Goal: Communication & Community: Ask a question

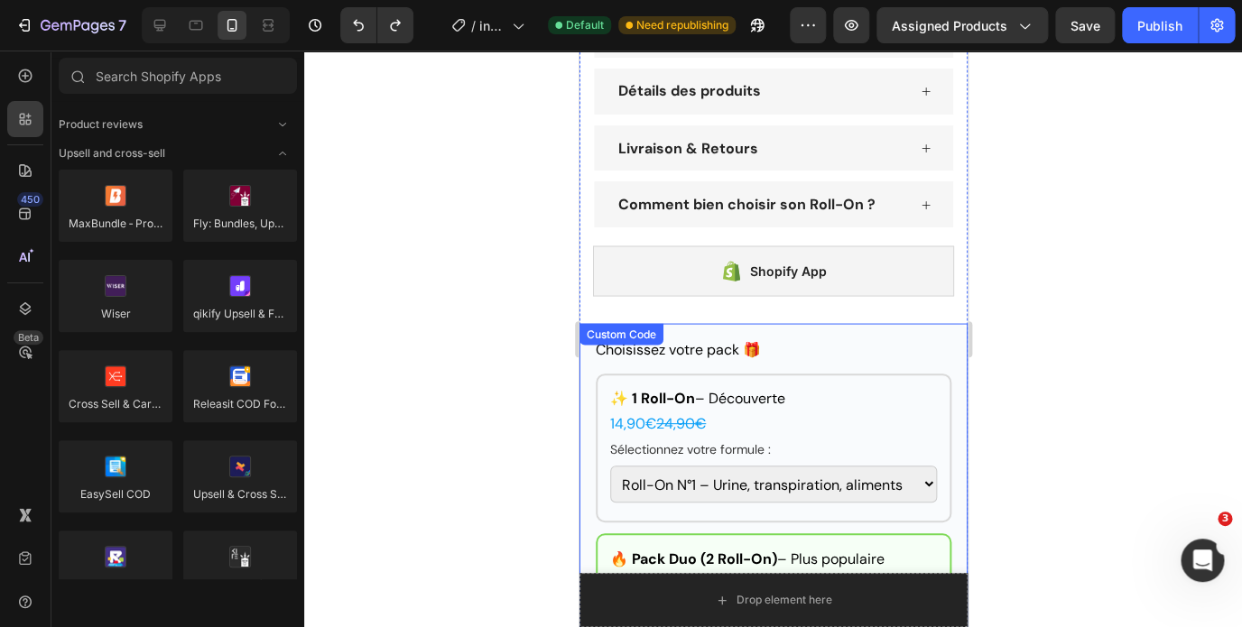
scroll to position [1147, 0]
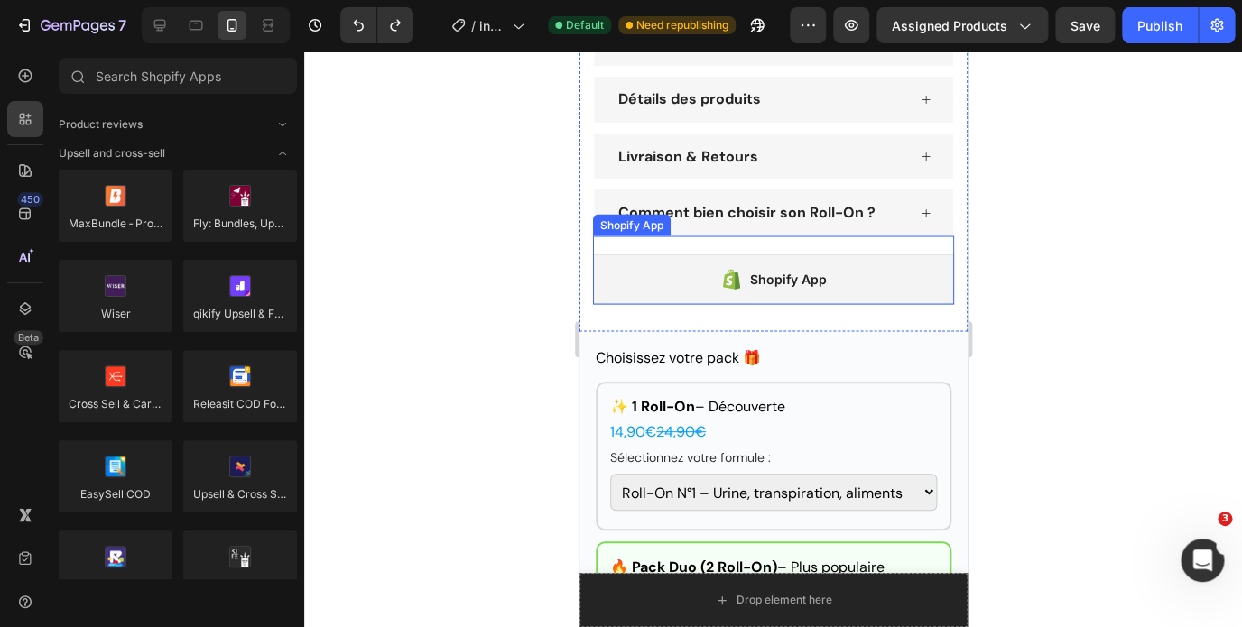
click at [768, 290] on div "Shopify App" at bounding box center [787, 279] width 77 height 22
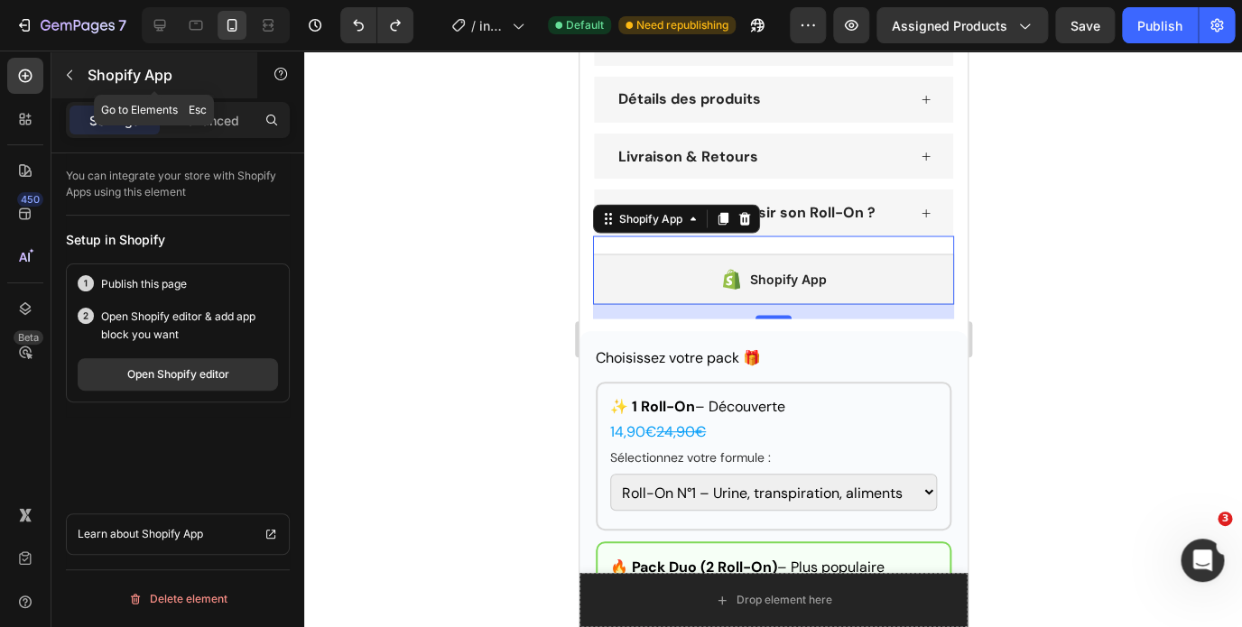
click at [67, 79] on icon "button" at bounding box center [69, 75] width 14 height 14
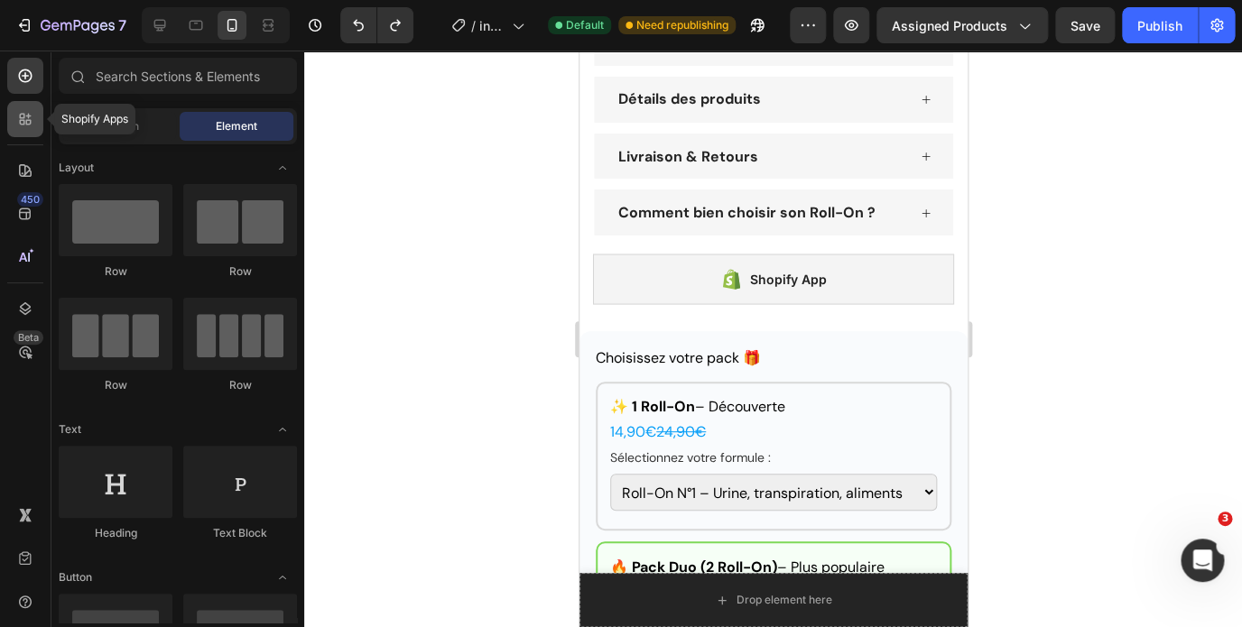
click at [23, 114] on icon at bounding box center [22, 116] width 5 height 5
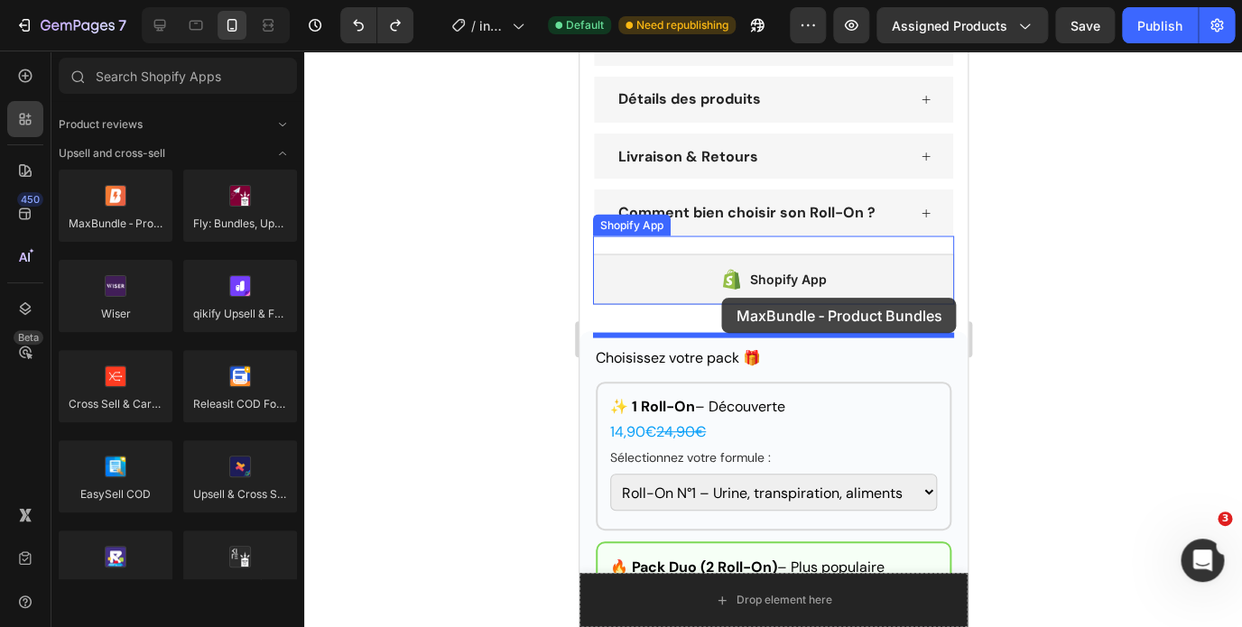
drag, startPoint x: 703, startPoint y: 261, endPoint x: 721, endPoint y: 298, distance: 41.2
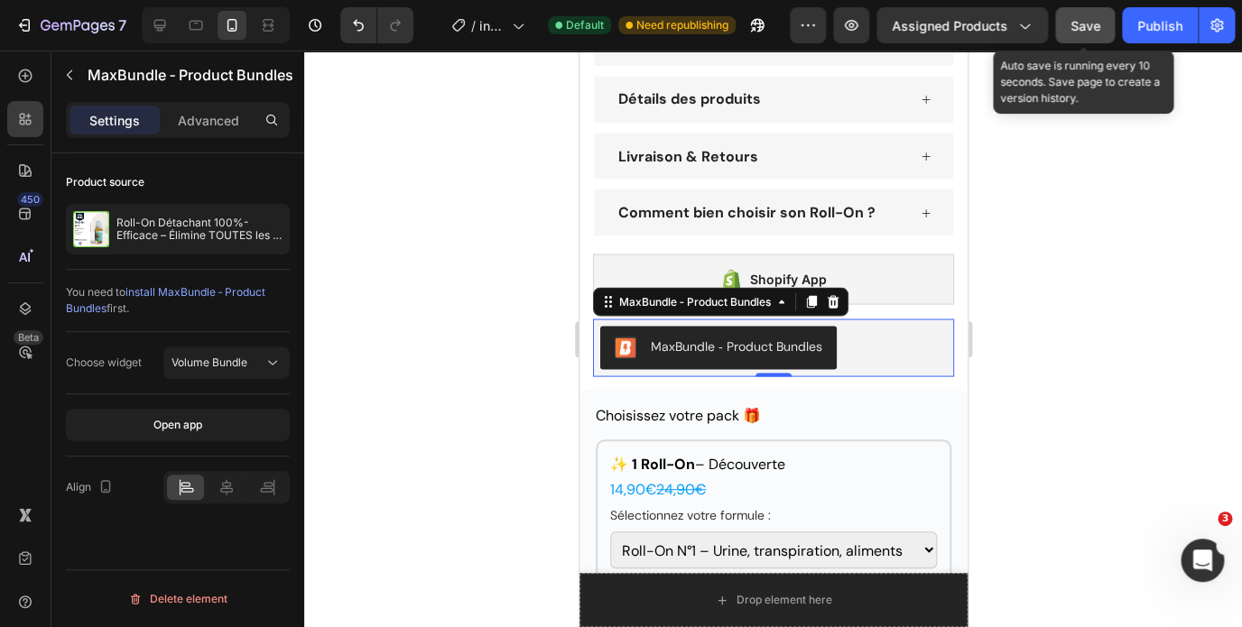
click at [1080, 30] on span "Save" at bounding box center [1085, 25] width 30 height 15
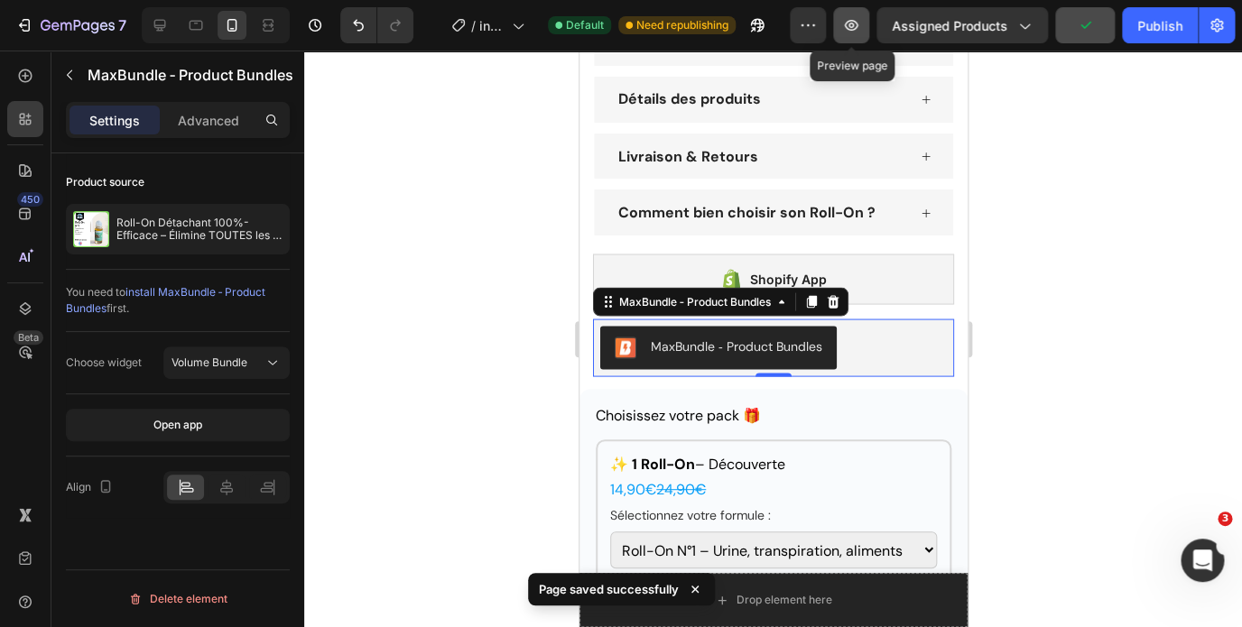
click at [855, 22] on icon "button" at bounding box center [852, 25] width 14 height 11
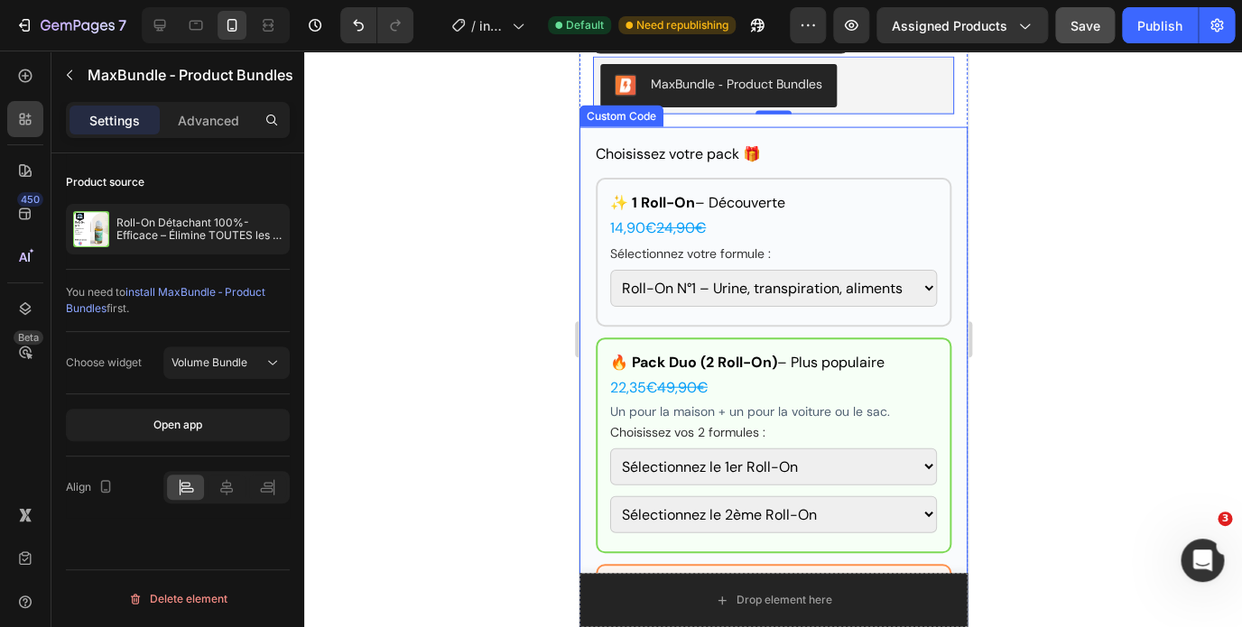
scroll to position [1386, 0]
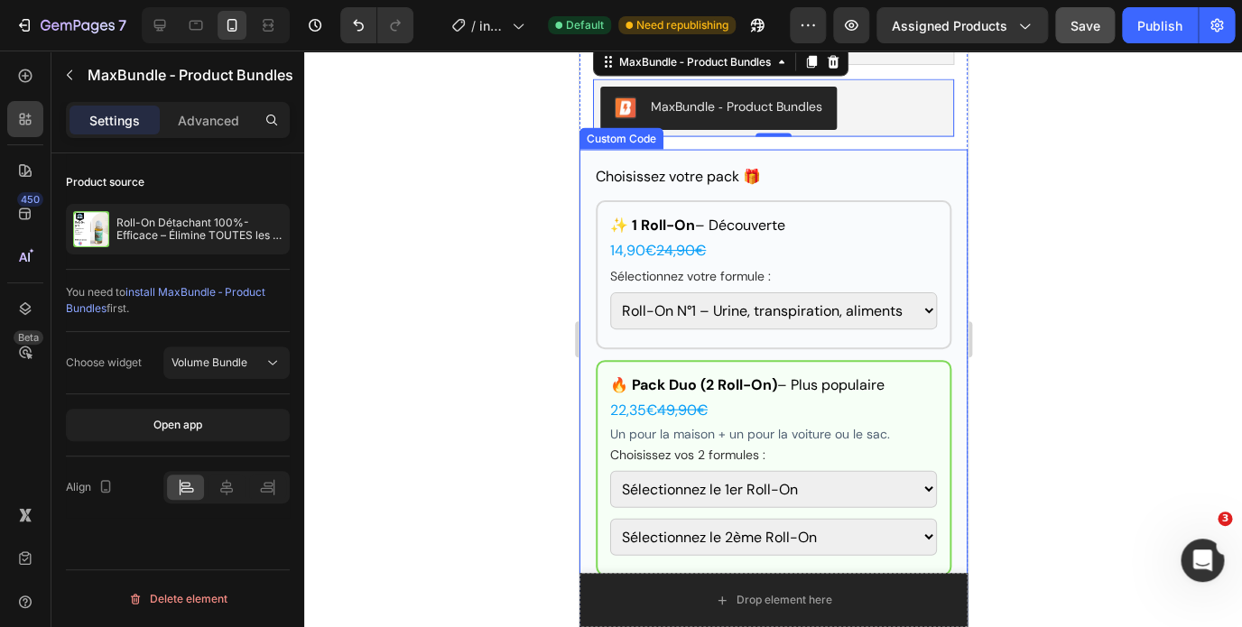
click at [822, 188] on h3 "Choisissez votre pack 🎁" at bounding box center [773, 177] width 356 height 22
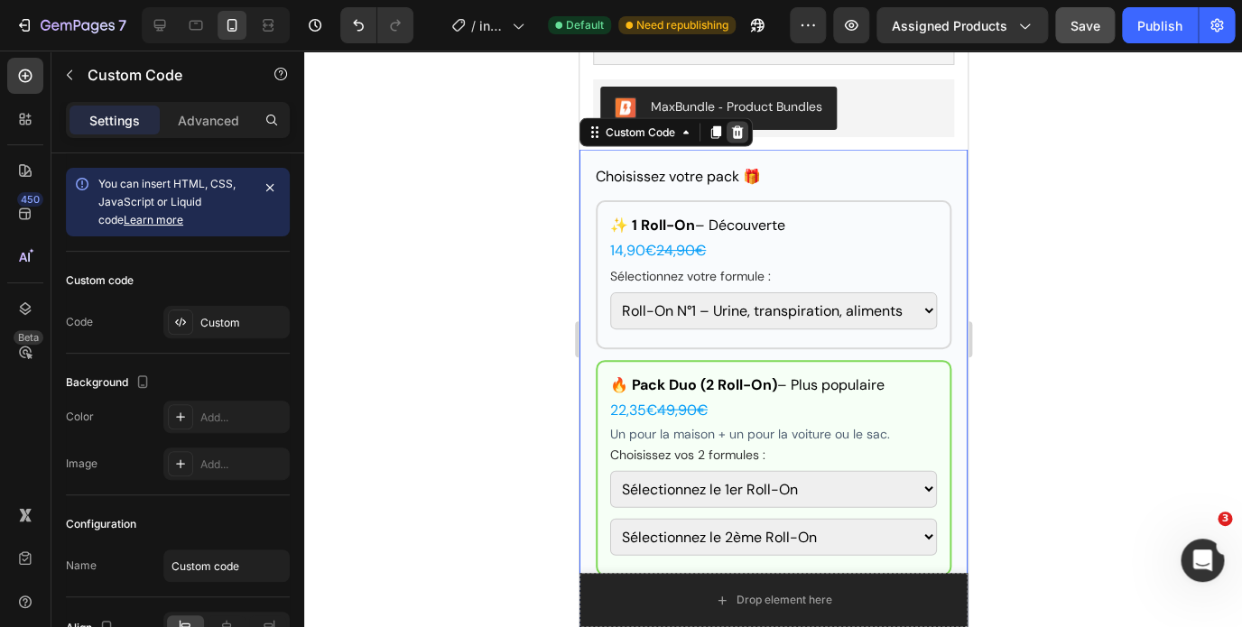
click at [738, 139] on icon at bounding box center [737, 132] width 12 height 13
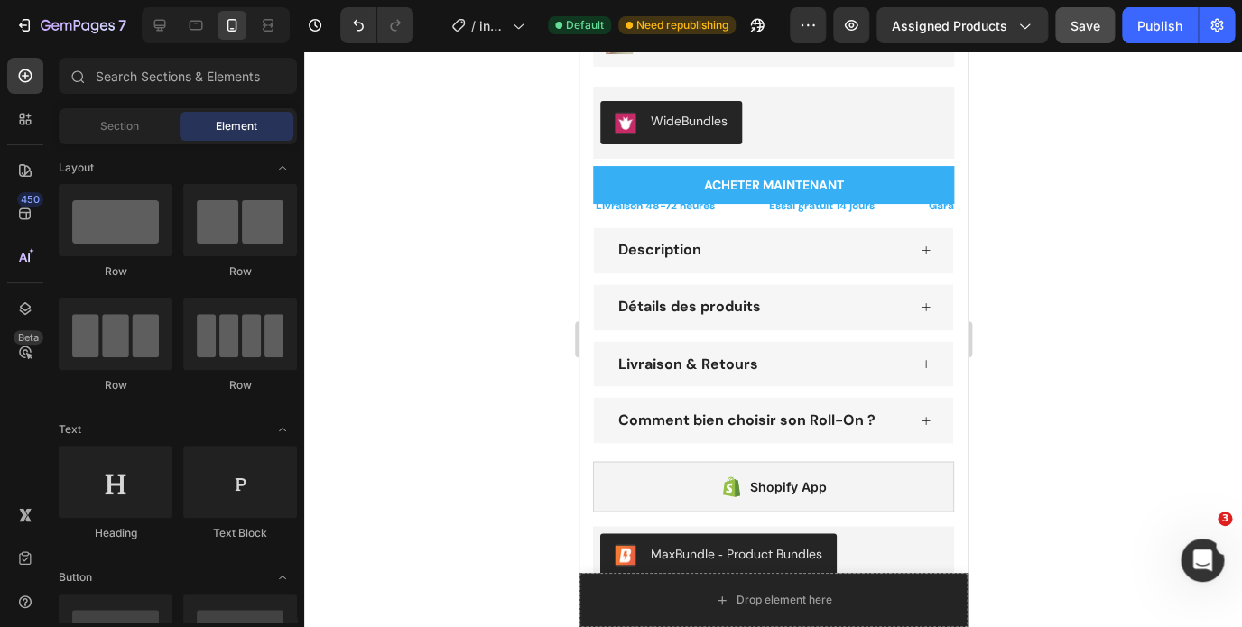
scroll to position [857, 0]
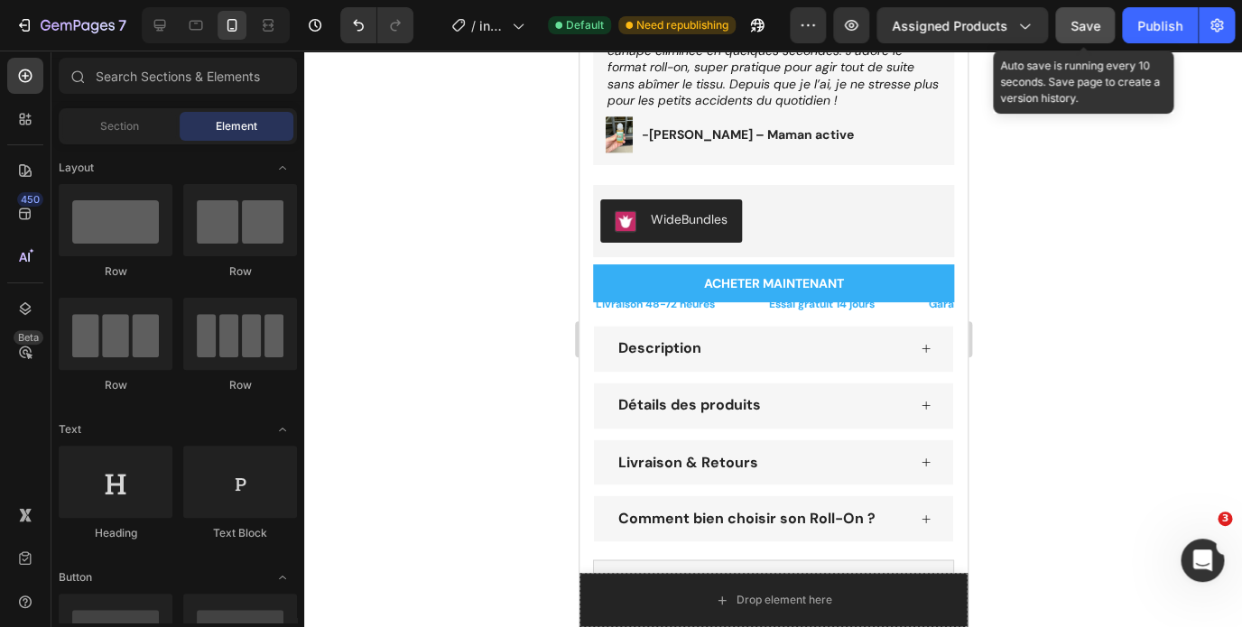
click at [1073, 29] on span "Save" at bounding box center [1085, 25] width 30 height 15
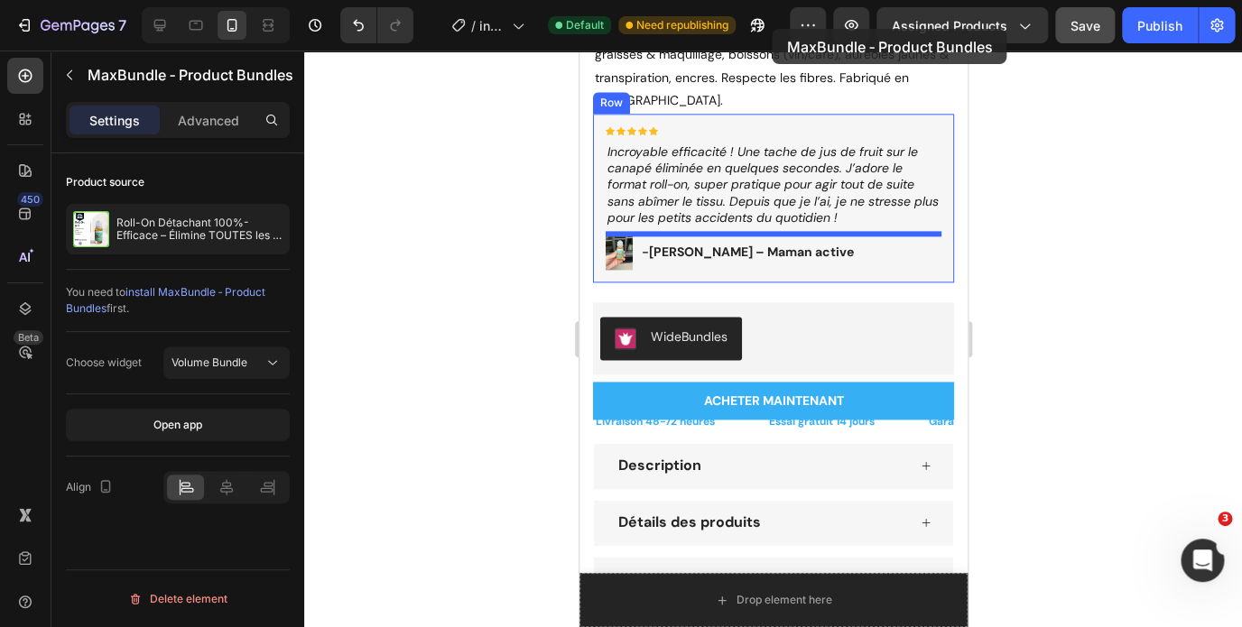
scroll to position [658, 0]
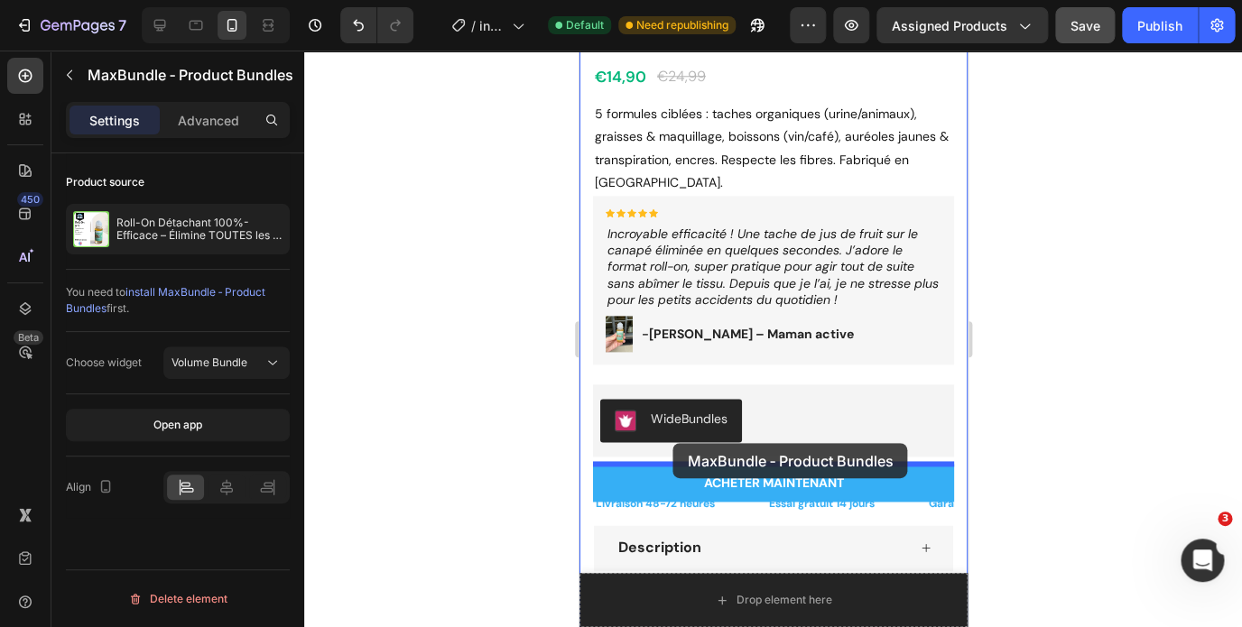
drag, startPoint x: 846, startPoint y: 333, endPoint x: 674, endPoint y: 480, distance: 226.6
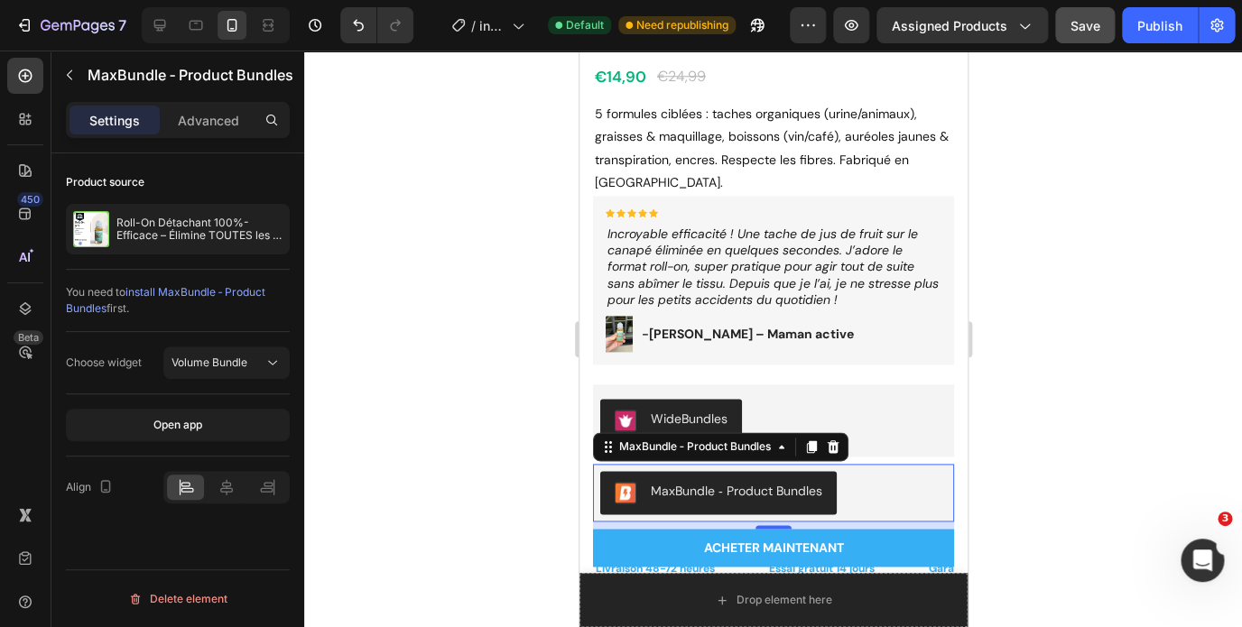
click at [889, 504] on div "MaxBundle ‑ Product Bundles" at bounding box center [772, 492] width 346 height 43
click at [836, 424] on div "WideBundles" at bounding box center [772, 420] width 346 height 43
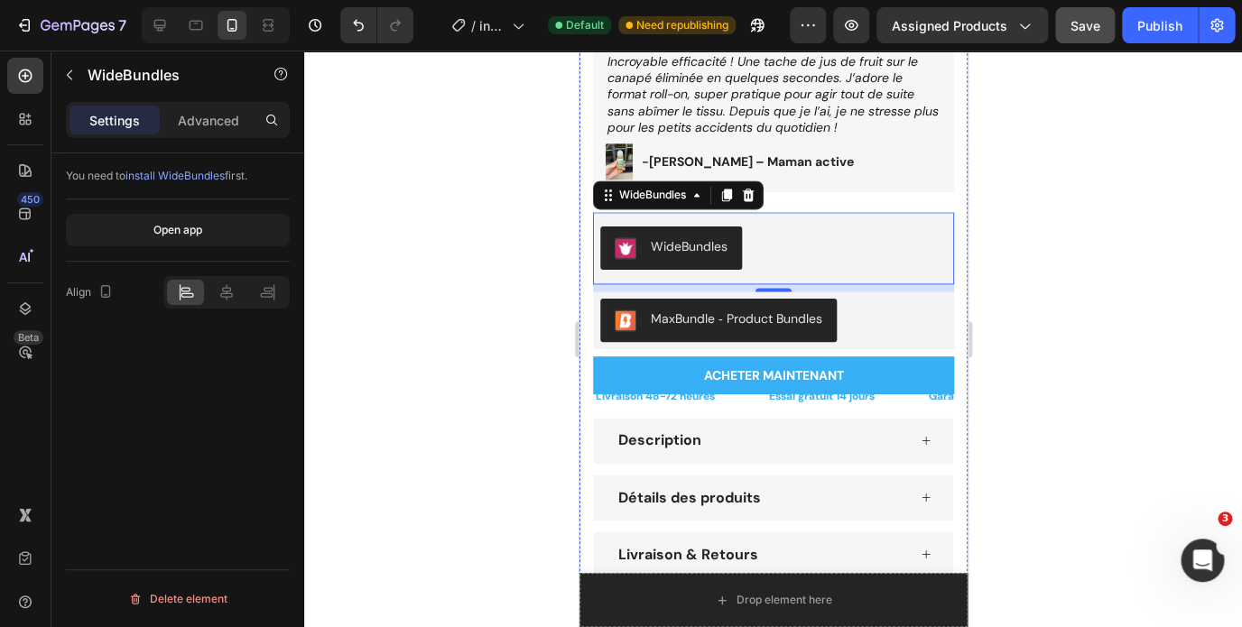
scroll to position [819, 0]
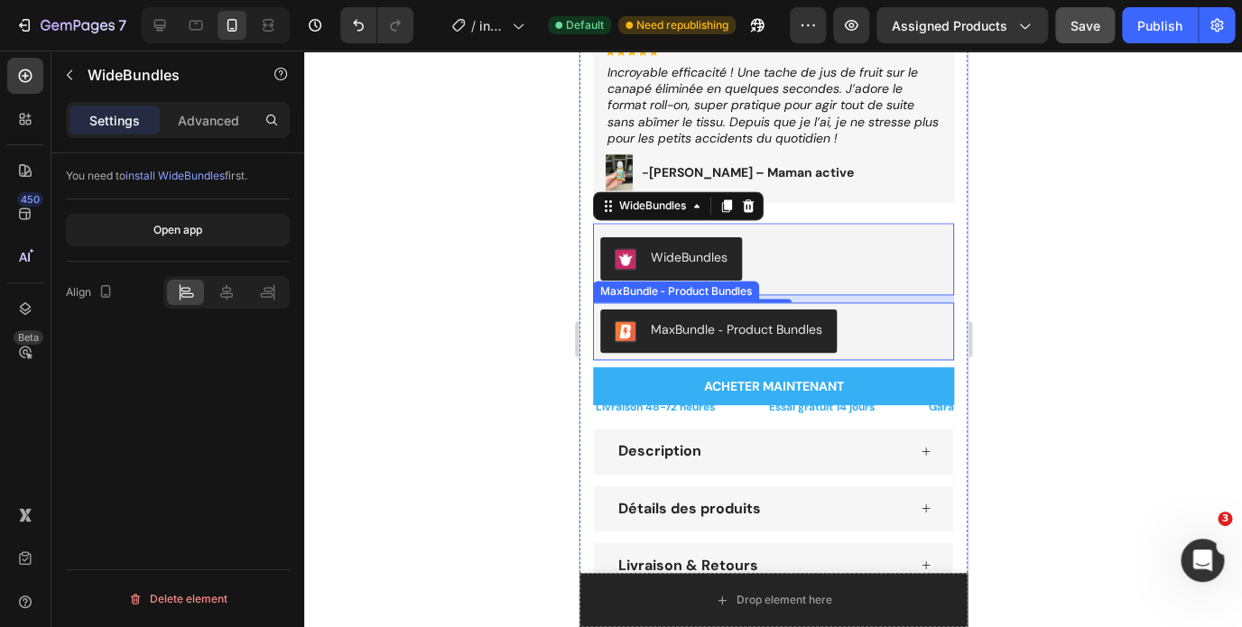
click at [885, 322] on div "MaxBundle ‑ Product Bundles" at bounding box center [772, 331] width 346 height 43
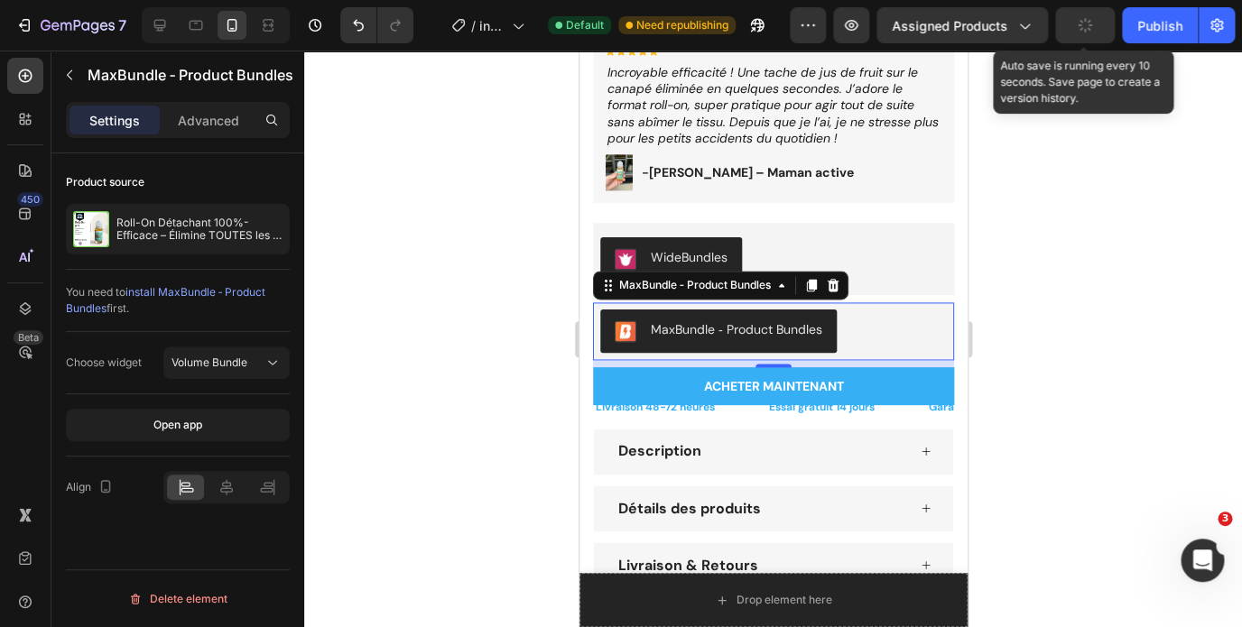
click at [1087, 39] on button "button" at bounding box center [1085, 25] width 60 height 36
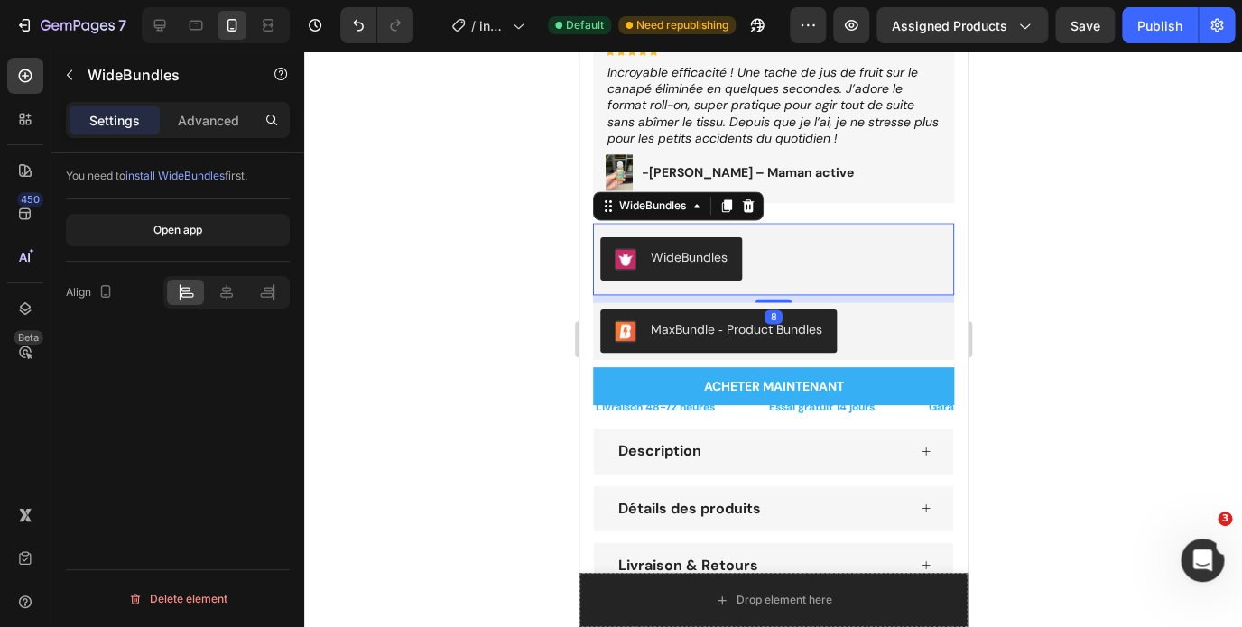
click at [842, 255] on div "WideBundles" at bounding box center [772, 258] width 346 height 43
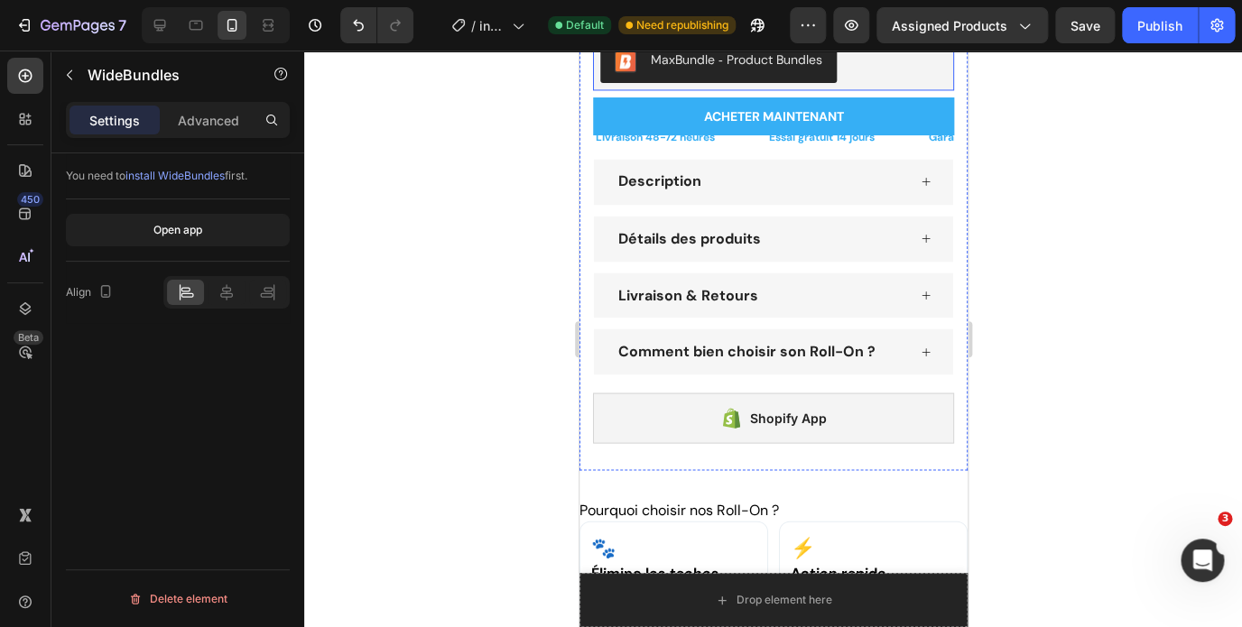
scroll to position [1325, 0]
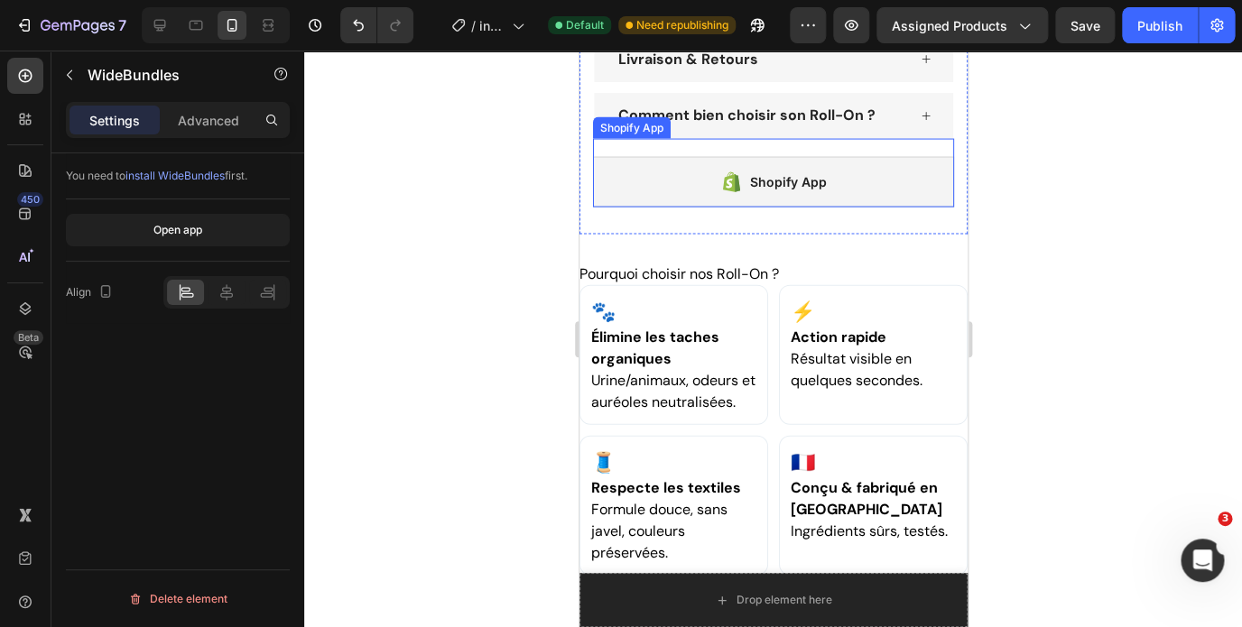
click at [830, 178] on div "Shopify App" at bounding box center [772, 182] width 361 height 51
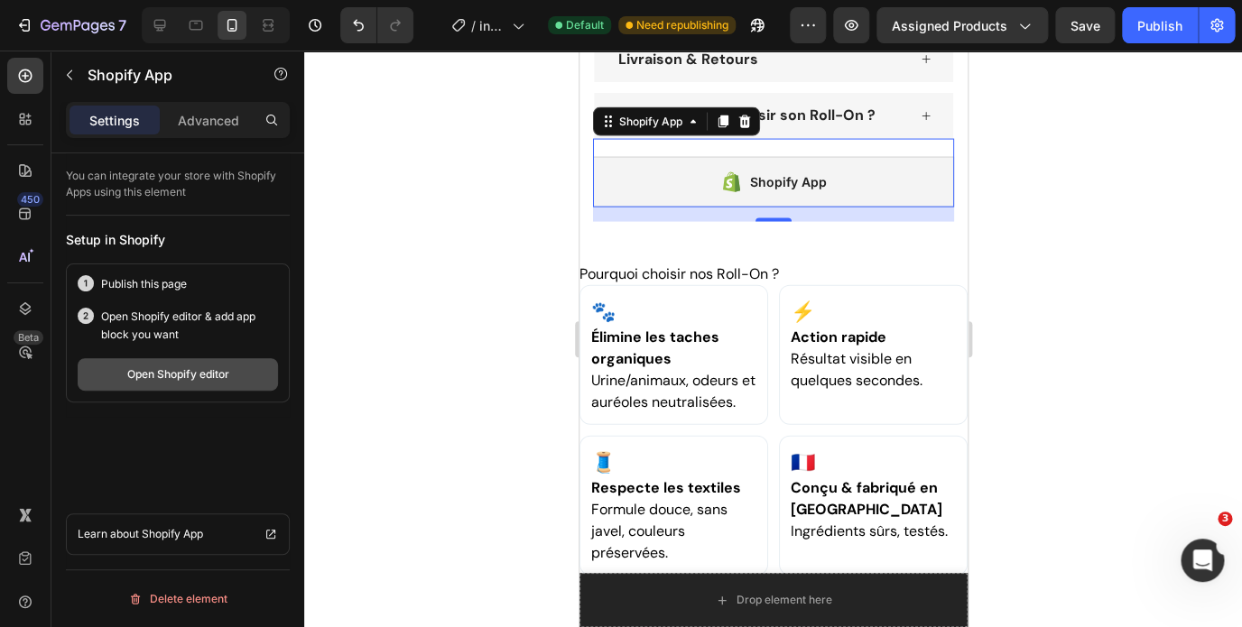
click at [215, 380] on div "Open Shopify editor" at bounding box center [178, 374] width 102 height 16
click at [134, 373] on div "Open Shopify editor" at bounding box center [178, 374] width 102 height 16
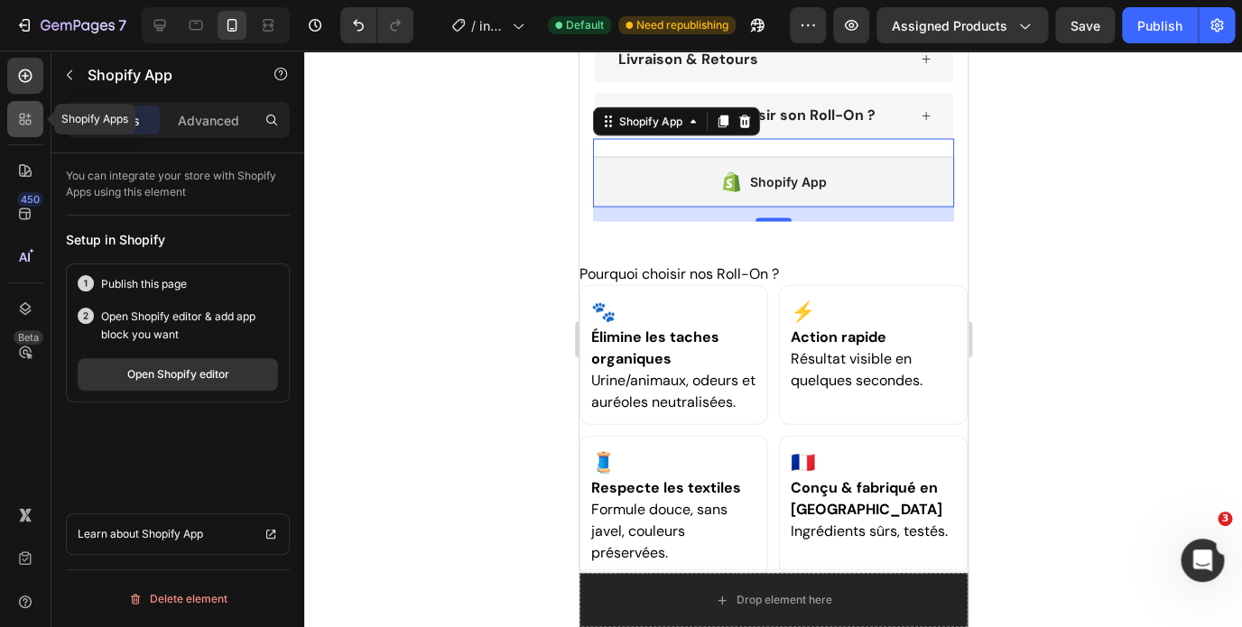
click at [19, 121] on icon at bounding box center [25, 119] width 18 height 18
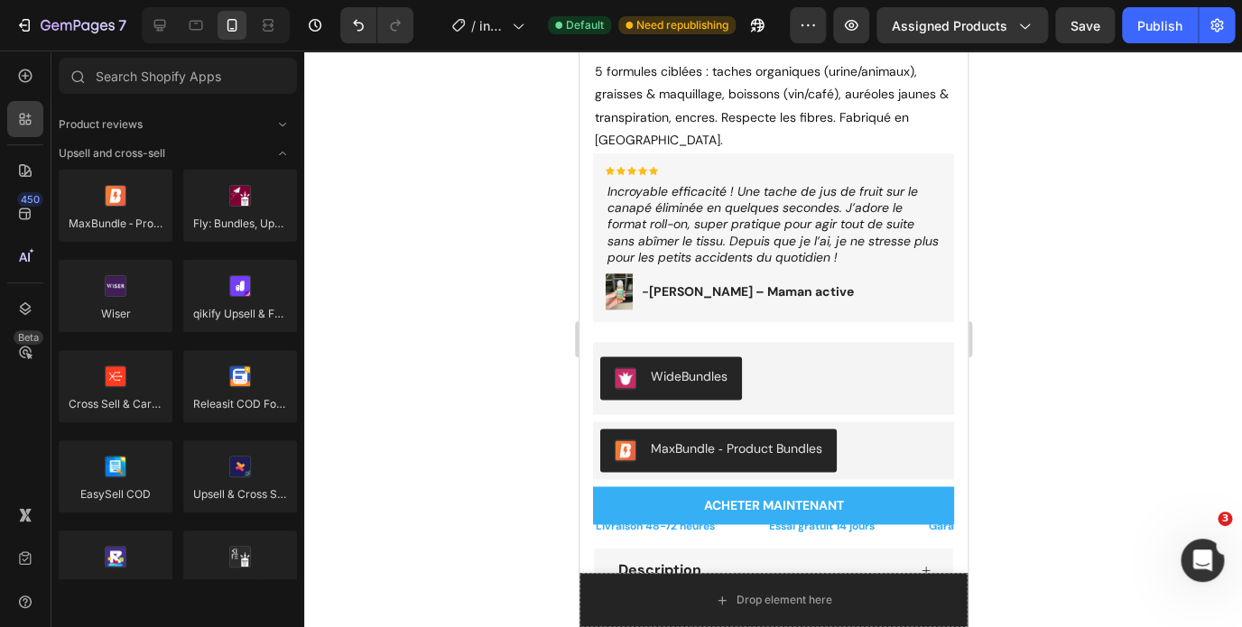
scroll to position [720, 0]
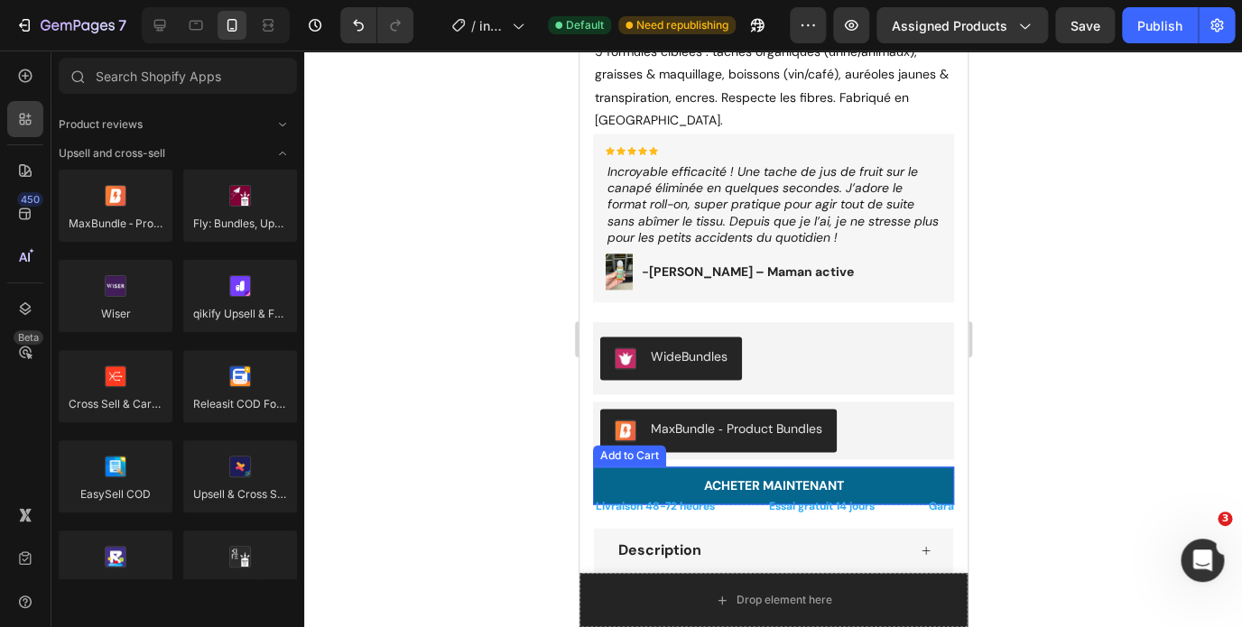
click at [886, 476] on button "Acheter maintenant" at bounding box center [772, 486] width 361 height 38
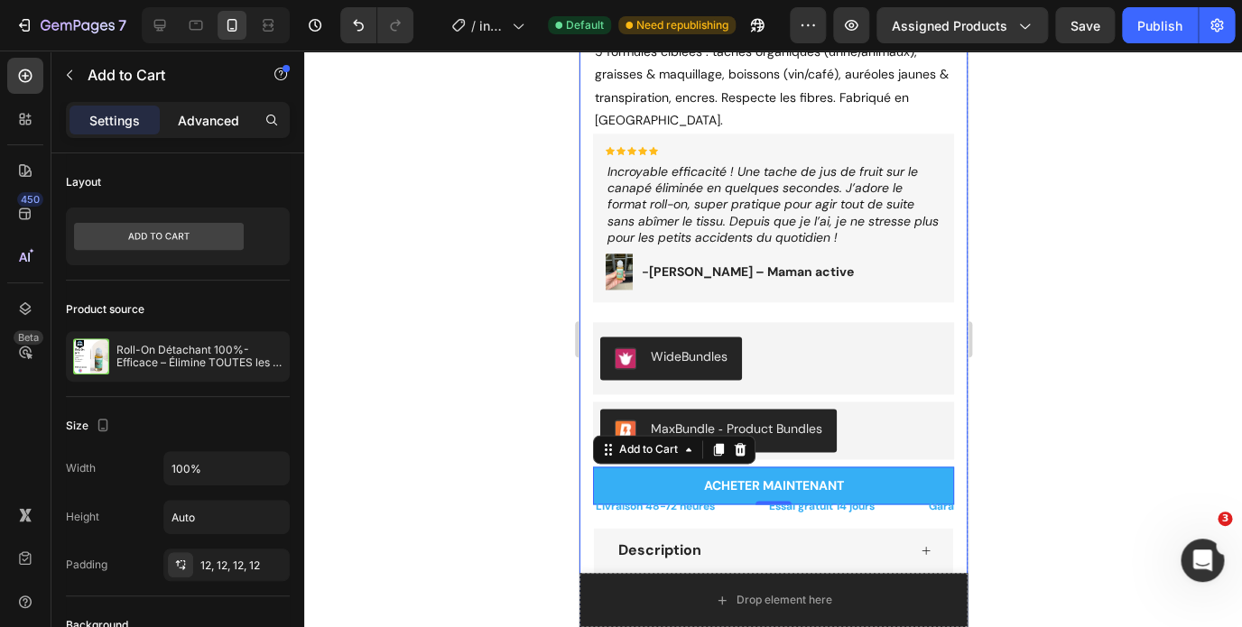
click at [199, 125] on p "Advanced" at bounding box center [208, 120] width 61 height 19
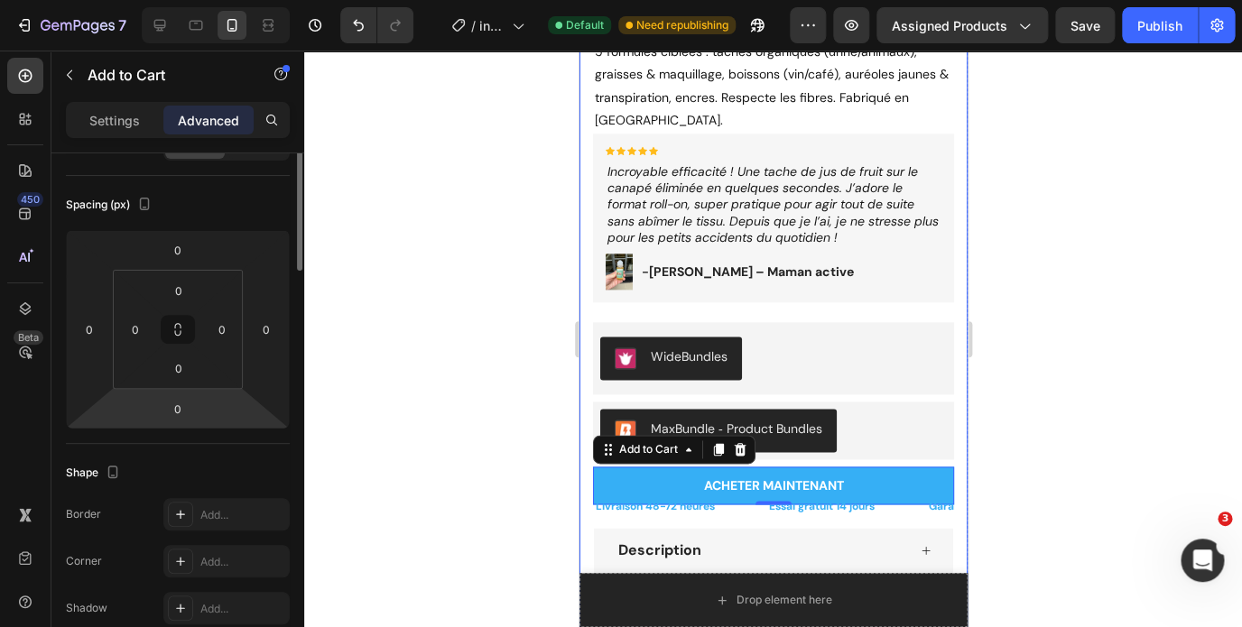
scroll to position [0, 0]
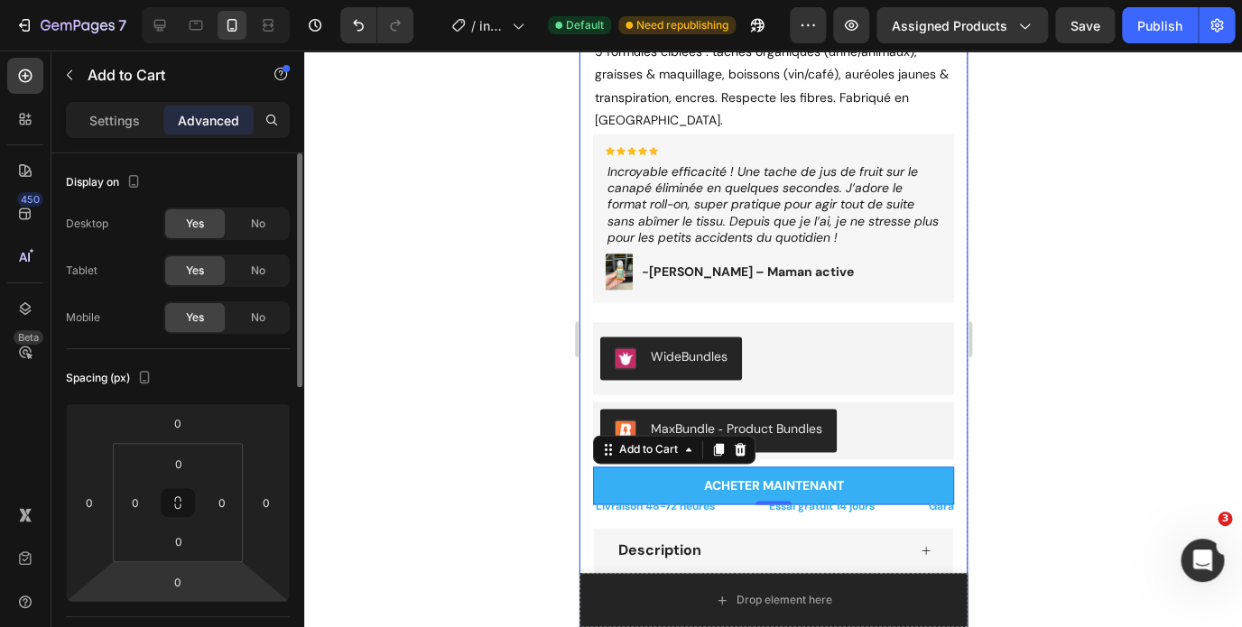
click at [124, 115] on p "Settings" at bounding box center [114, 120] width 51 height 19
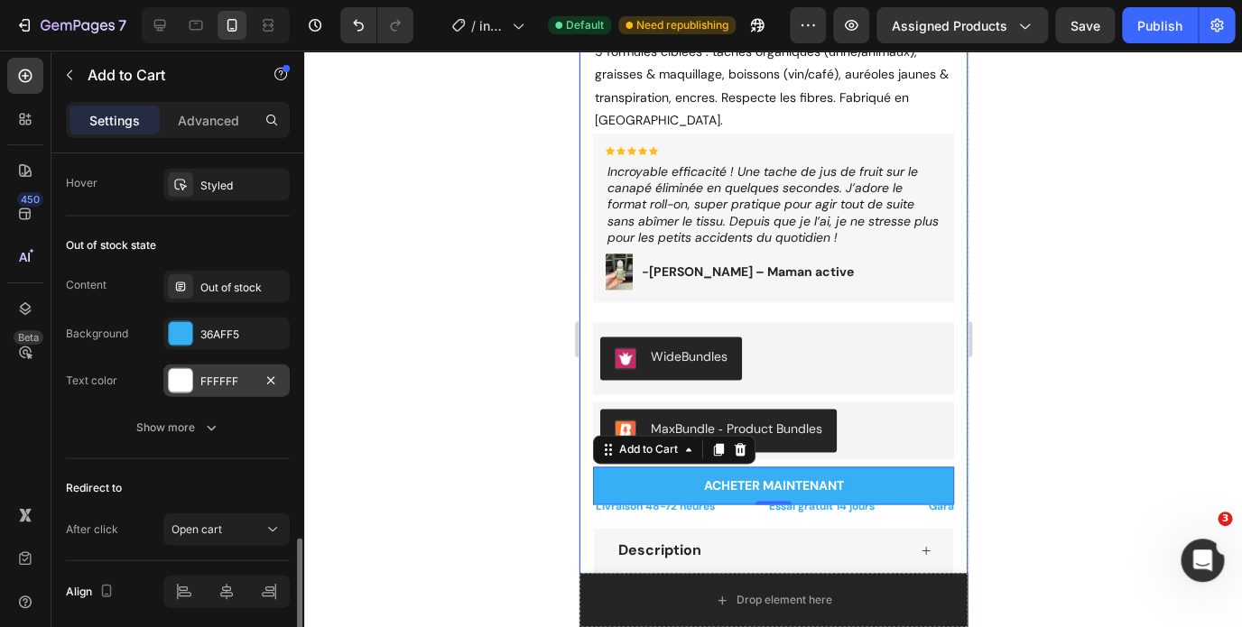
scroll to position [1358, 0]
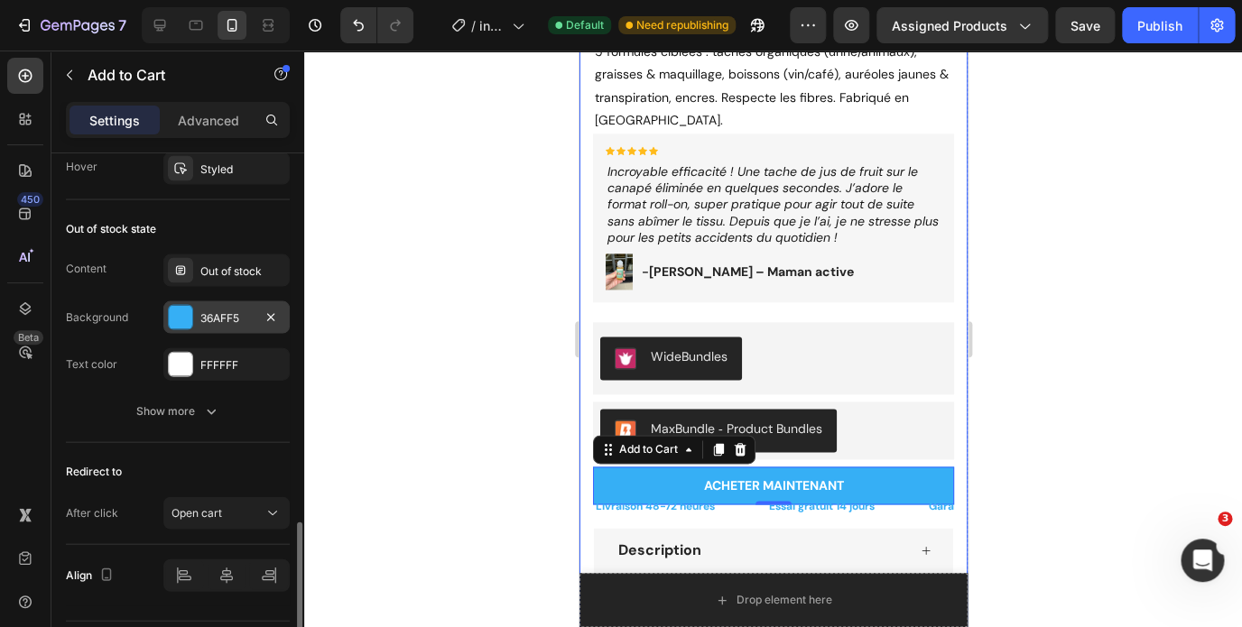
click at [214, 319] on div "36AFF5" at bounding box center [226, 318] width 52 height 16
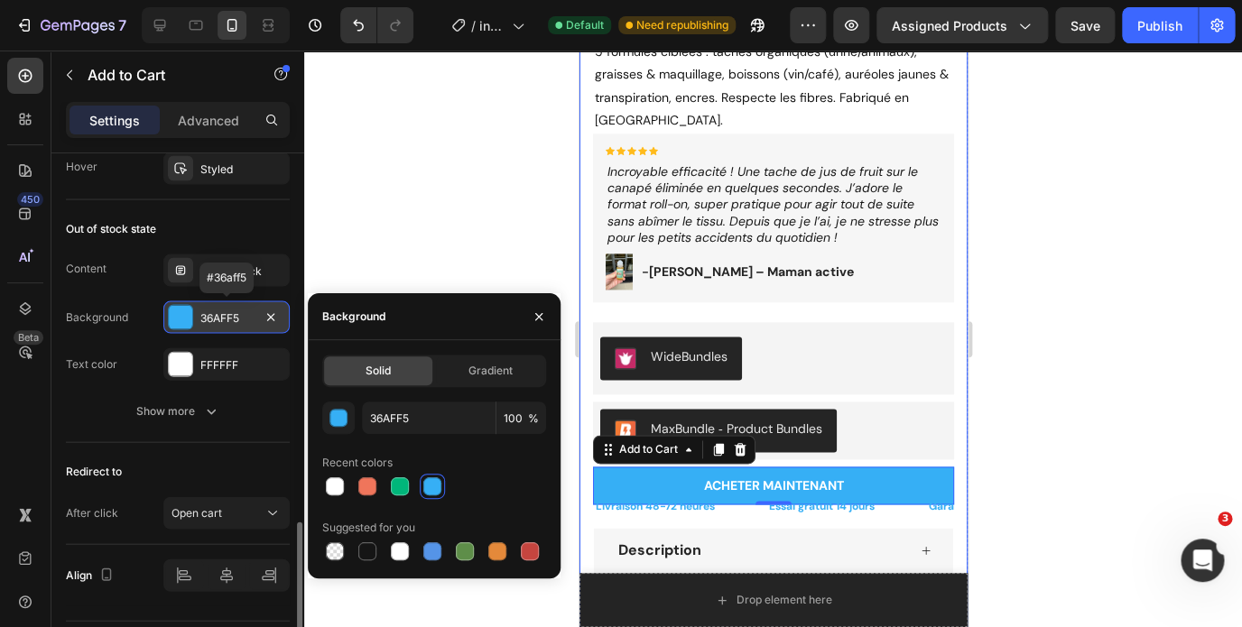
click at [214, 319] on div "36AFF5" at bounding box center [226, 318] width 52 height 16
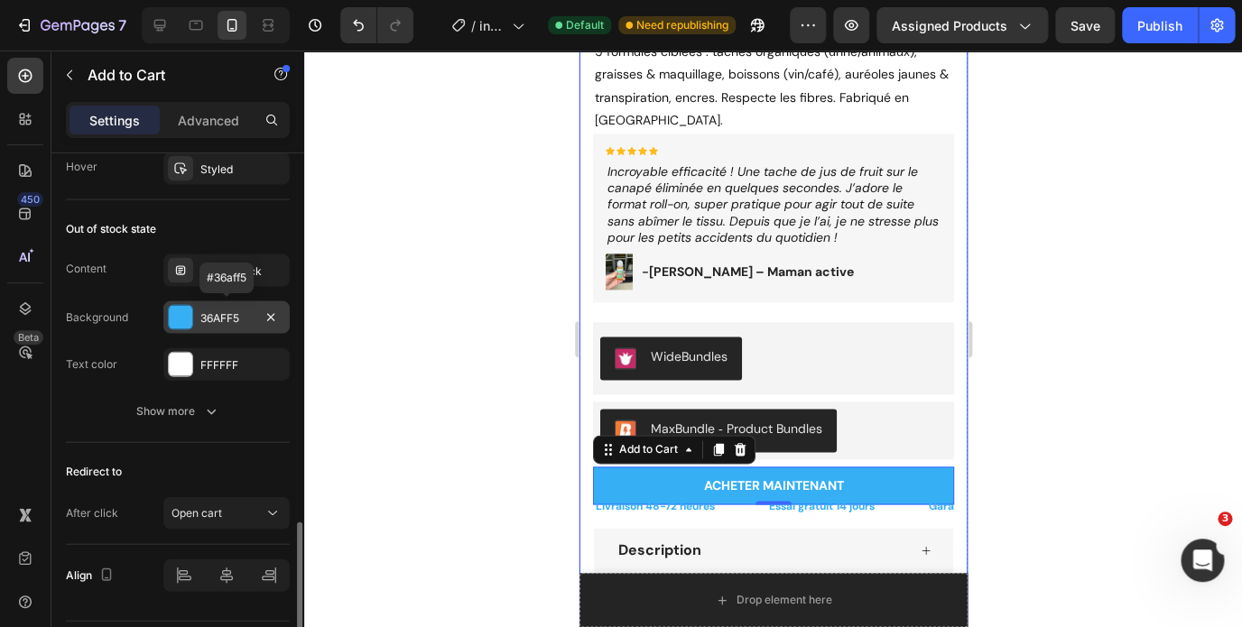
click at [214, 319] on div "36AFF5" at bounding box center [226, 318] width 52 height 16
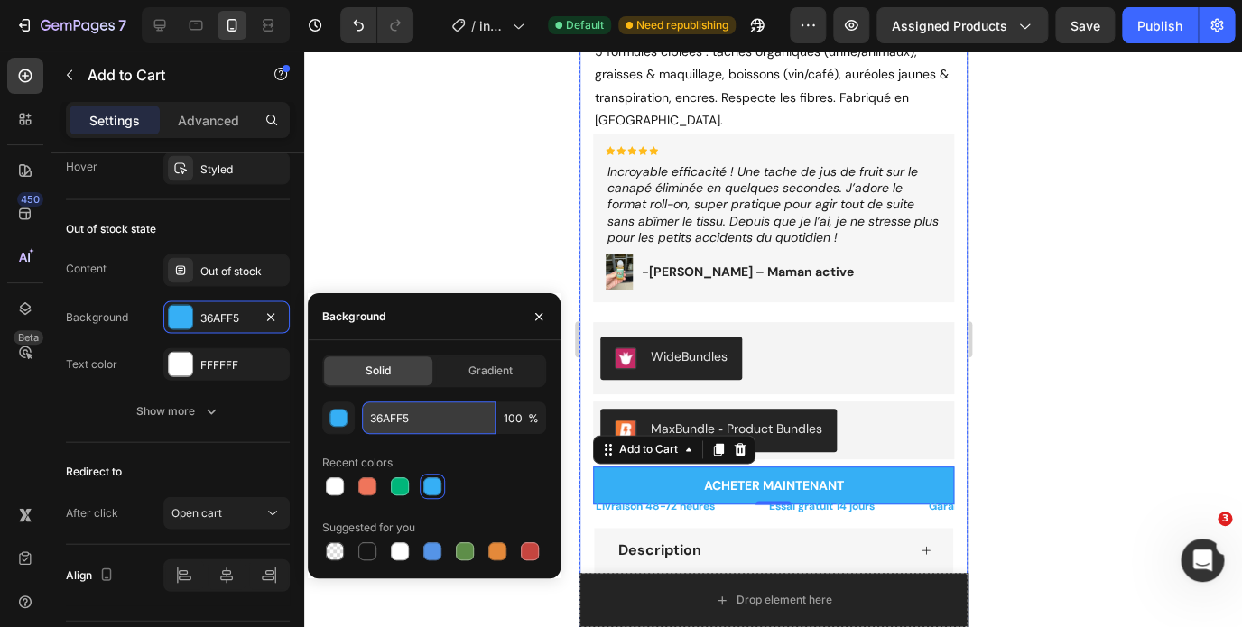
click at [420, 423] on input "36AFF5" at bounding box center [429, 418] width 134 height 32
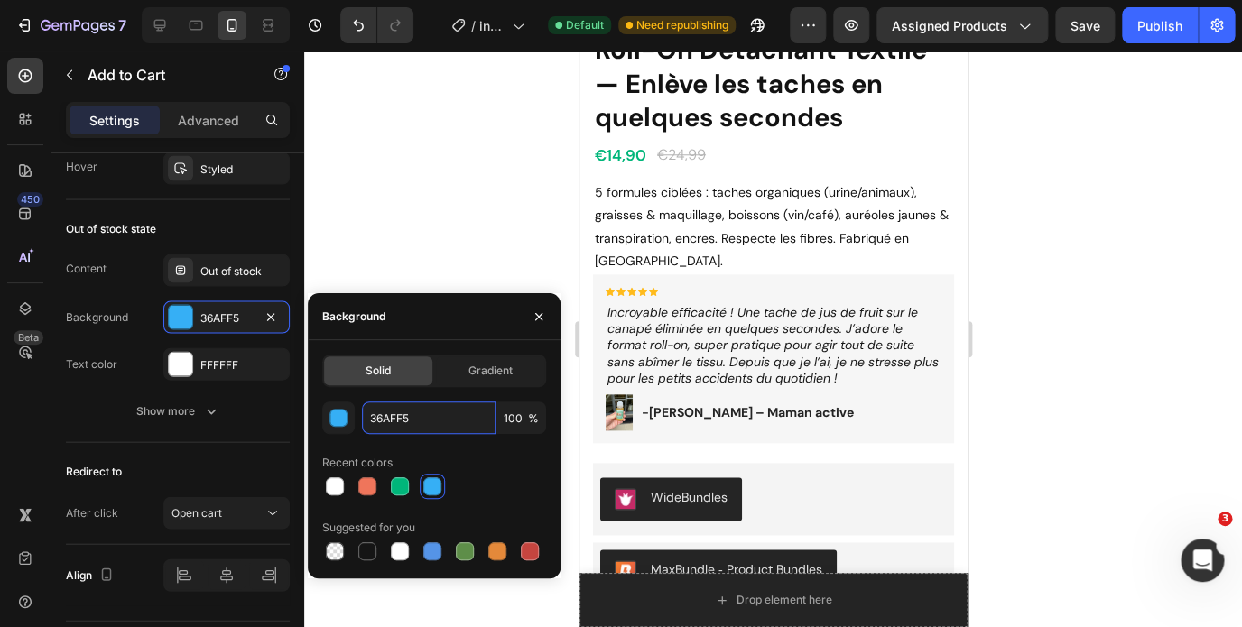
scroll to position [562, 0]
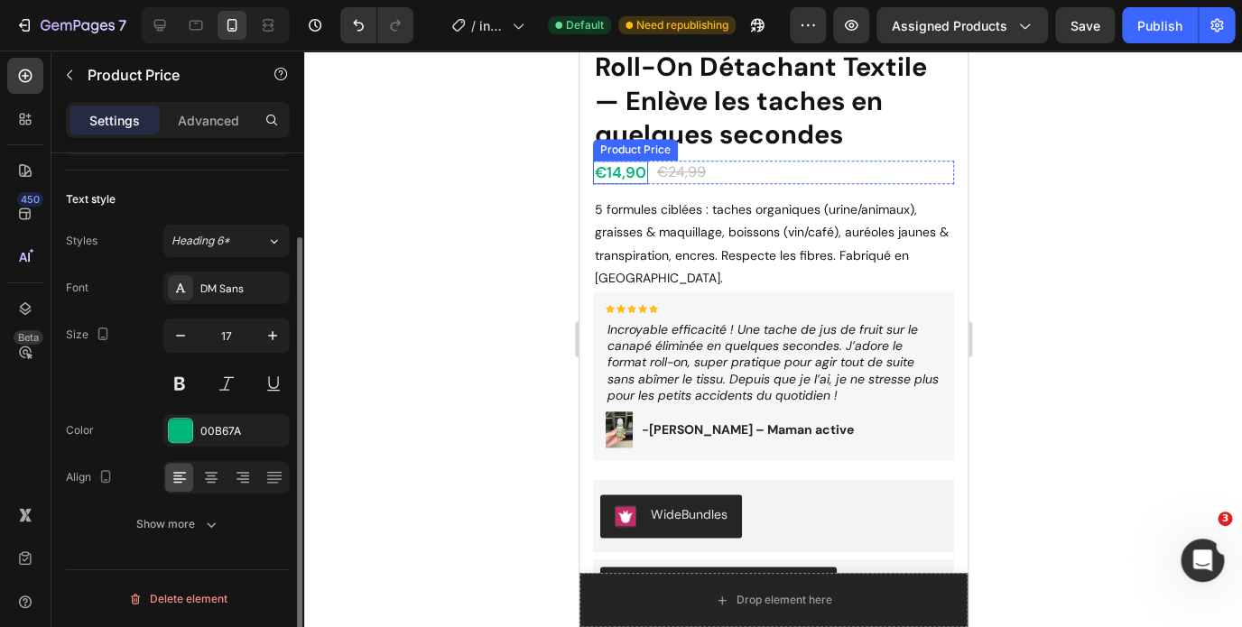
click at [621, 173] on div "€14,90" at bounding box center [619, 172] width 55 height 23
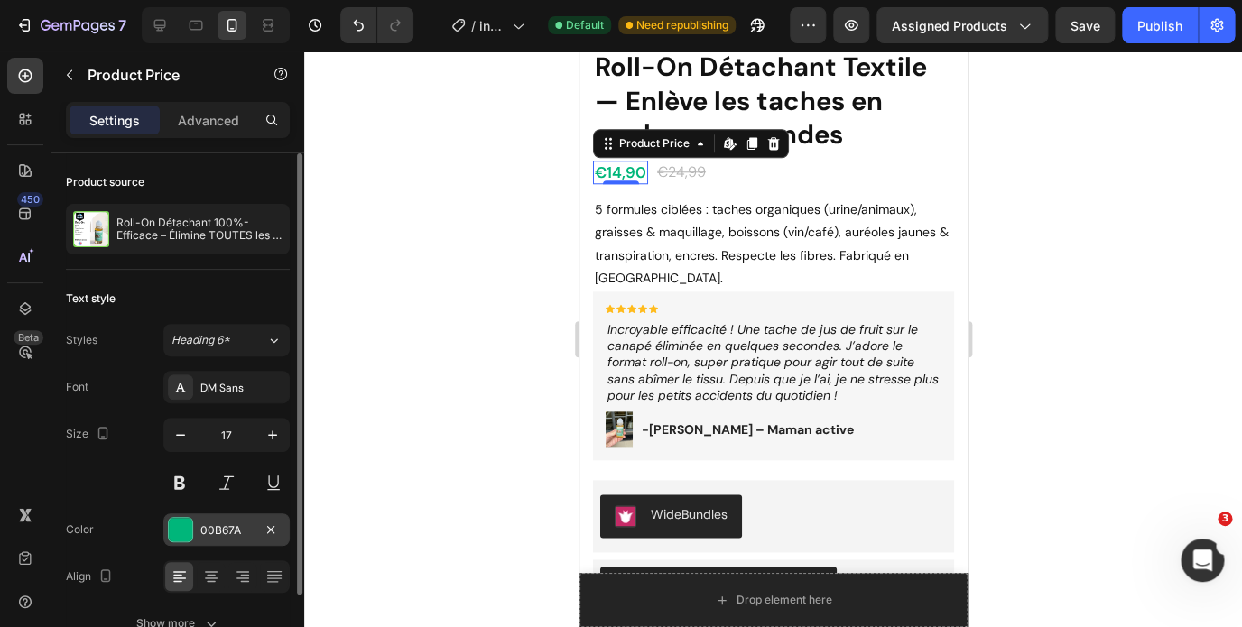
click at [218, 535] on div "00B67A" at bounding box center [226, 530] width 52 height 16
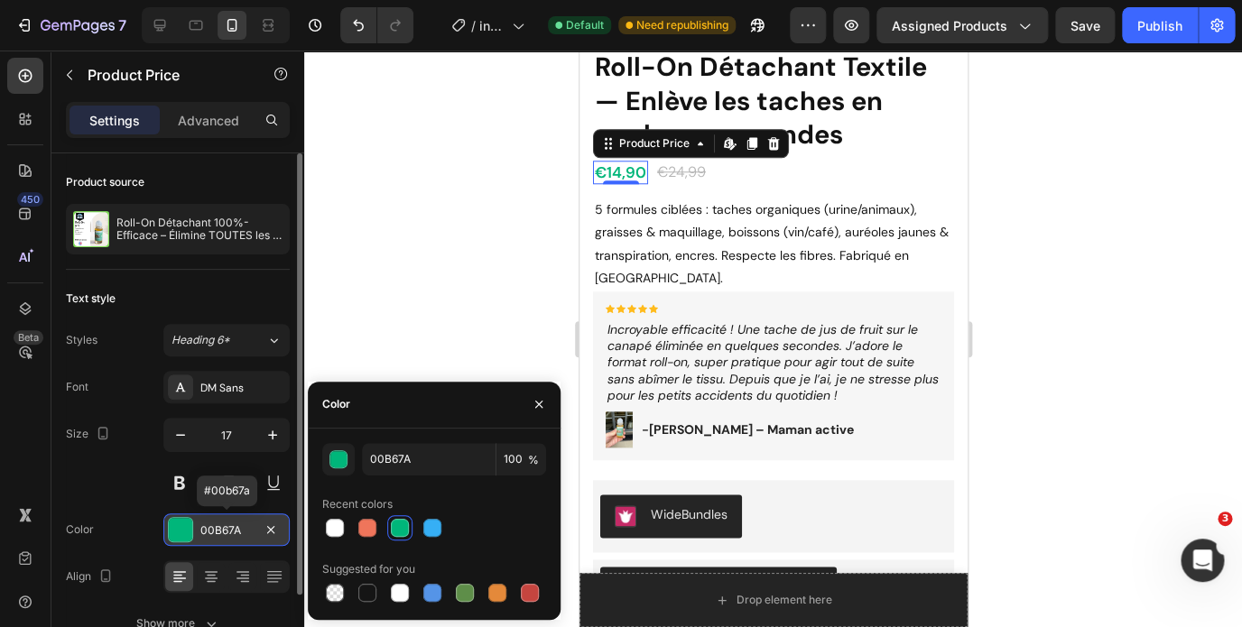
click at [218, 535] on div "00B67A" at bounding box center [226, 530] width 52 height 16
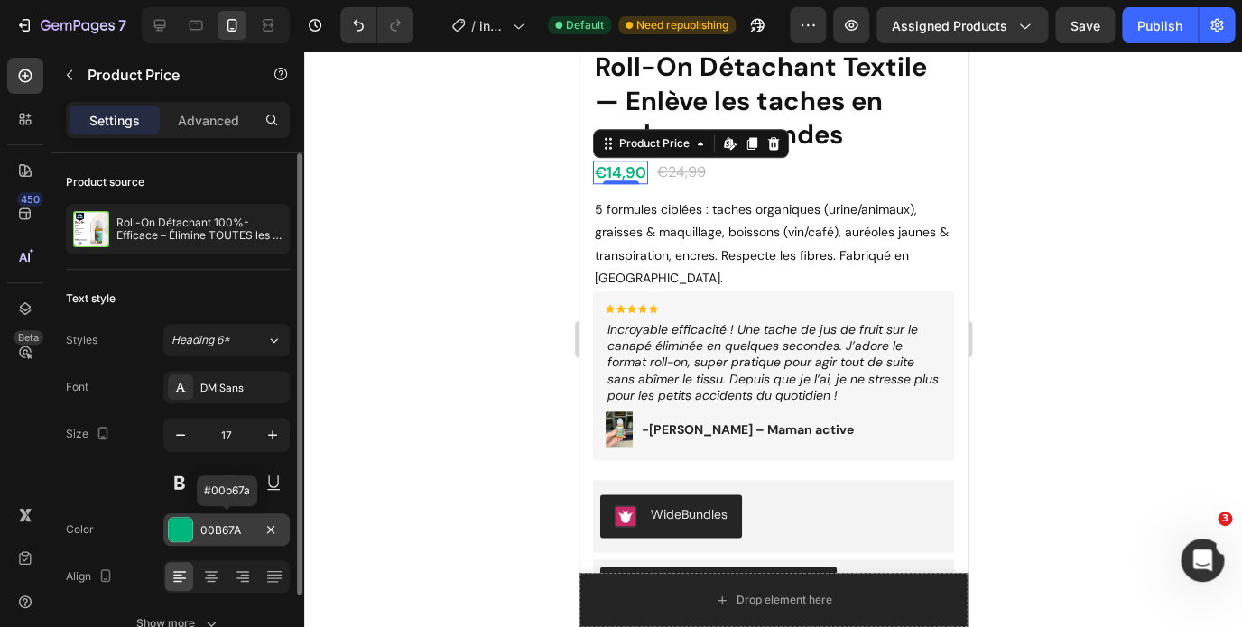
click at [218, 535] on div "00B67A" at bounding box center [226, 530] width 52 height 16
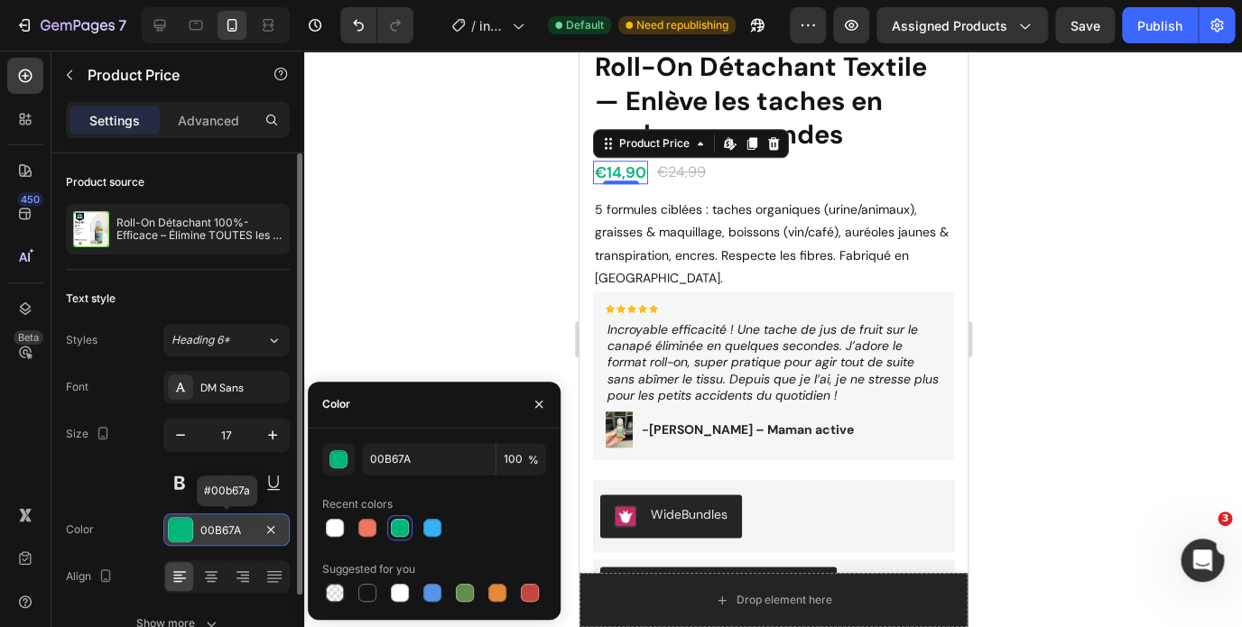
click at [218, 535] on div "00B67A" at bounding box center [226, 530] width 52 height 16
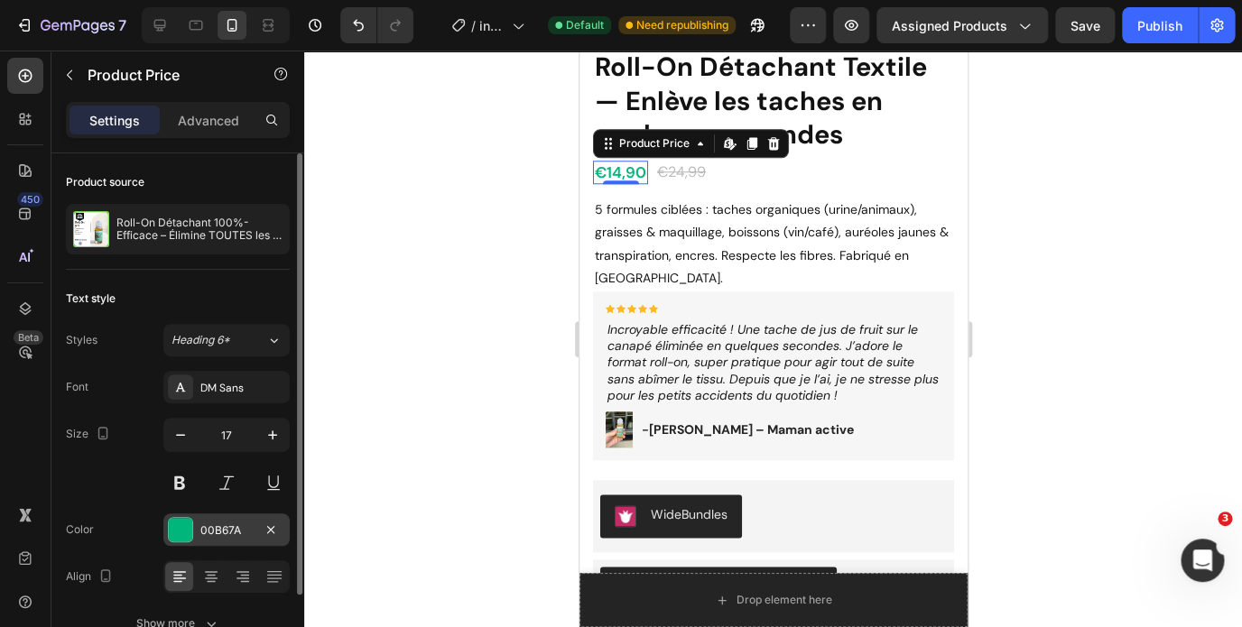
click at [211, 531] on div "00B67A" at bounding box center [226, 530] width 52 height 16
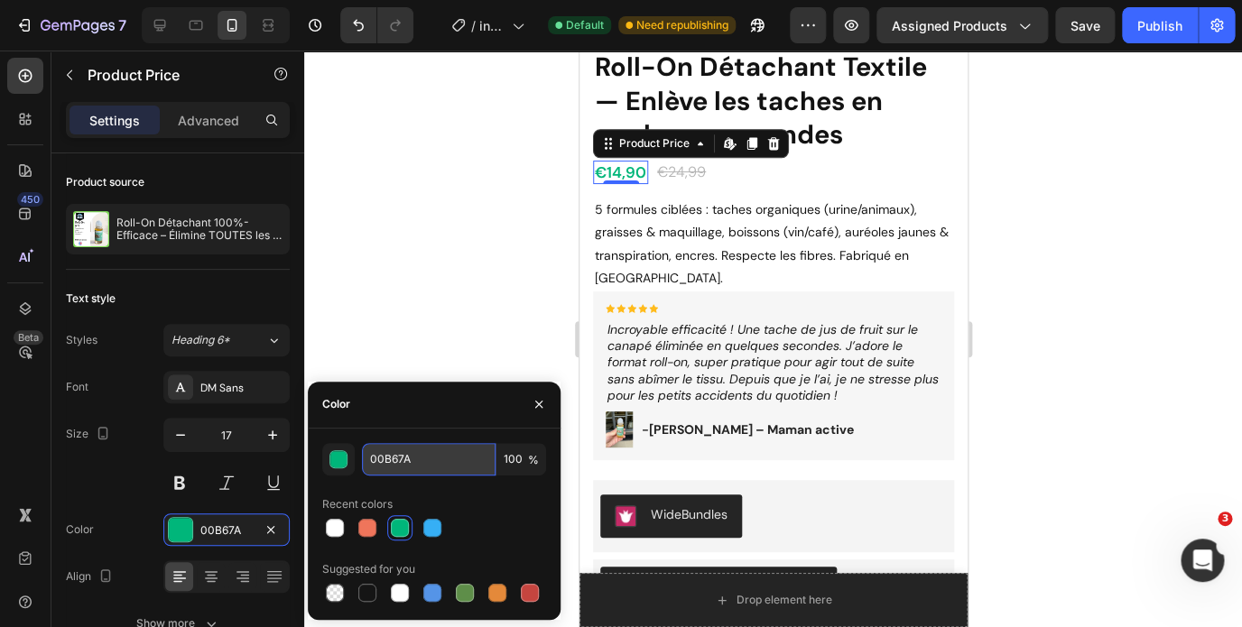
click at [409, 457] on input "00B67A" at bounding box center [429, 459] width 134 height 32
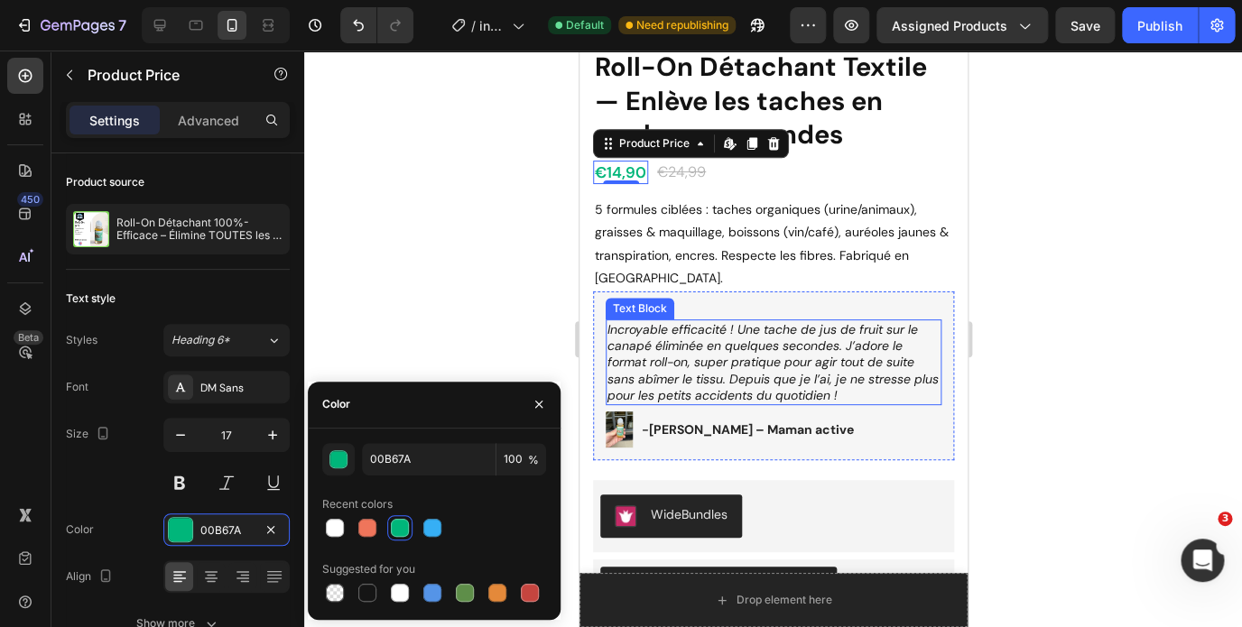
click at [713, 336] on icon "Incroyable efficacité ! Une tache de jus de fruit sur le canapé éliminée en que…" at bounding box center [771, 362] width 331 height 82
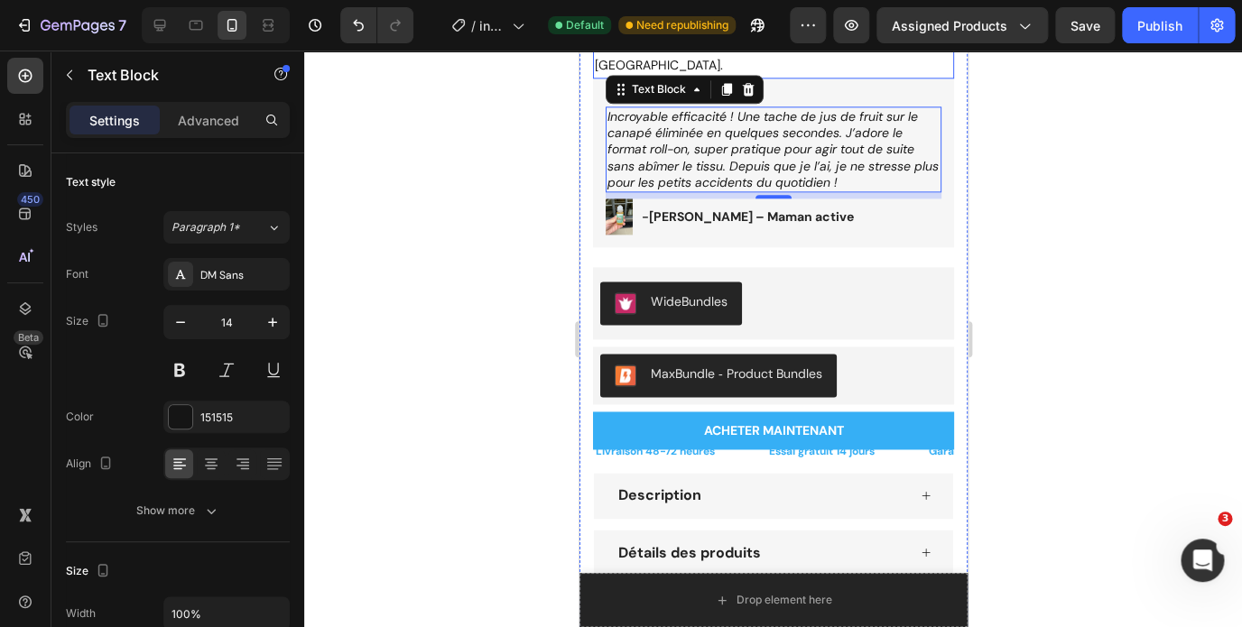
scroll to position [795, 0]
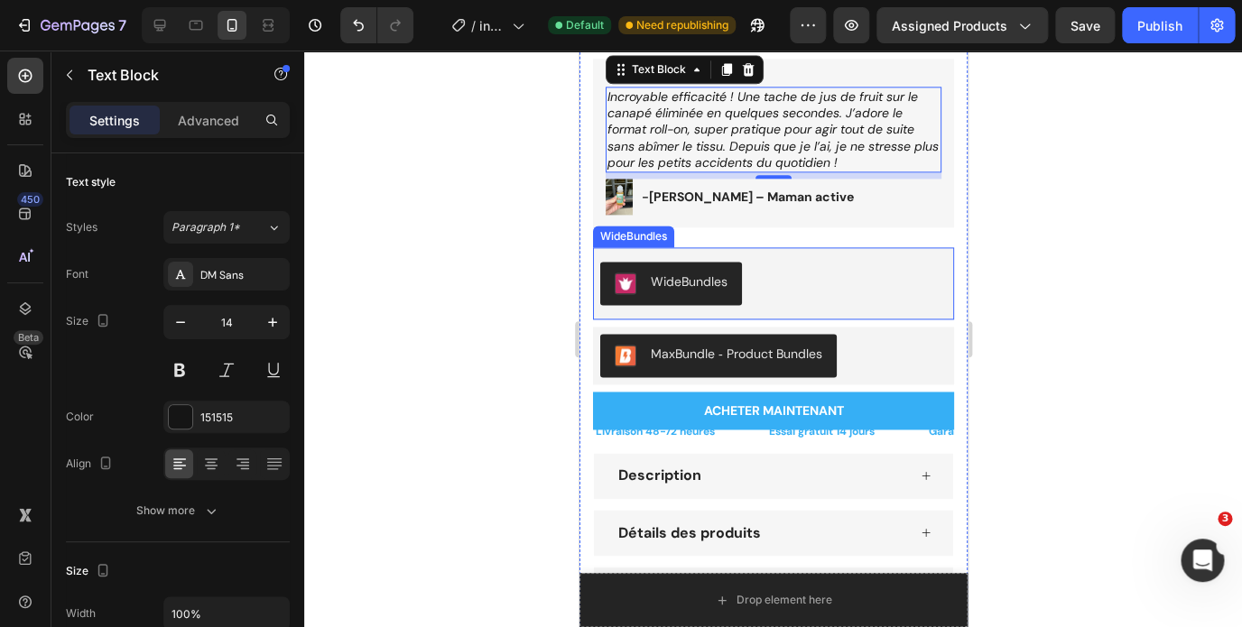
click at [852, 259] on div "WideBundles" at bounding box center [772, 283] width 361 height 58
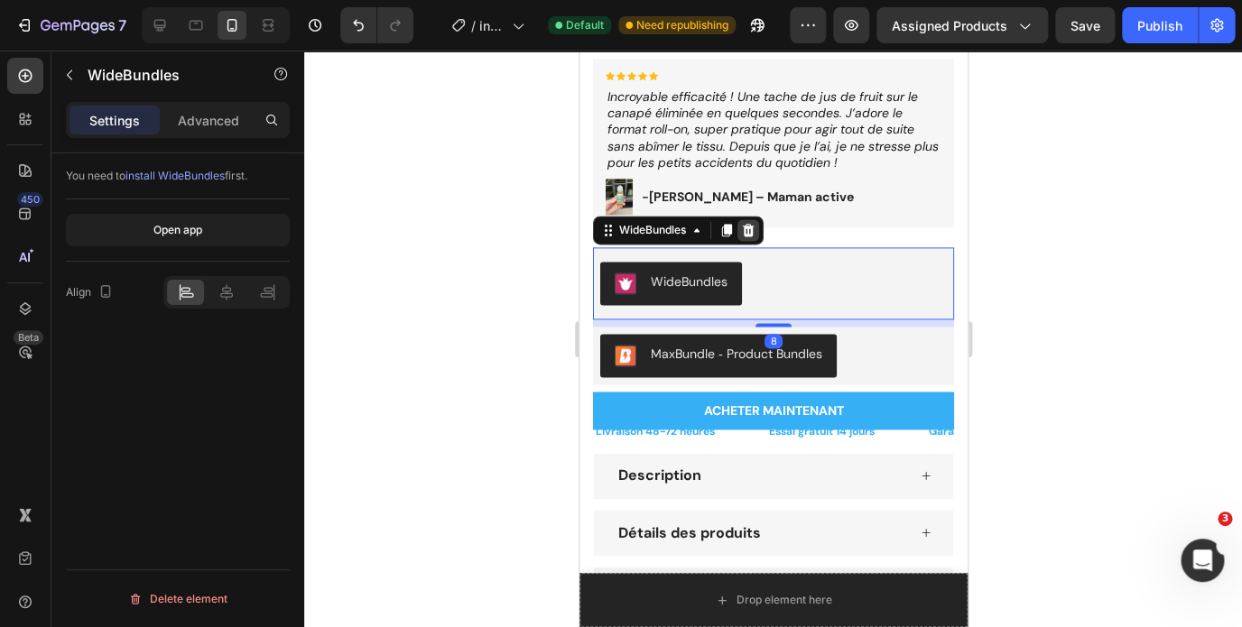
click at [753, 229] on icon at bounding box center [748, 230] width 12 height 13
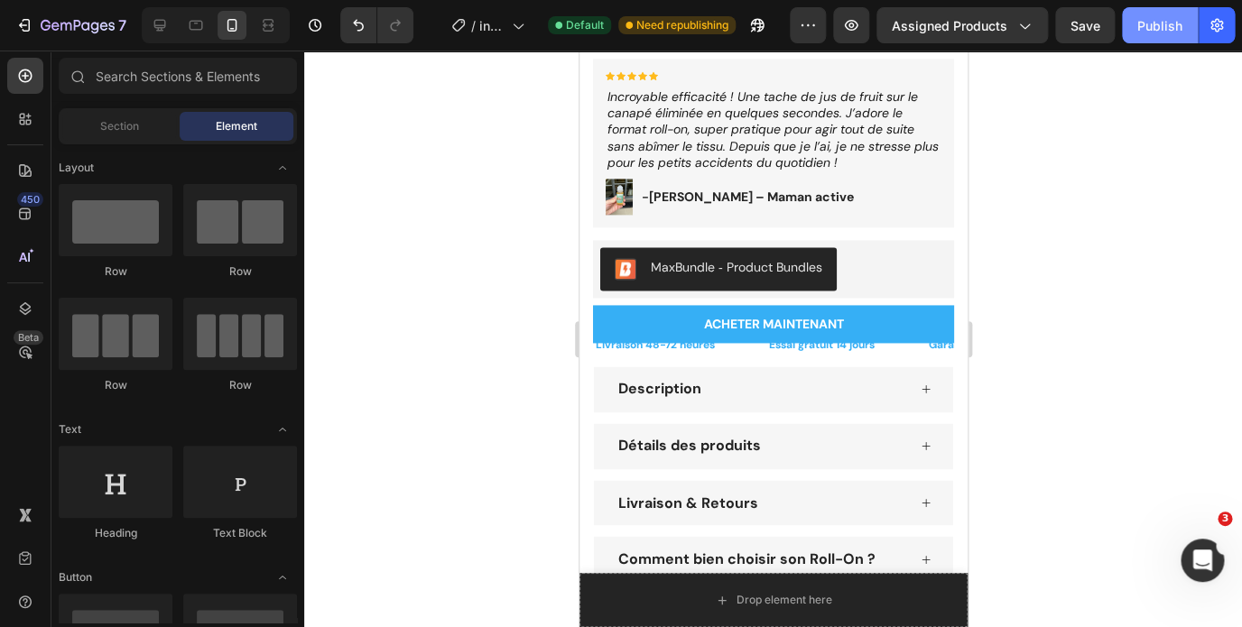
click at [1156, 28] on div "Publish" at bounding box center [1159, 25] width 45 height 19
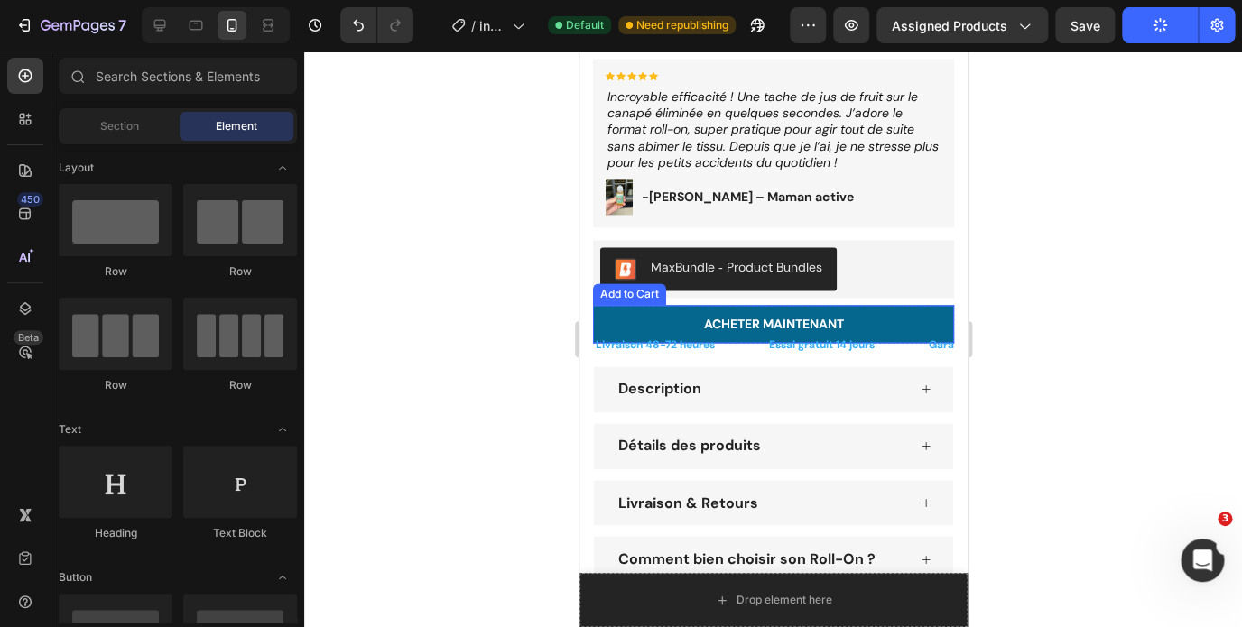
click at [899, 319] on button "Acheter maintenant" at bounding box center [772, 324] width 361 height 38
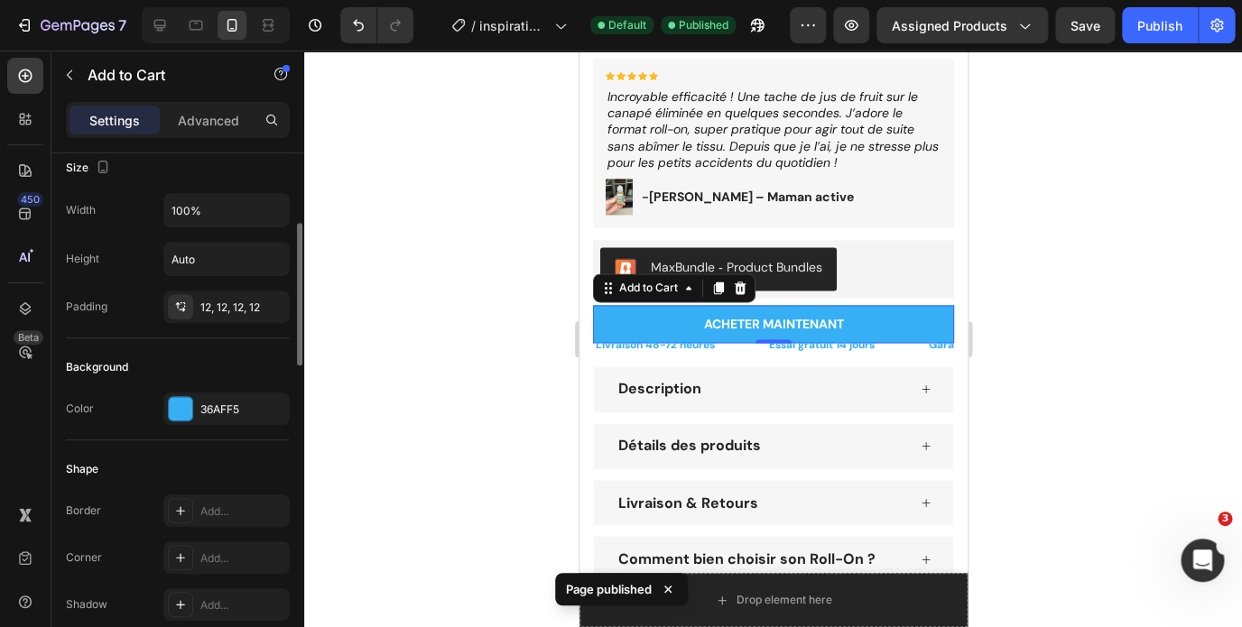
scroll to position [260, 0]
click at [228, 416] on div "36AFF5" at bounding box center [226, 407] width 126 height 32
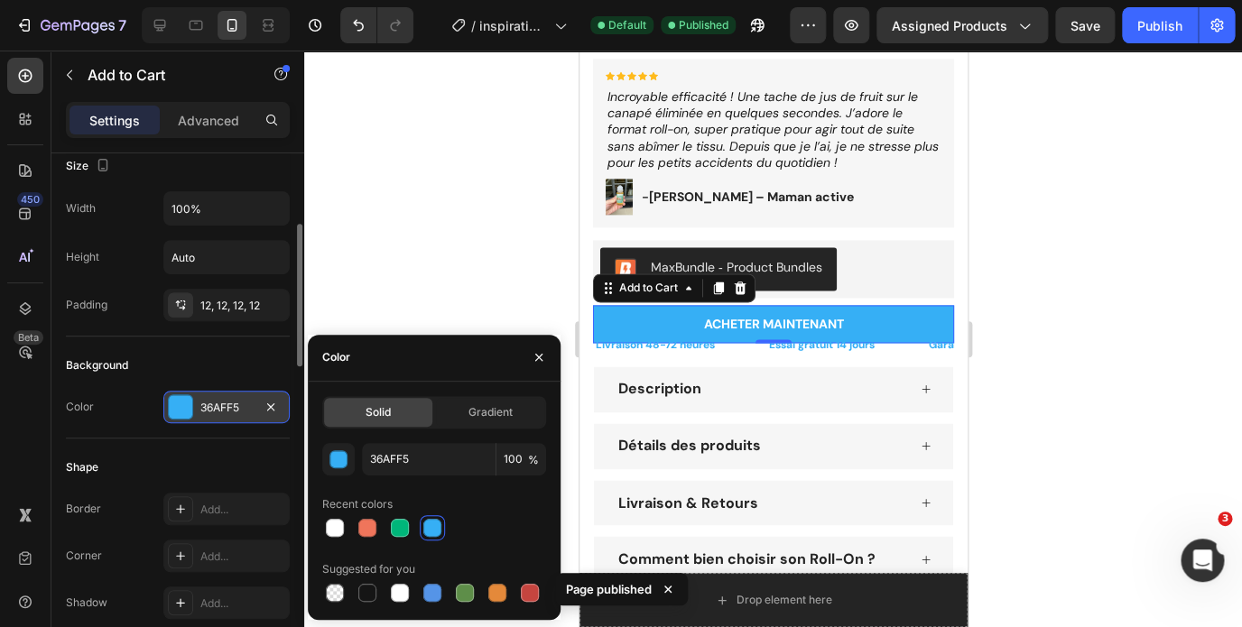
click at [228, 413] on div "36AFF5" at bounding box center [226, 408] width 52 height 16
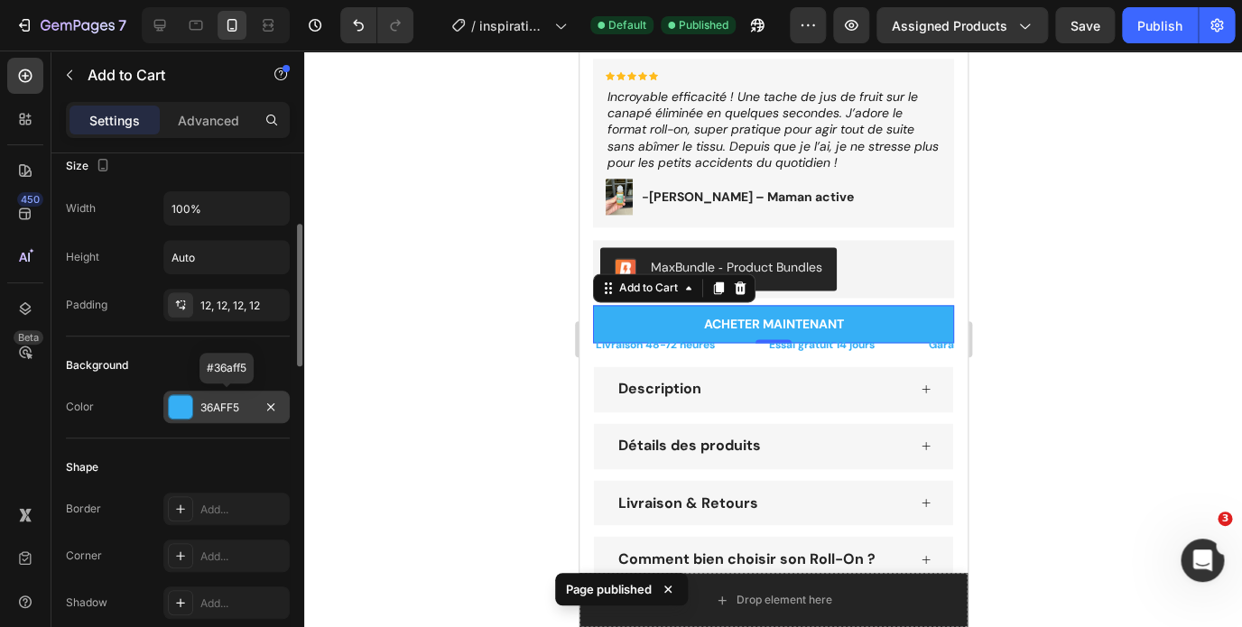
click at [228, 413] on div "36AFF5" at bounding box center [226, 408] width 52 height 16
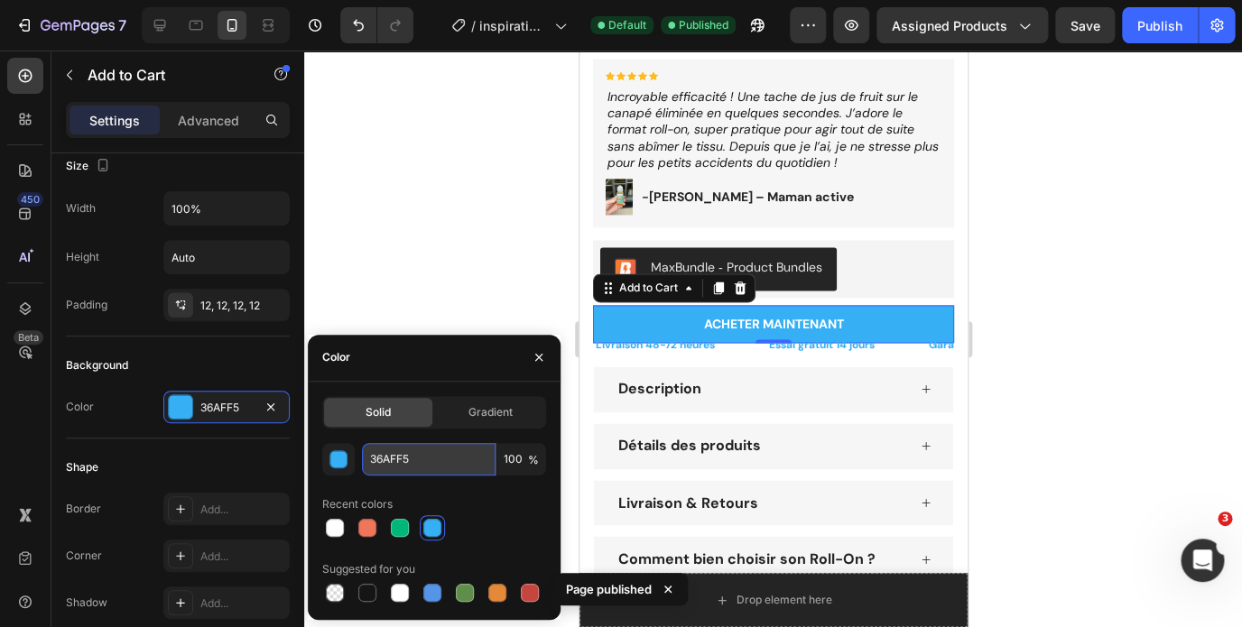
click at [424, 472] on input "36AFF5" at bounding box center [429, 459] width 134 height 32
paste input "00B67A"
type input "00B67A"
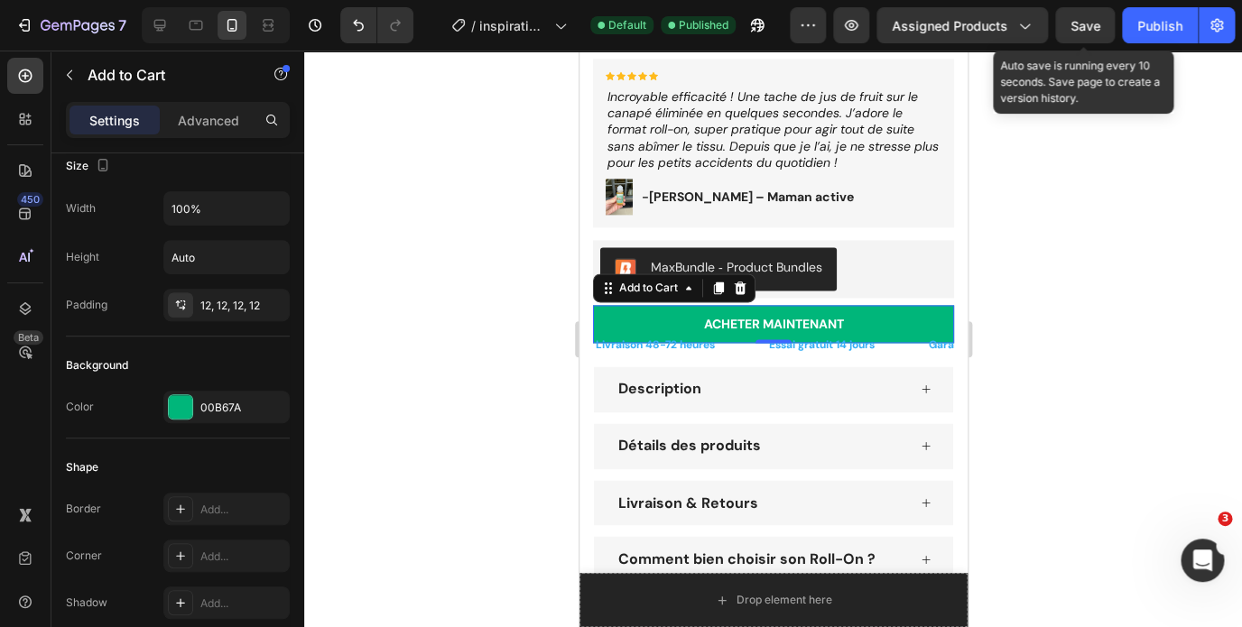
click at [1093, 27] on span "Save" at bounding box center [1085, 25] width 30 height 15
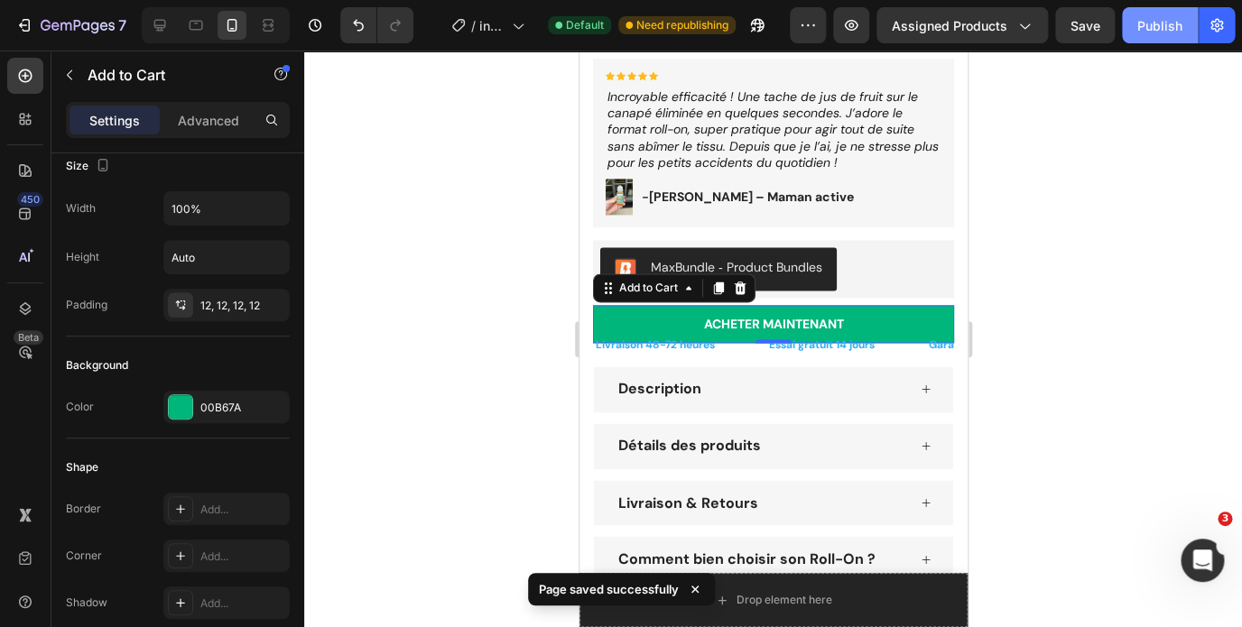
click at [1159, 23] on div "Publish" at bounding box center [1159, 25] width 45 height 19
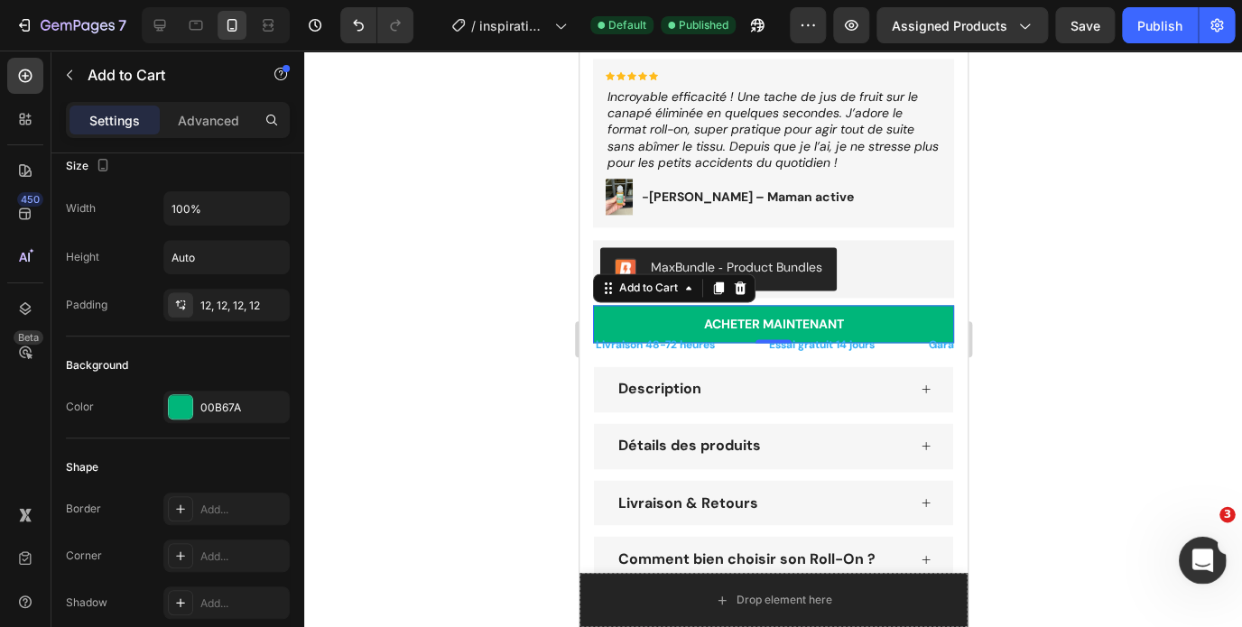
click at [1199, 553] on icon "Ouvrir le Messenger Intercom" at bounding box center [1201, 558] width 30 height 30
click at [271, 135] on button "3 Conversations" at bounding box center [202, 99] width 135 height 72
click at [154, 44] on button "Envoyez-nous un message" at bounding box center [135, 26] width 245 height 36
paste textarea "Hello, the maxbundle application is not displaying on my website. Could you ple…"
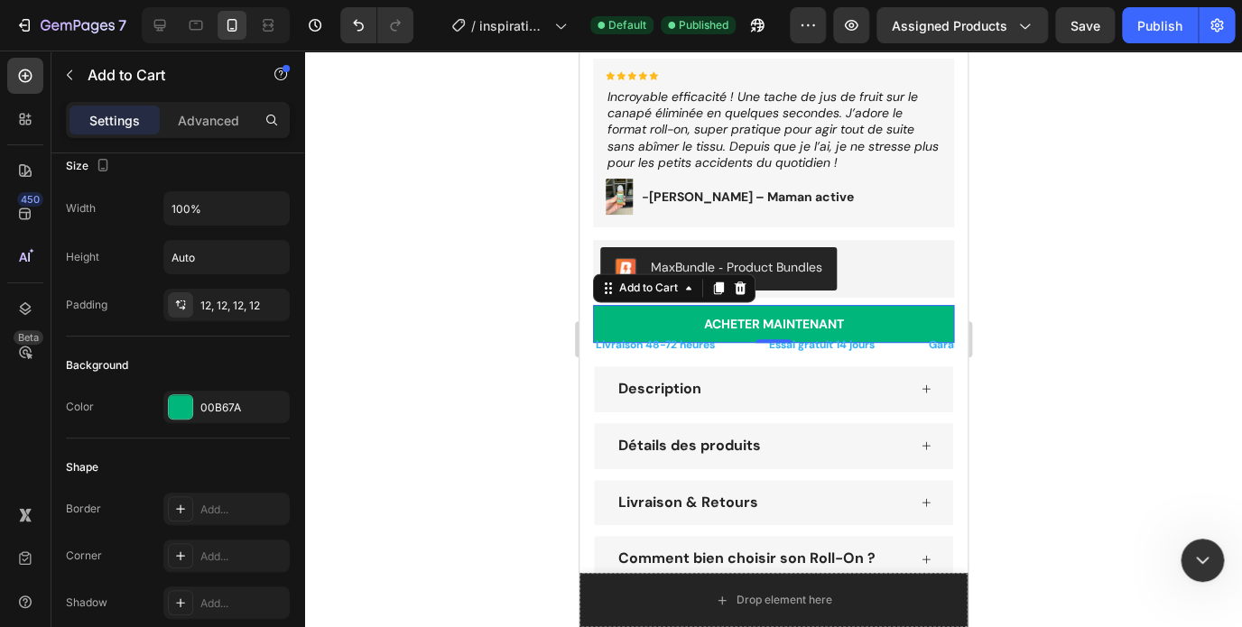
type textarea "Hello, the maxbundle application is not displaying on my website. Could you ple…"
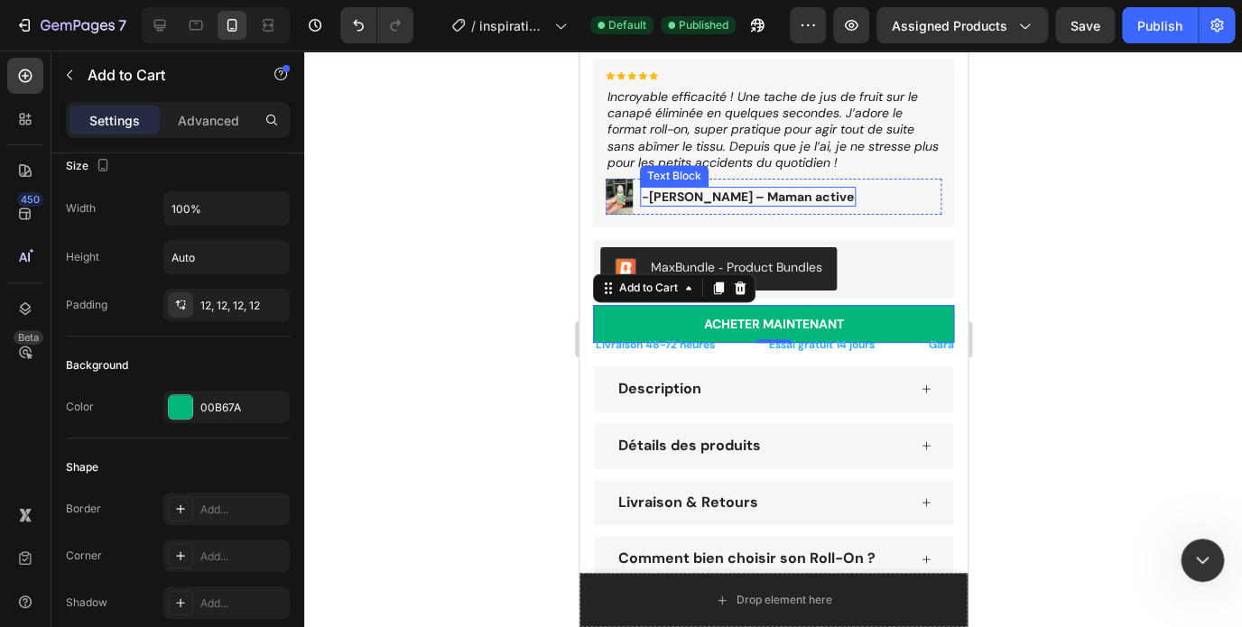
click at [651, 194] on strong "[PERSON_NAME] – Maman active" at bounding box center [750, 197] width 205 height 16
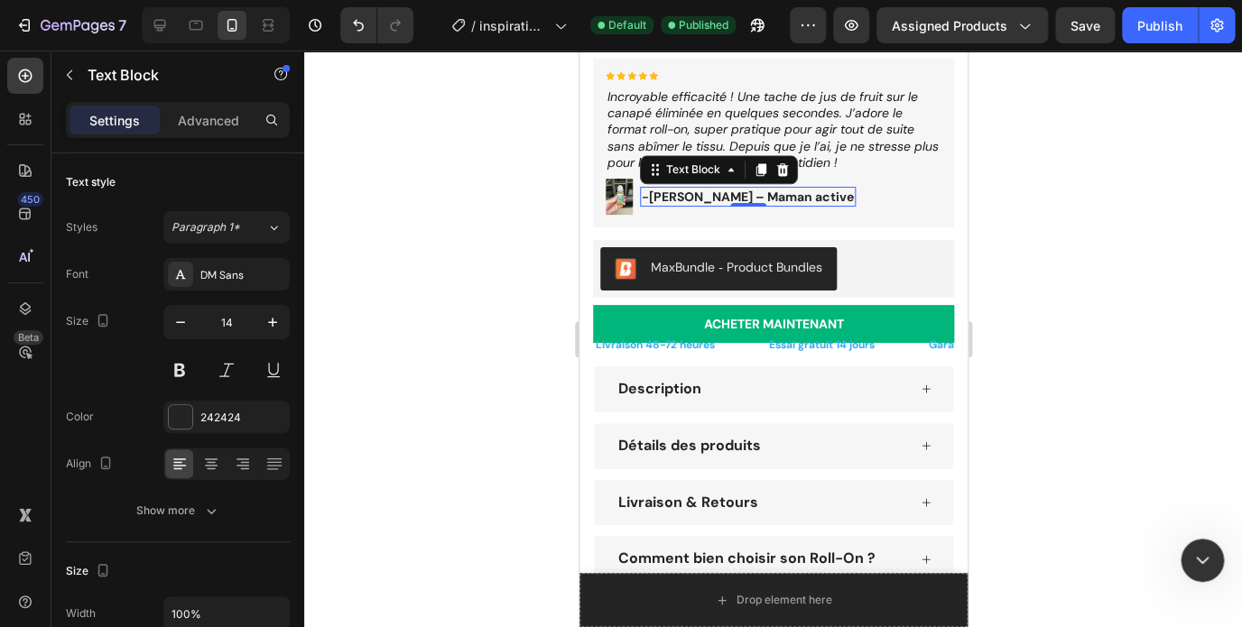
click at [90, 105] on icon "Télécharger la pièce jointe" at bounding box center [93, 97] width 14 height 14
click at [1203, 552] on icon "Fermer le Messenger Intercom" at bounding box center [1200, 558] width 22 height 22
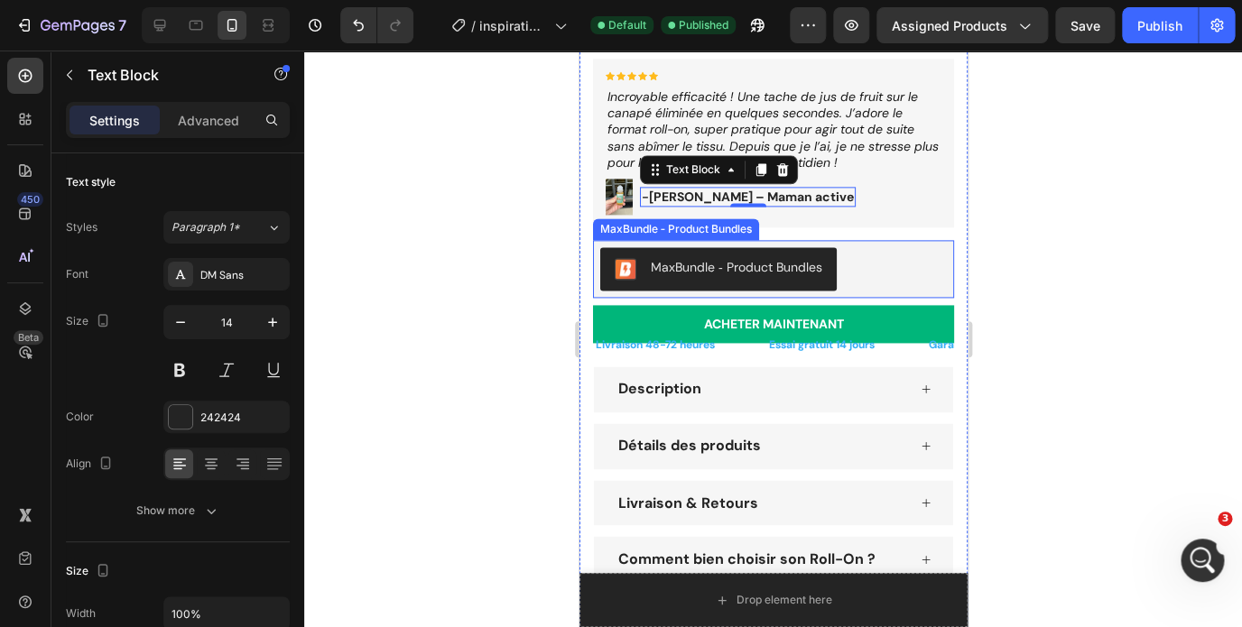
scroll to position [0, 0]
click at [861, 269] on div "MaxBundle ‑ Product Bundles" at bounding box center [772, 268] width 346 height 43
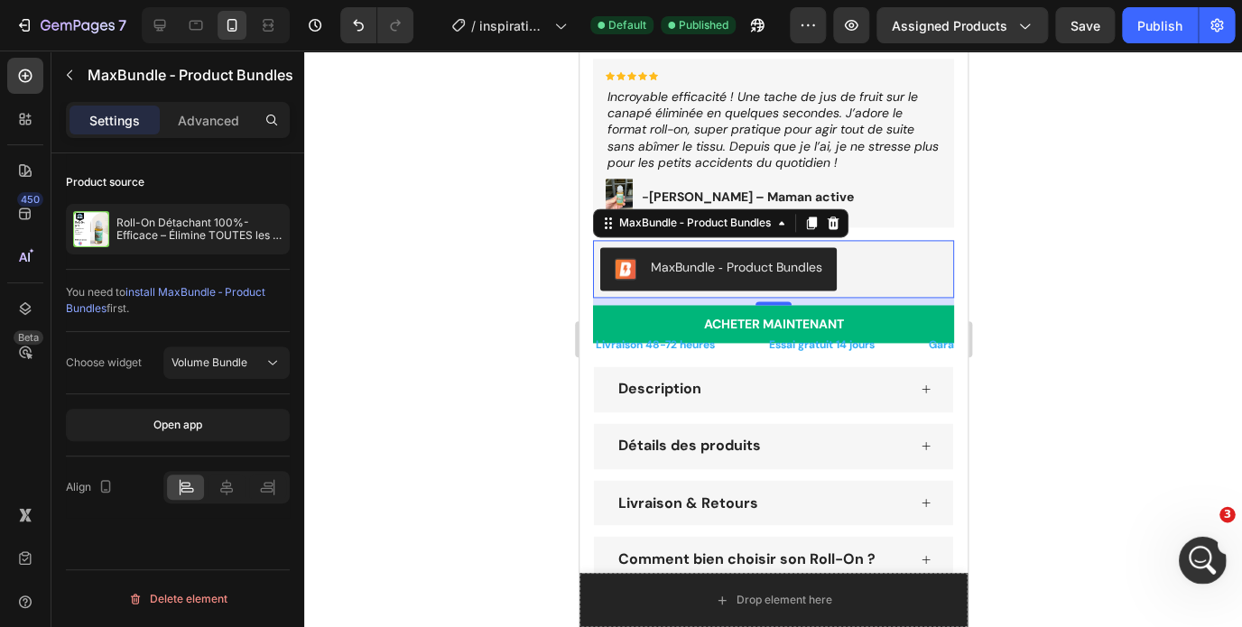
click at [1193, 559] on icon "Ouvrir le Messenger Intercom" at bounding box center [1201, 558] width 30 height 30
drag, startPoint x: 245, startPoint y: 175, endPoint x: 23, endPoint y: 88, distance: 239.4
click at [23, 88] on div "Thank you for contacting GemPages Support! 👋 ​ Our support team will assist you…" at bounding box center [135, 168] width 242 height 226
click at [20, 135] on div at bounding box center [10, 145] width 20 height 20
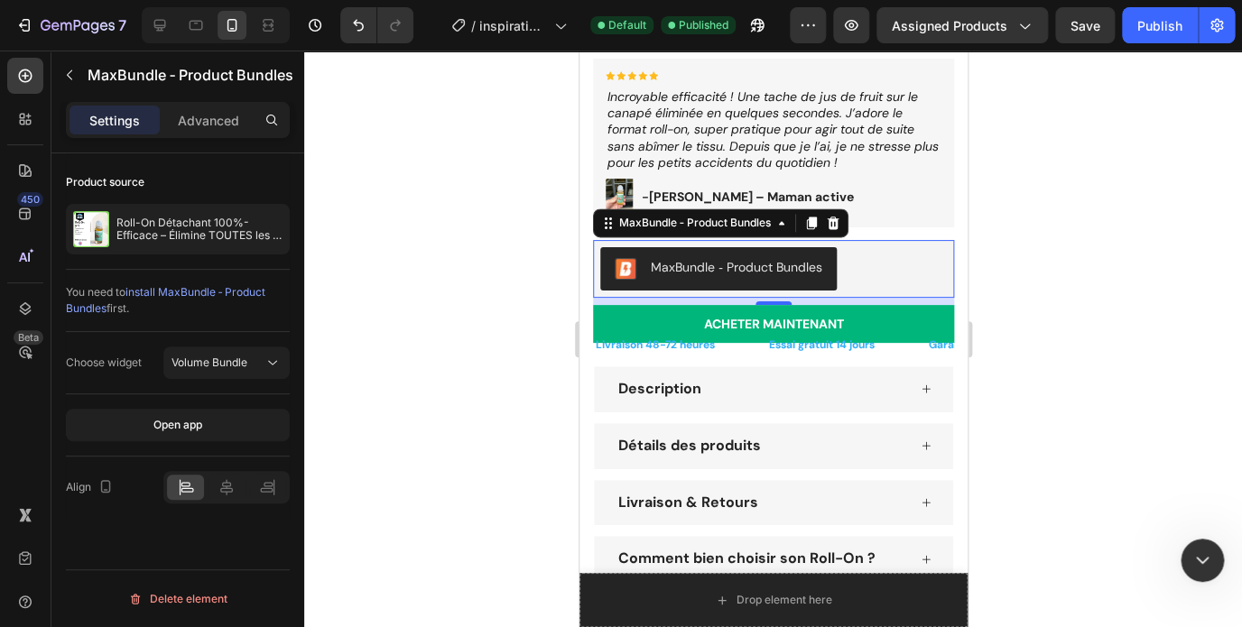
scroll to position [411, 0]
click at [120, 524] on div "Saisie en cours" at bounding box center [135, 558] width 242 height 69
click at [96, 84] on textarea "Envoyer un message..." at bounding box center [135, 68] width 240 height 31
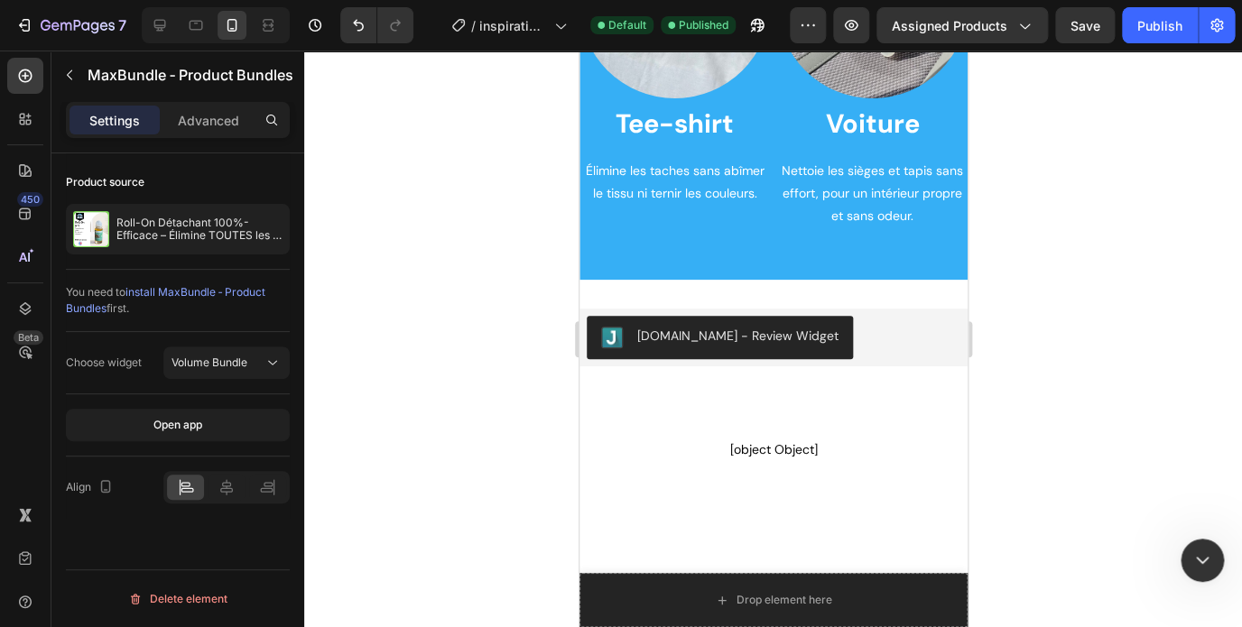
scroll to position [419, 0]
drag, startPoint x: 242, startPoint y: 393, endPoint x: 22, endPoint y: 356, distance: 223.4
click at [22, 479] on div "May I confirm if you have already checked your page in Preview mode , and the M…" at bounding box center [135, 525] width 242 height 92
click at [20, 155] on div at bounding box center [10, 145] width 20 height 20
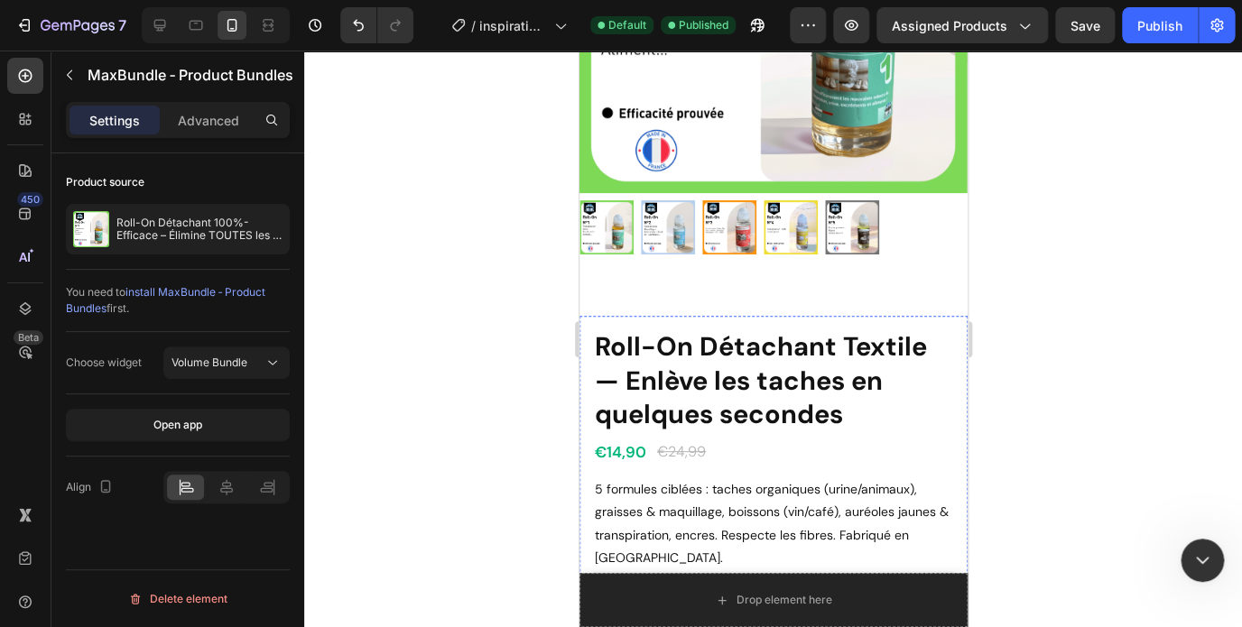
scroll to position [217, 0]
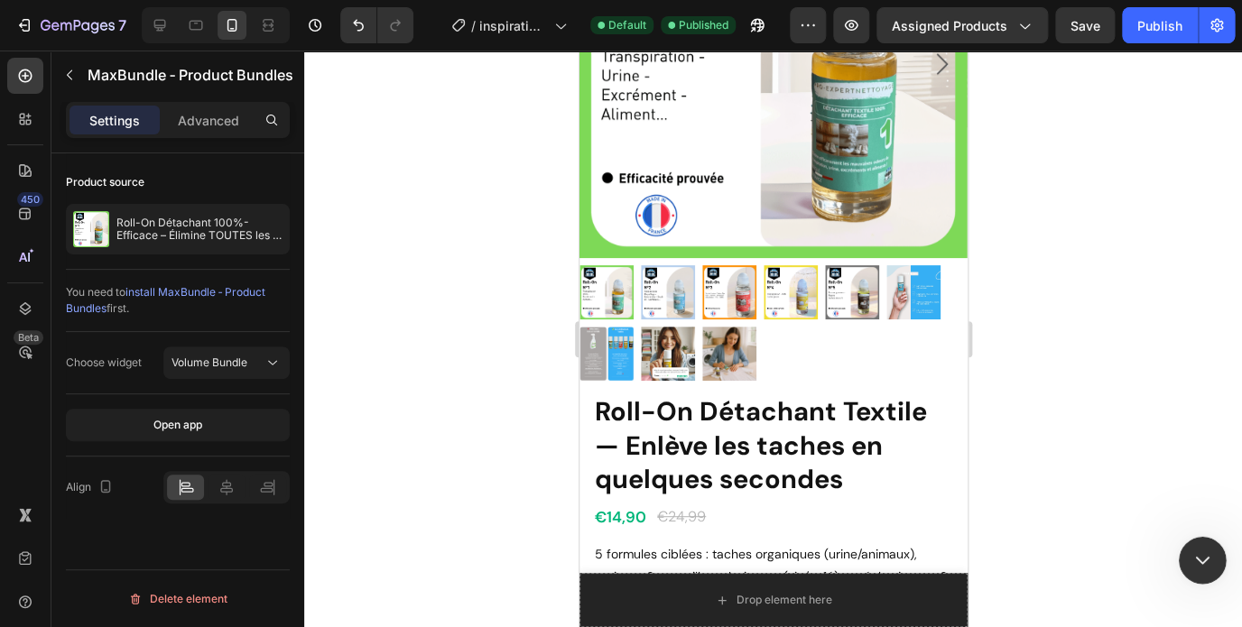
click at [1198, 557] on icon "Fermer le Messenger Intercom" at bounding box center [1200, 558] width 22 height 22
click at [817, 23] on icon "button" at bounding box center [808, 25] width 18 height 18
click at [855, 23] on icon "button" at bounding box center [851, 25] width 18 height 18
click at [1192, 553] on icon "Ouvrir le Messenger Intercom" at bounding box center [1201, 558] width 30 height 30
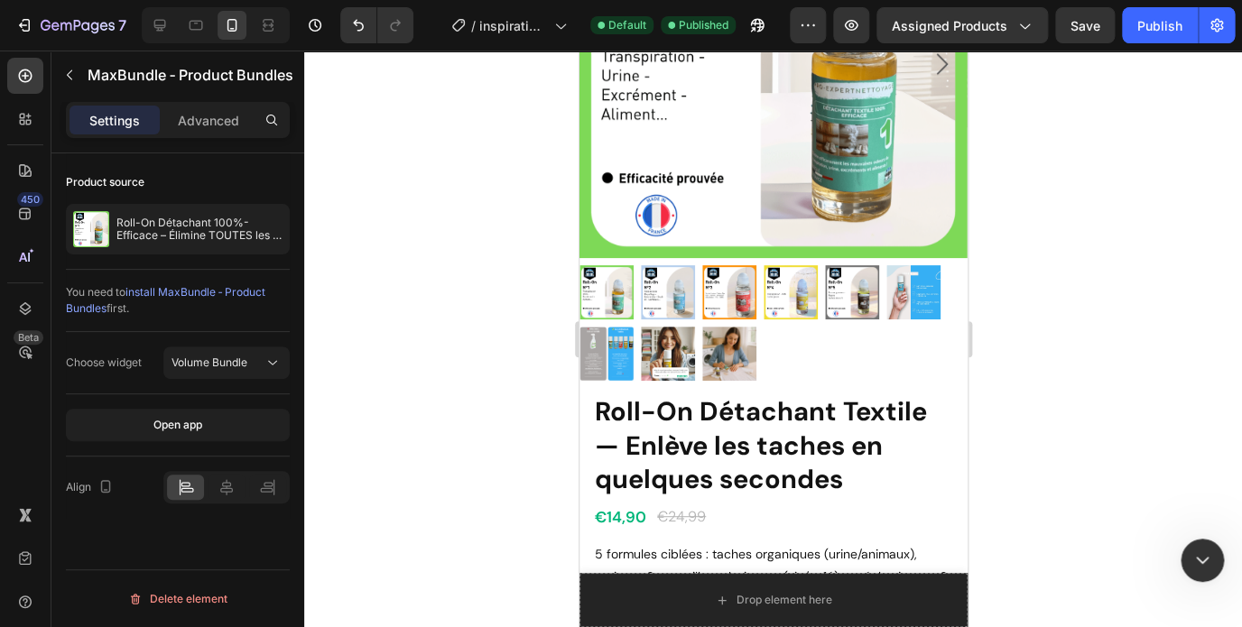
click at [255, 84] on textarea "Envoyer un message..." at bounding box center [135, 68] width 240 height 31
type textarea "yes"
click at [148, 84] on textarea "Envoyer un message..." at bounding box center [135, 68] width 240 height 31
paste textarea "I checked, it is not displayed."
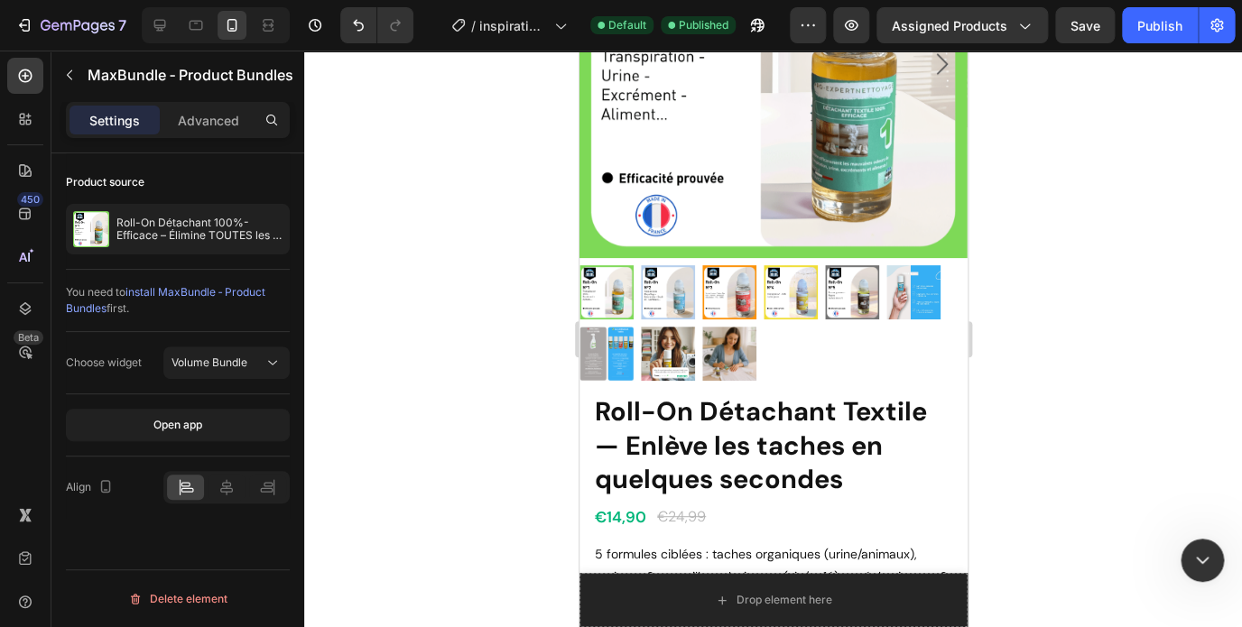
type textarea "I checked, it is not displayed."
paste textarea "I have checked"
type textarea "I have checked"
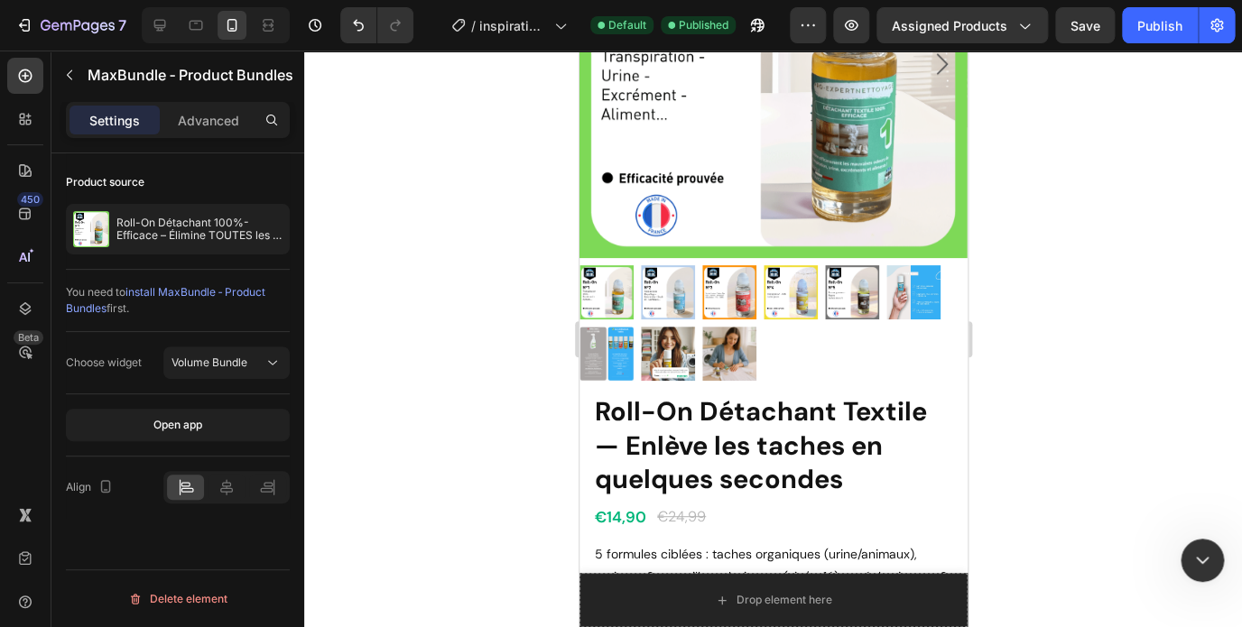
click at [162, 457] on div "Could you please try checking it on the live page?" at bounding box center [135, 474] width 213 height 35
click at [20, 155] on div at bounding box center [10, 145] width 20 height 20
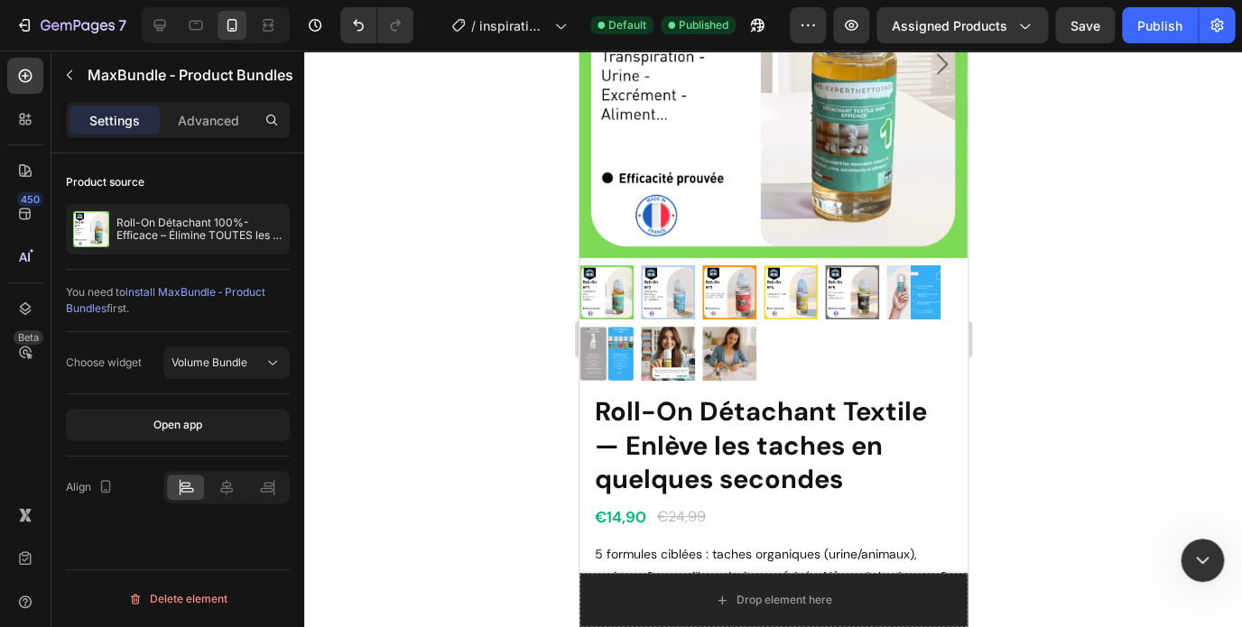
click at [124, 113] on div "Intercom Messenger" at bounding box center [122, 98] width 14 height 29
click at [69, 473] on div "Since MaxBundle is a third-party app element, it will only display on the live …" at bounding box center [135, 526] width 213 height 106
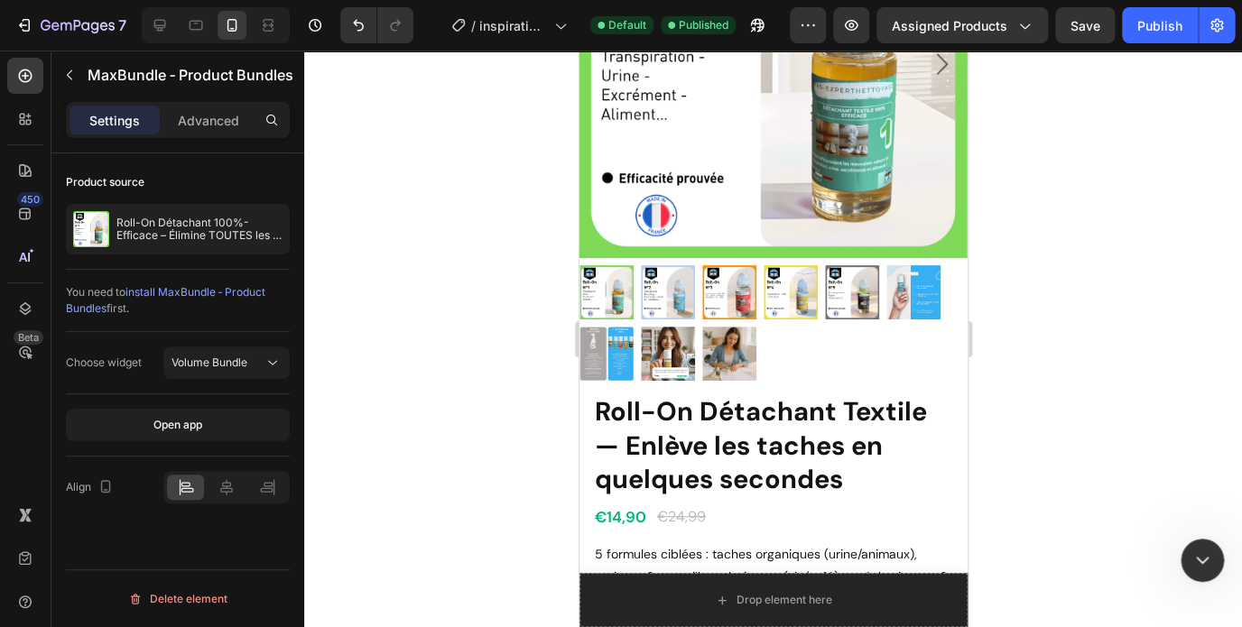
click at [20, 155] on div at bounding box center [10, 145] width 20 height 20
click at [65, 446] on div "Zoe • Il y a 6 min" at bounding box center [111, 451] width 165 height 11
click at [65, 84] on textarea "Envoyer un message..." at bounding box center [135, 68] width 240 height 31
type textarea "ok, thank you"
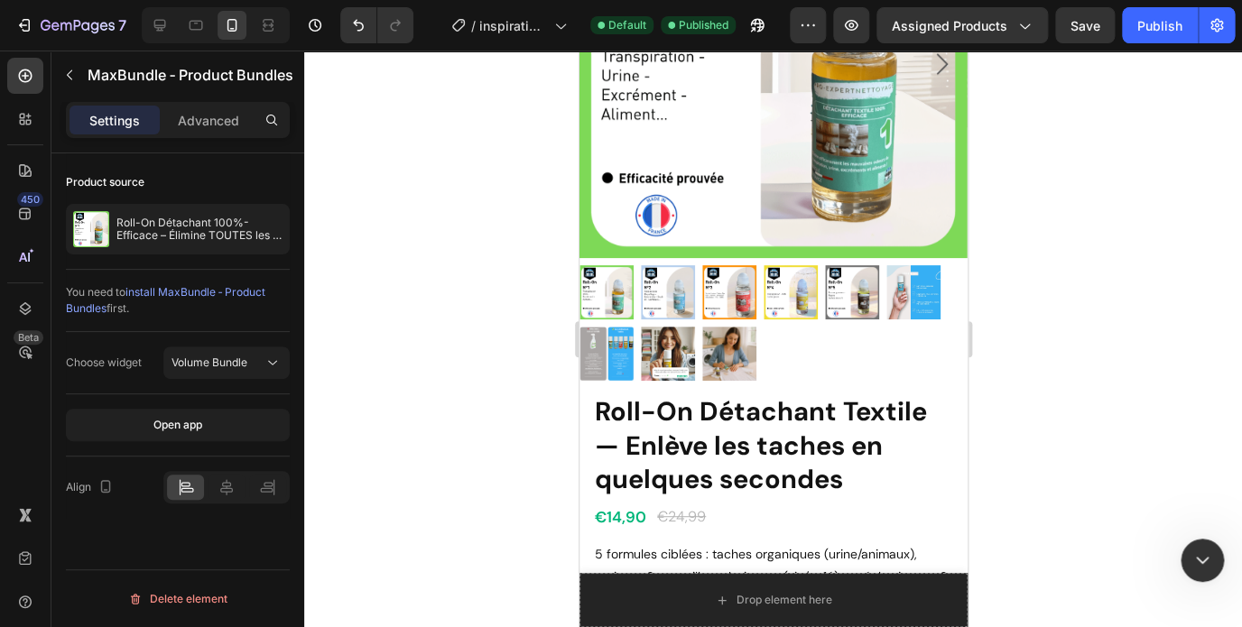
scroll to position [774, 0]
click at [1201, 550] on icon "Fermer le Messenger Intercom" at bounding box center [1200, 558] width 22 height 22
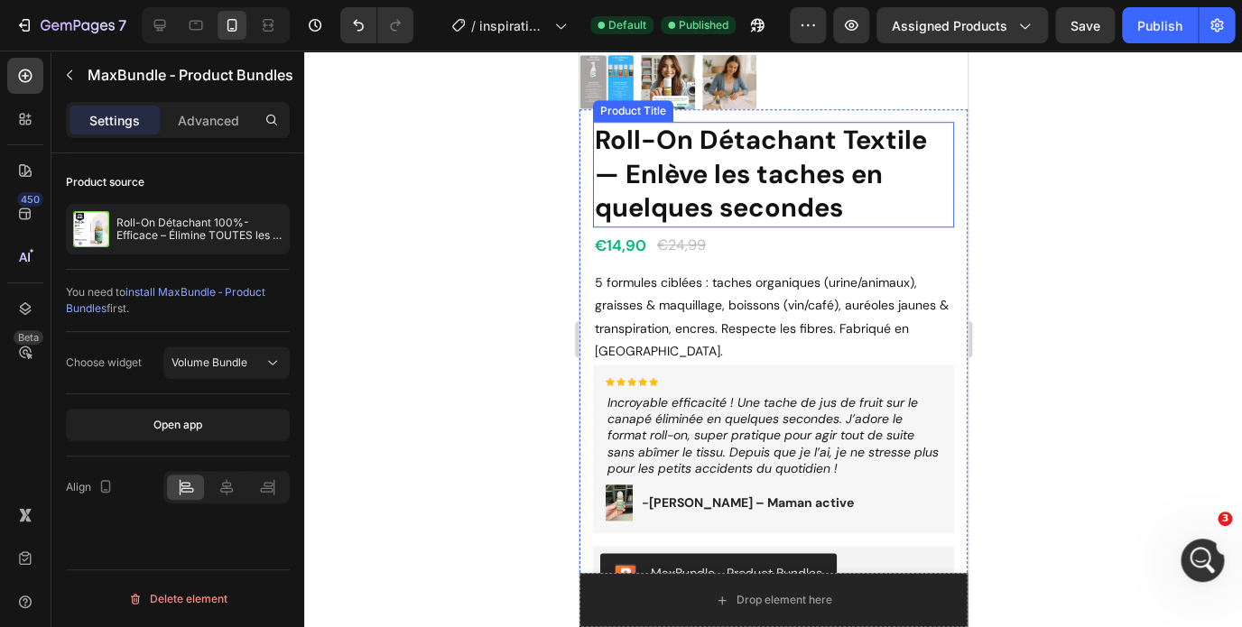
scroll to position [535, 0]
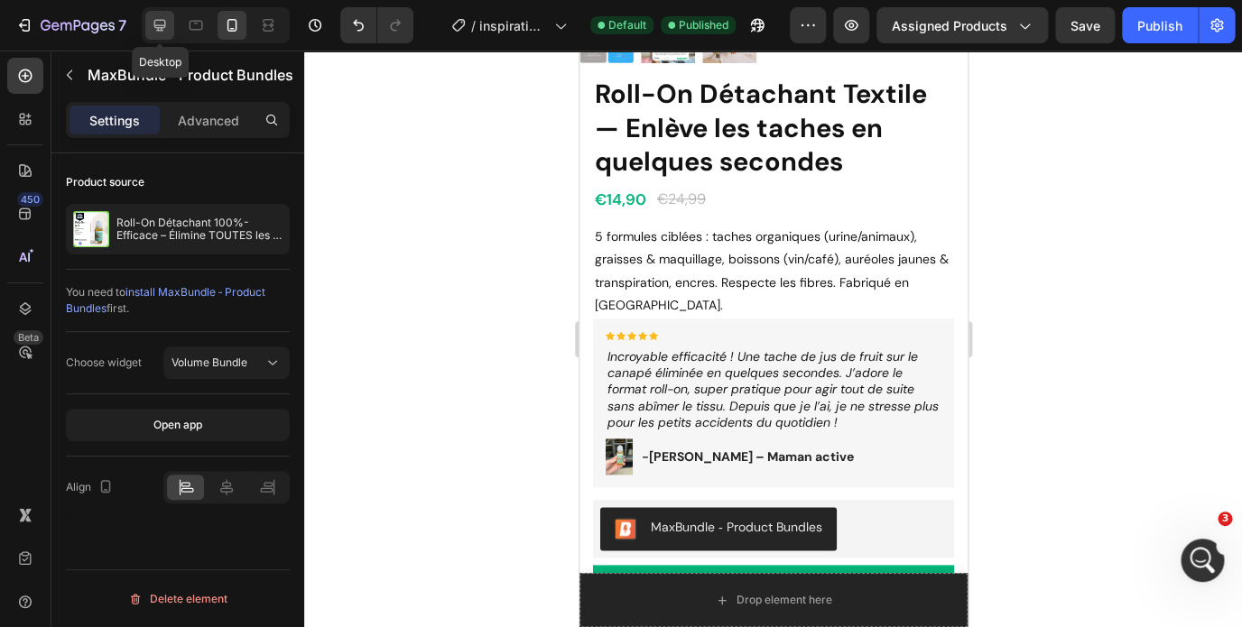
click at [170, 27] on div at bounding box center [159, 25] width 29 height 29
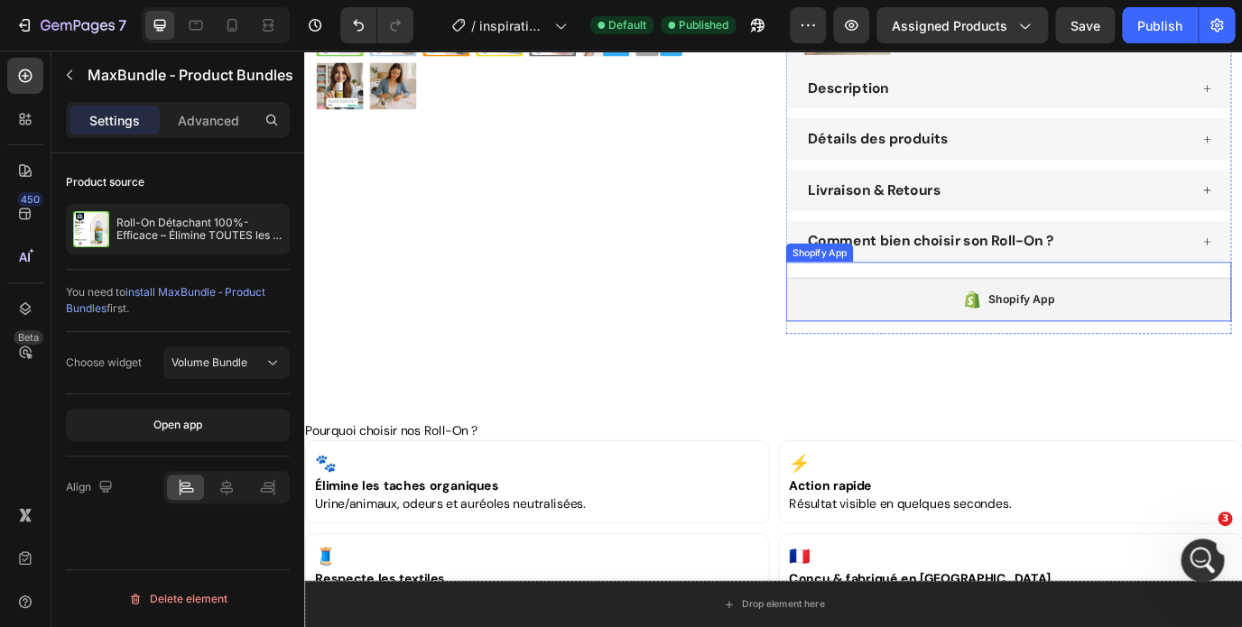
scroll to position [615, 0]
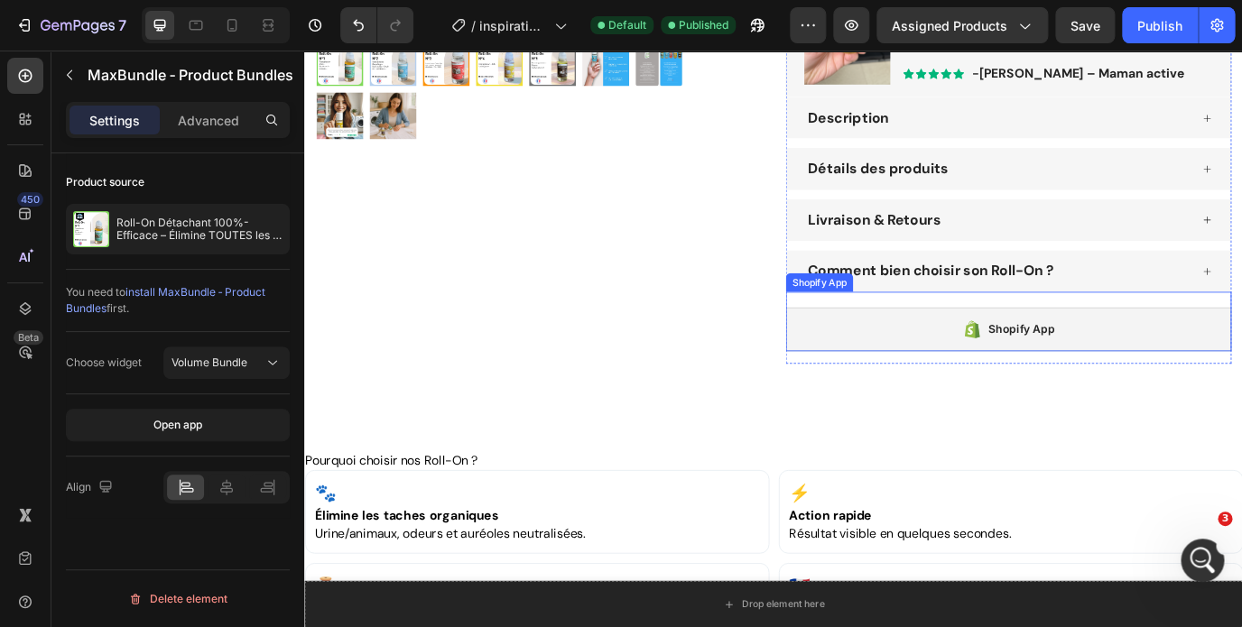
click at [1030, 374] on div "Shopify App" at bounding box center [1116, 371] width 514 height 51
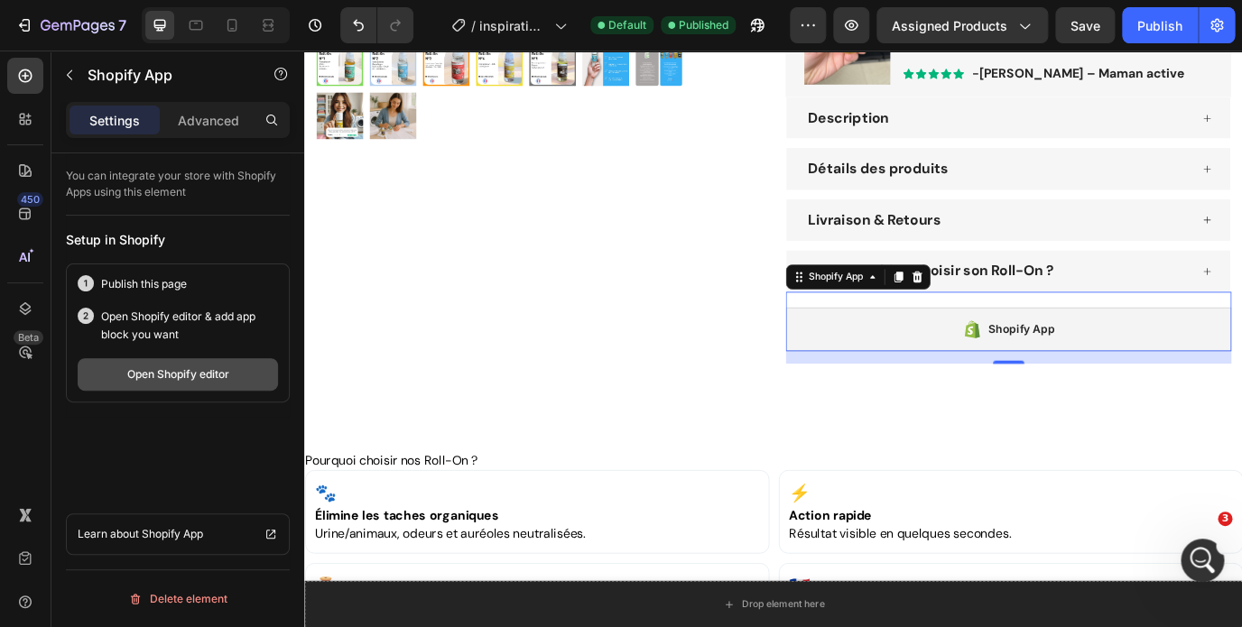
click at [183, 374] on div "Open Shopify editor" at bounding box center [178, 374] width 102 height 16
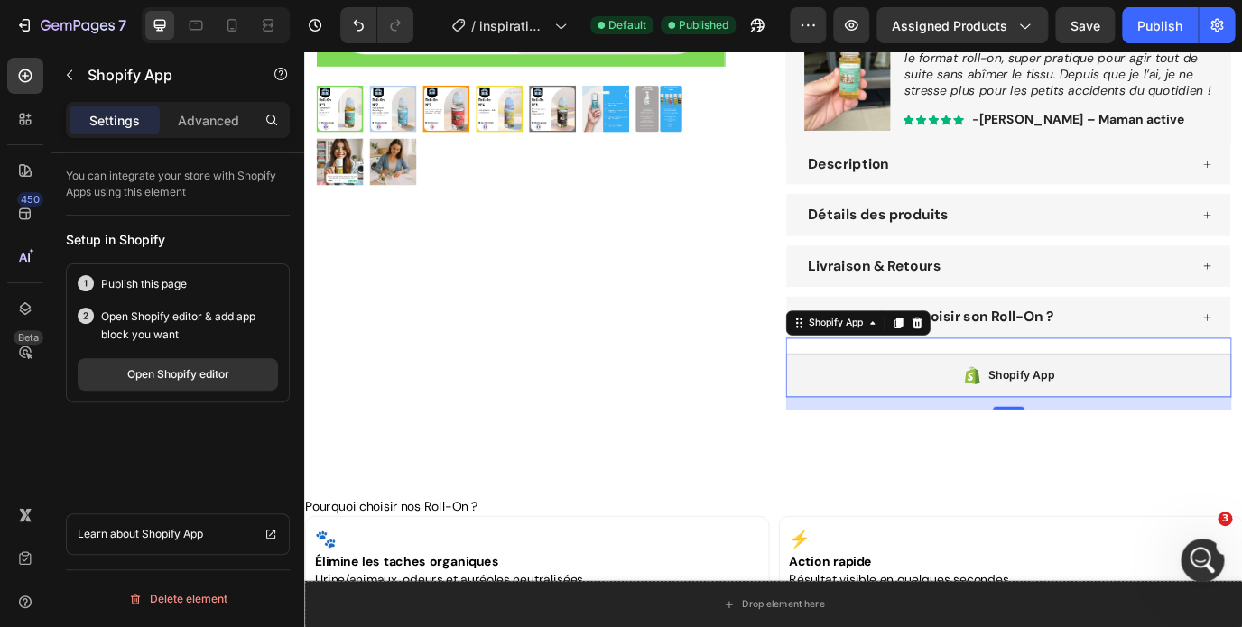
scroll to position [553, 0]
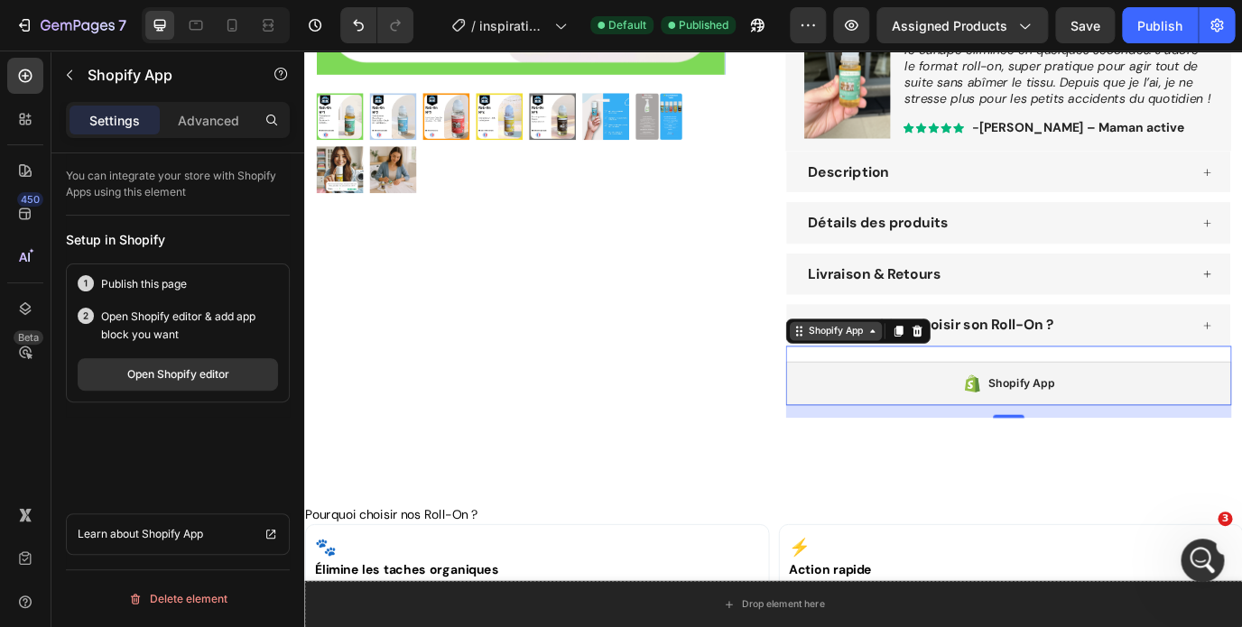
click at [946, 375] on div "Shopify App" at bounding box center [917, 373] width 70 height 16
click at [938, 378] on div "Shopify App" at bounding box center [917, 373] width 70 height 16
click at [213, 118] on p "Advanced" at bounding box center [208, 120] width 61 height 19
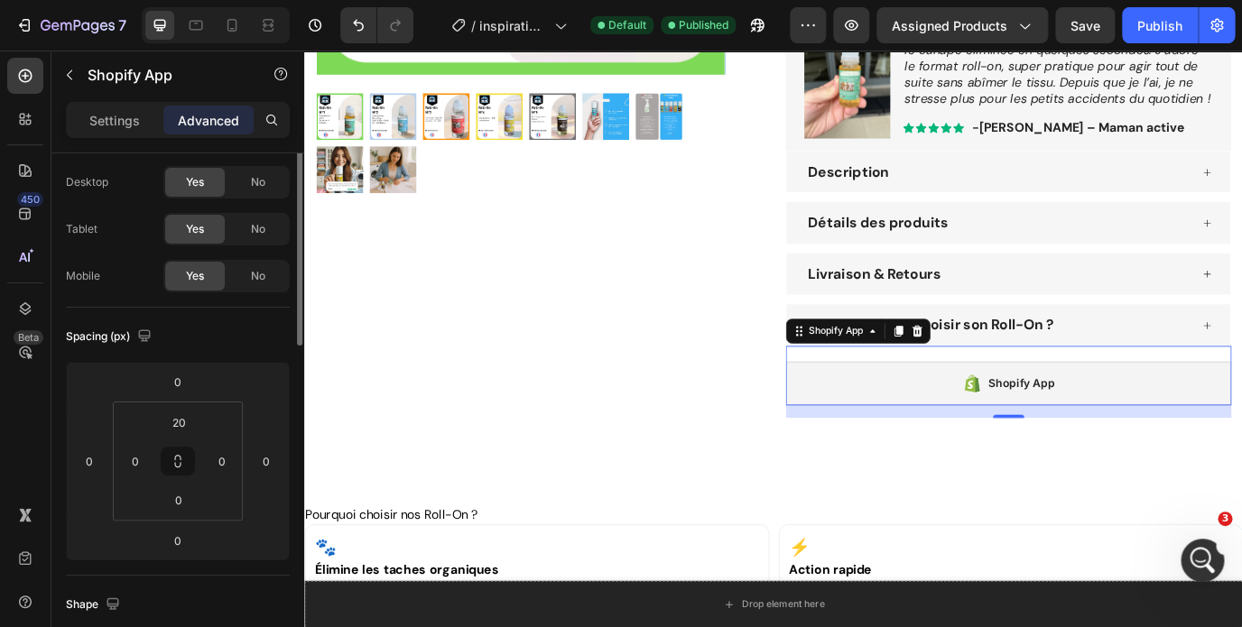
scroll to position [0, 0]
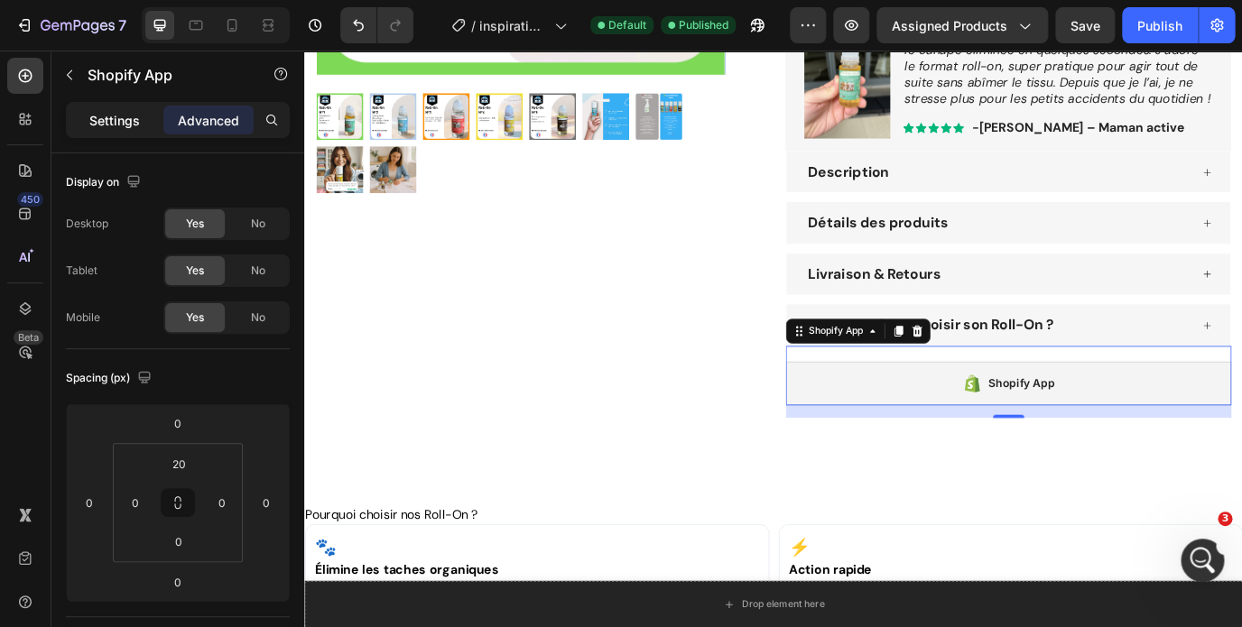
click at [107, 130] on div "Settings" at bounding box center [114, 120] width 90 height 29
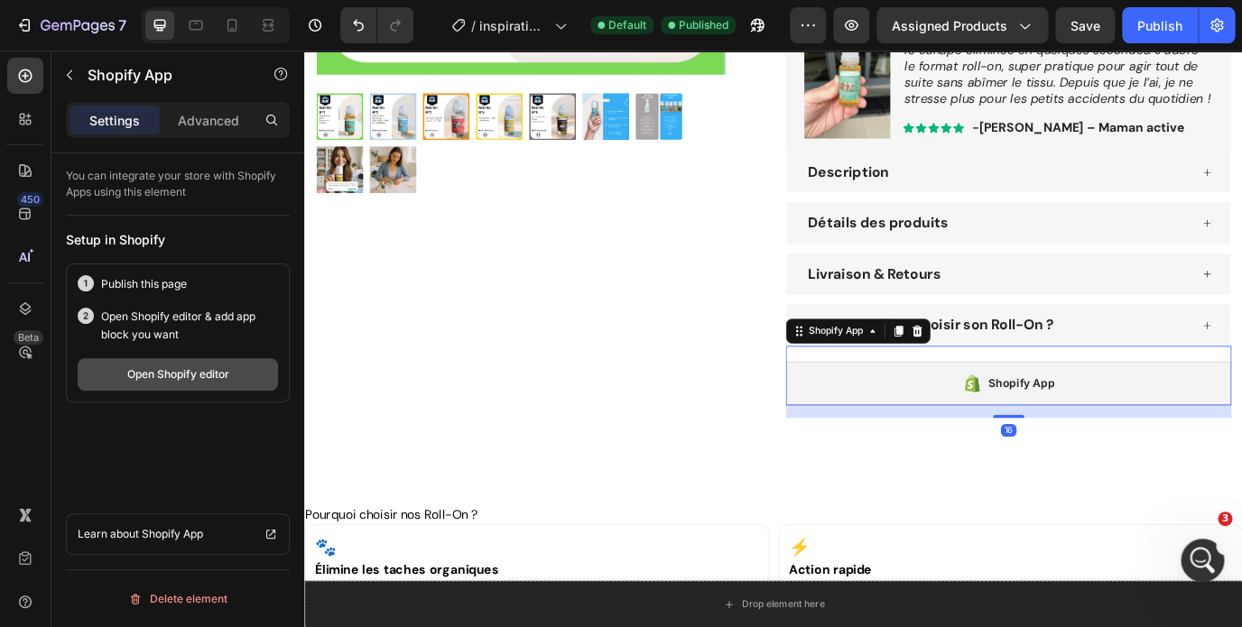
click at [205, 376] on div "Open Shopify editor" at bounding box center [178, 374] width 102 height 16
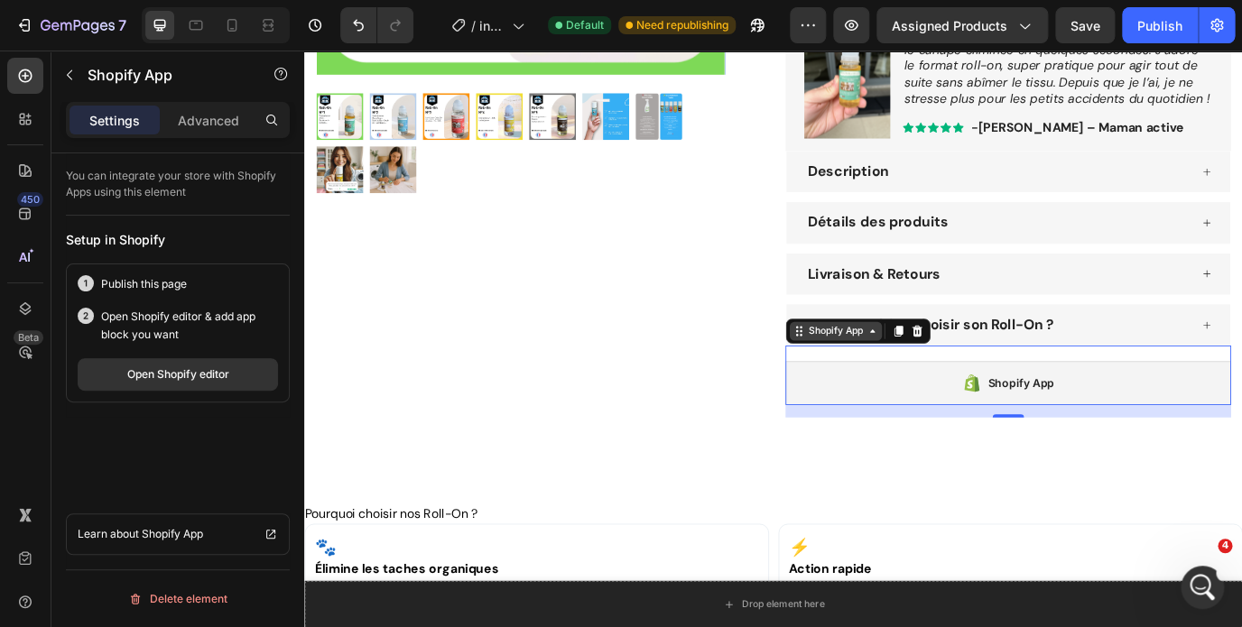
click at [961, 374] on icon at bounding box center [958, 374] width 5 height 4
click at [956, 378] on icon at bounding box center [959, 373] width 14 height 14
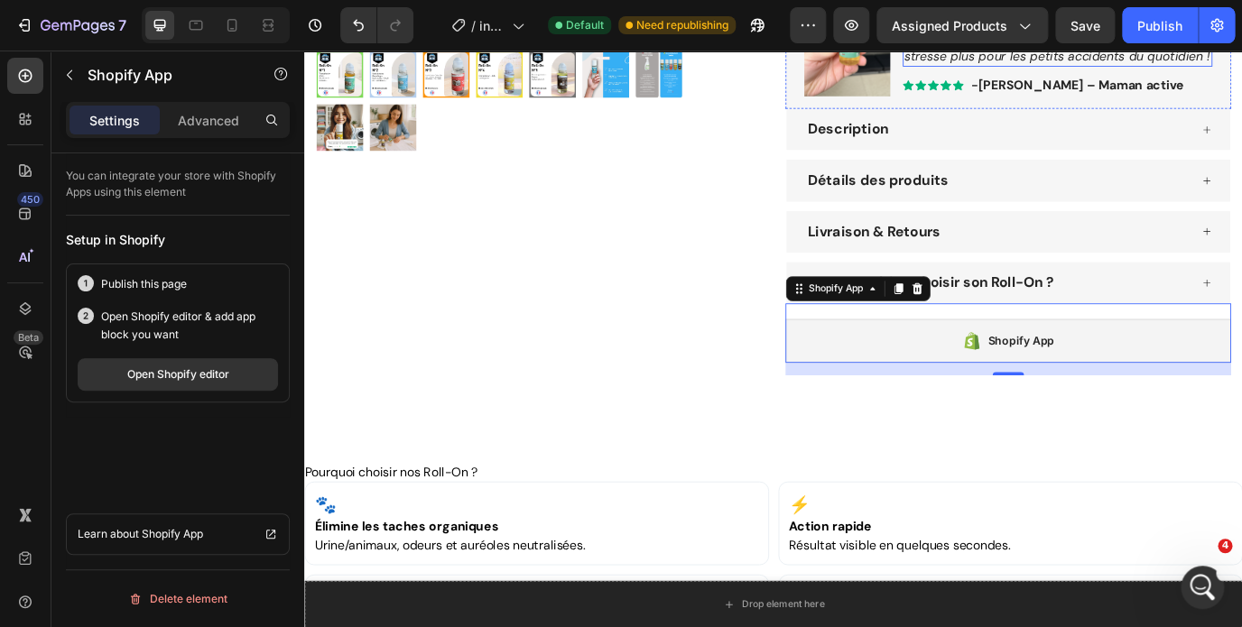
scroll to position [621, 0]
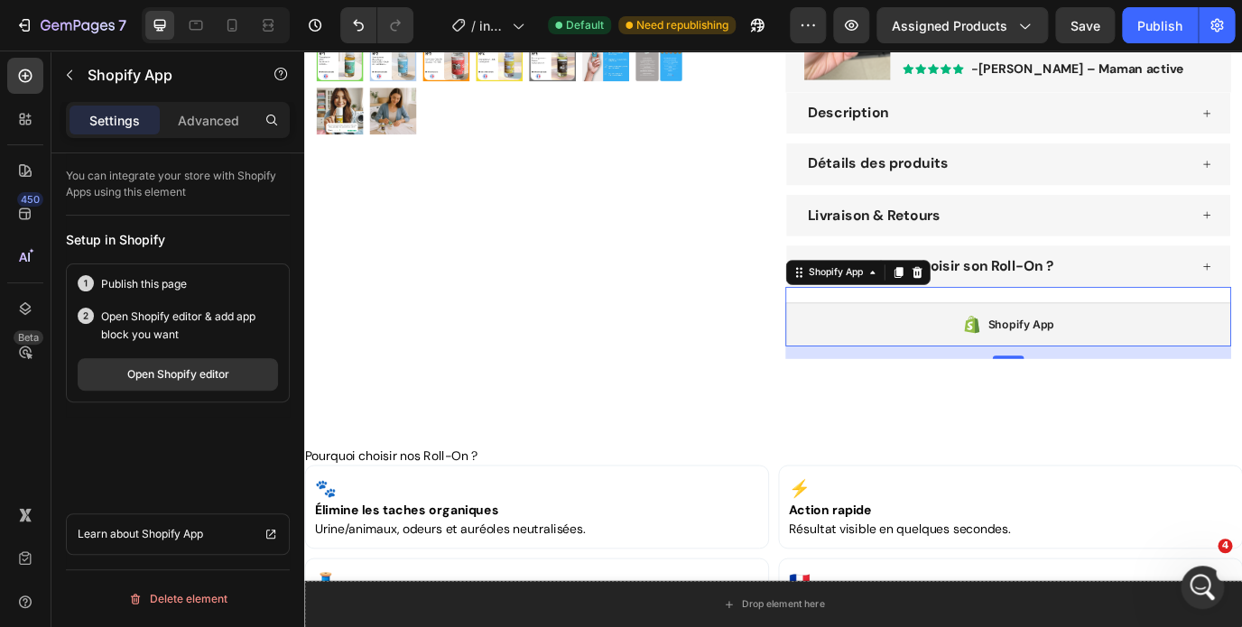
click at [983, 379] on div "Shopify App" at bounding box center [1116, 366] width 514 height 51
click at [125, 288] on p "Publish this page" at bounding box center [144, 284] width 86 height 18
click at [146, 373] on div "Open Shopify editor" at bounding box center [178, 374] width 102 height 16
click at [1014, 302] on icon at bounding box center [1011, 306] width 12 height 13
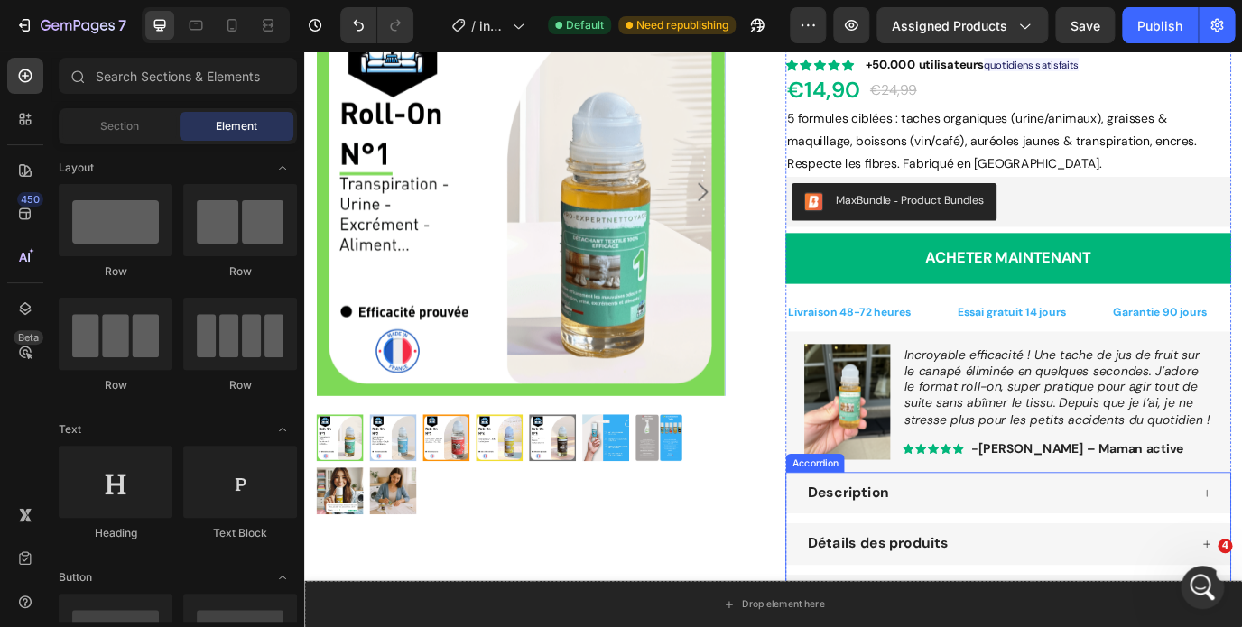
scroll to position [156, 0]
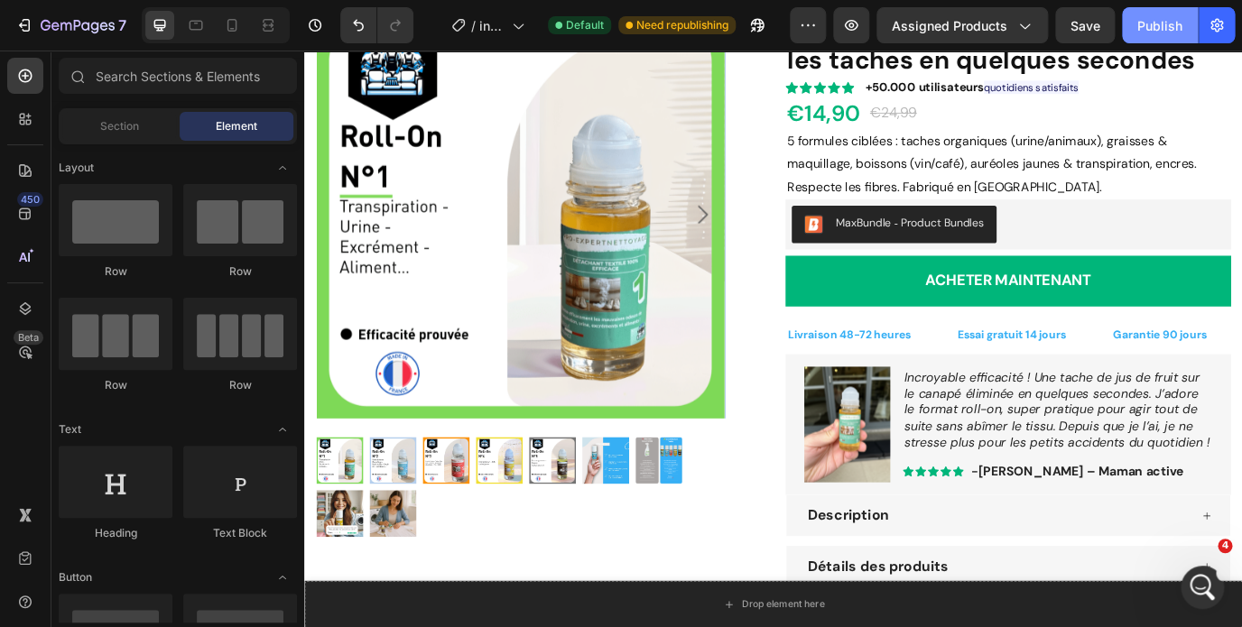
click at [1137, 37] on button "Publish" at bounding box center [1160, 25] width 76 height 36
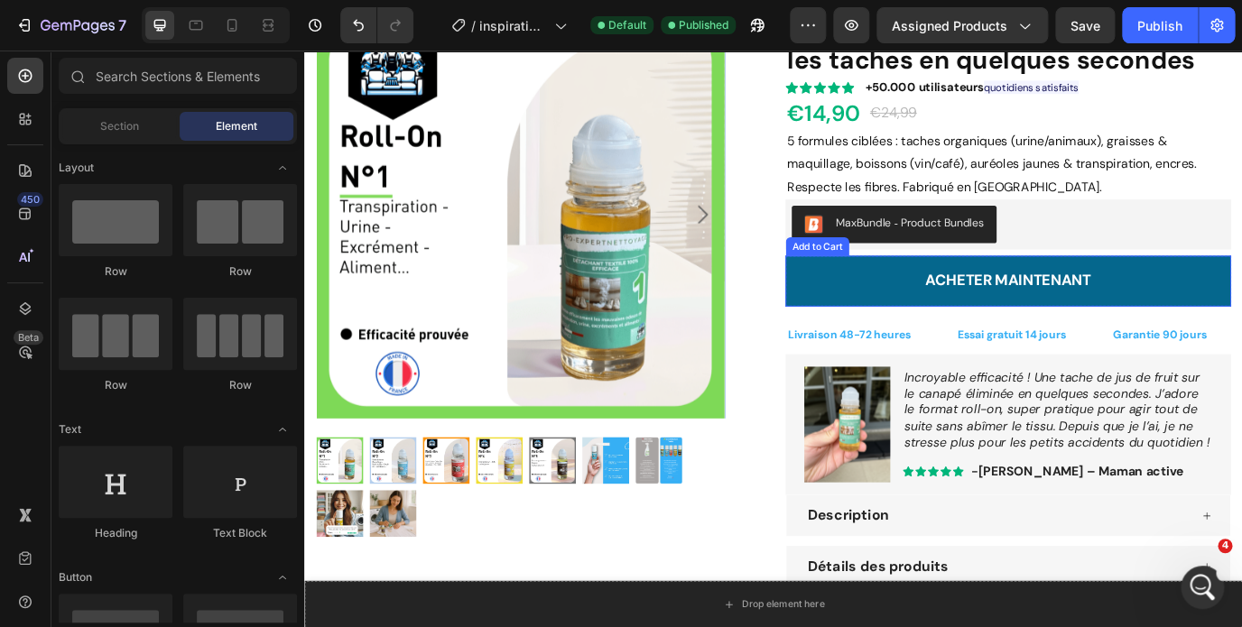
click at [1241, 303] on button "Acheter maintenant" at bounding box center [1116, 316] width 514 height 59
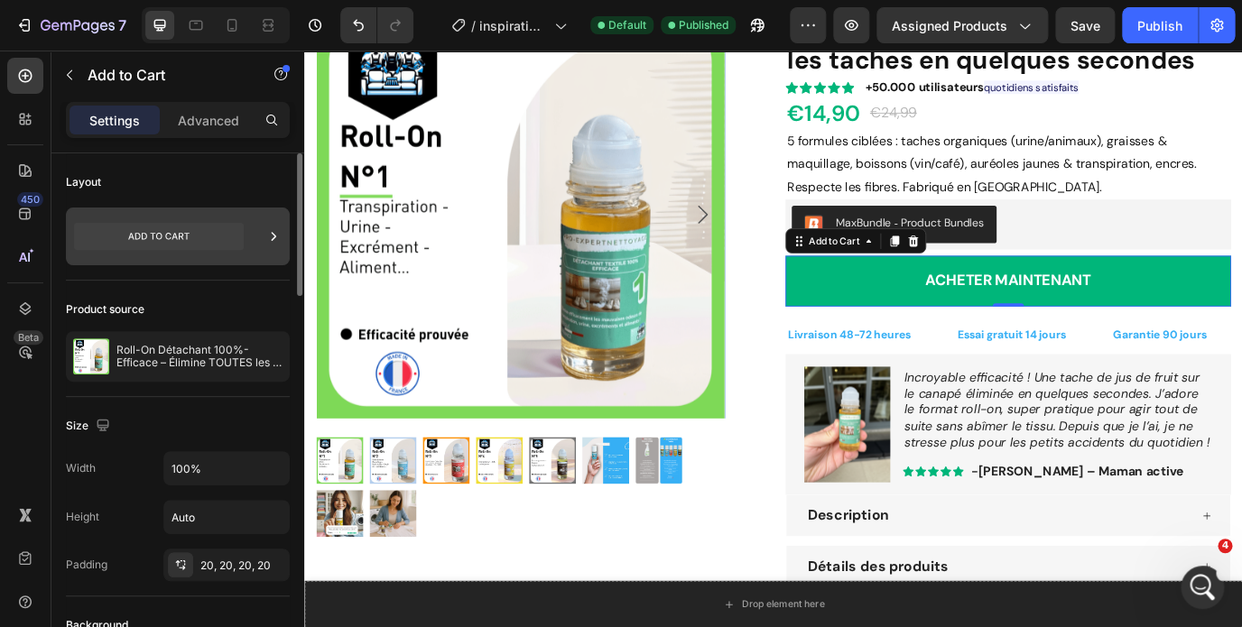
click at [249, 241] on div at bounding box center [178, 237] width 224 height 58
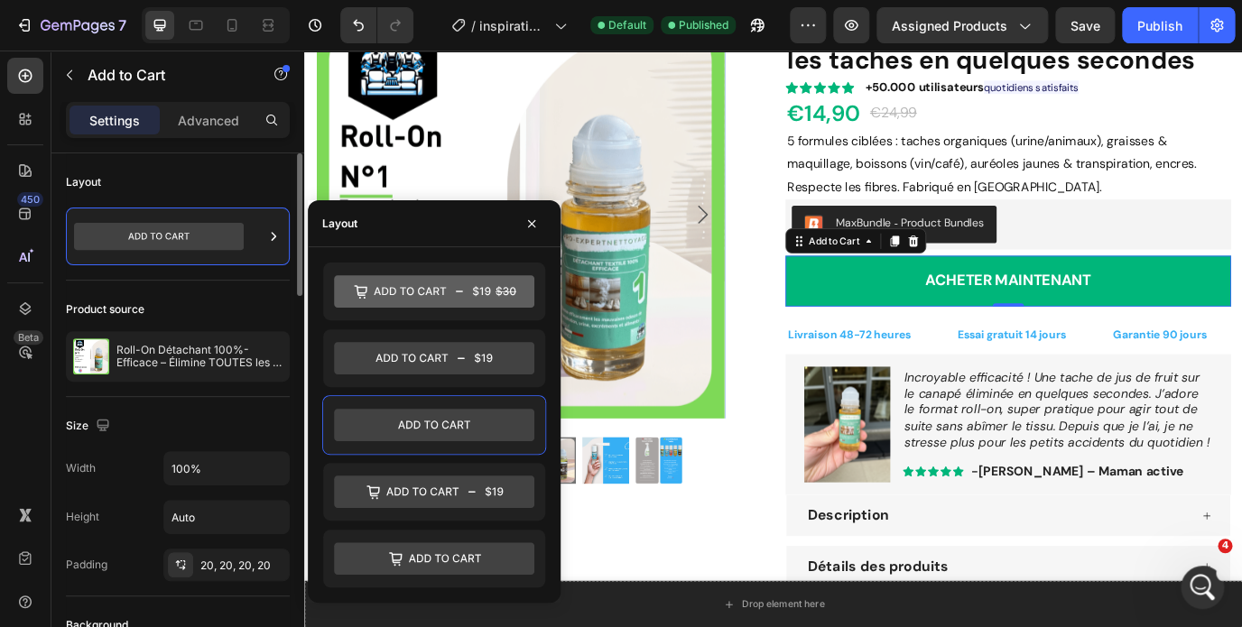
click at [243, 168] on div "Layout" at bounding box center [178, 182] width 224 height 29
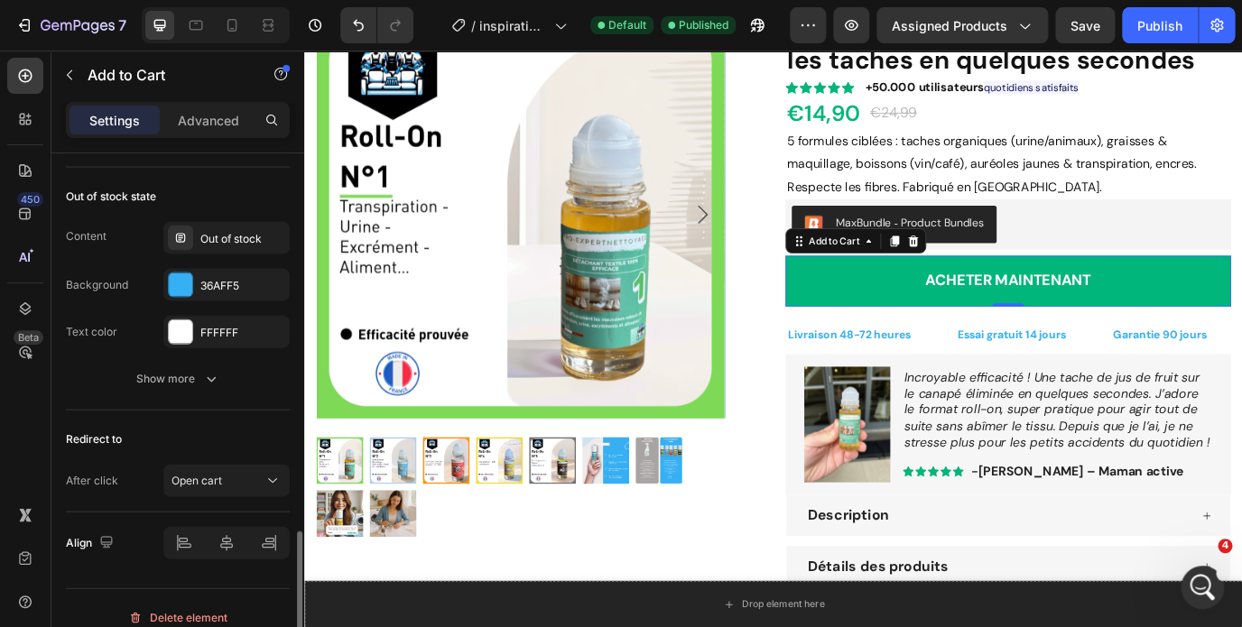
scroll to position [1409, 0]
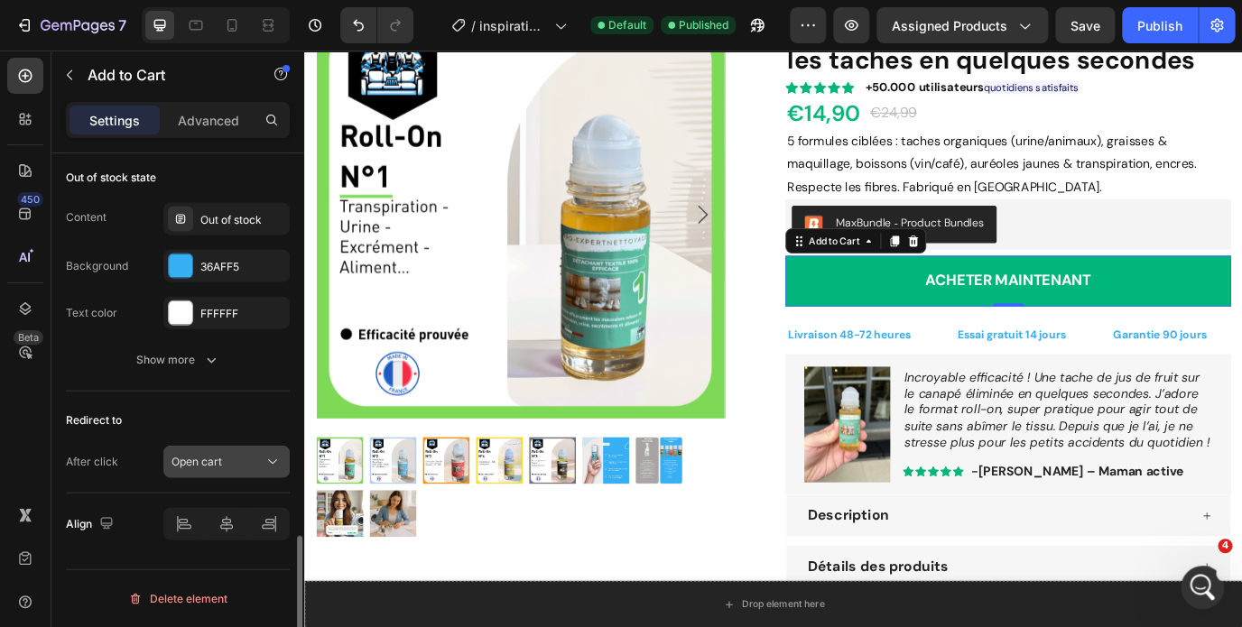
click at [214, 473] on button "Open cart" at bounding box center [226, 462] width 126 height 32
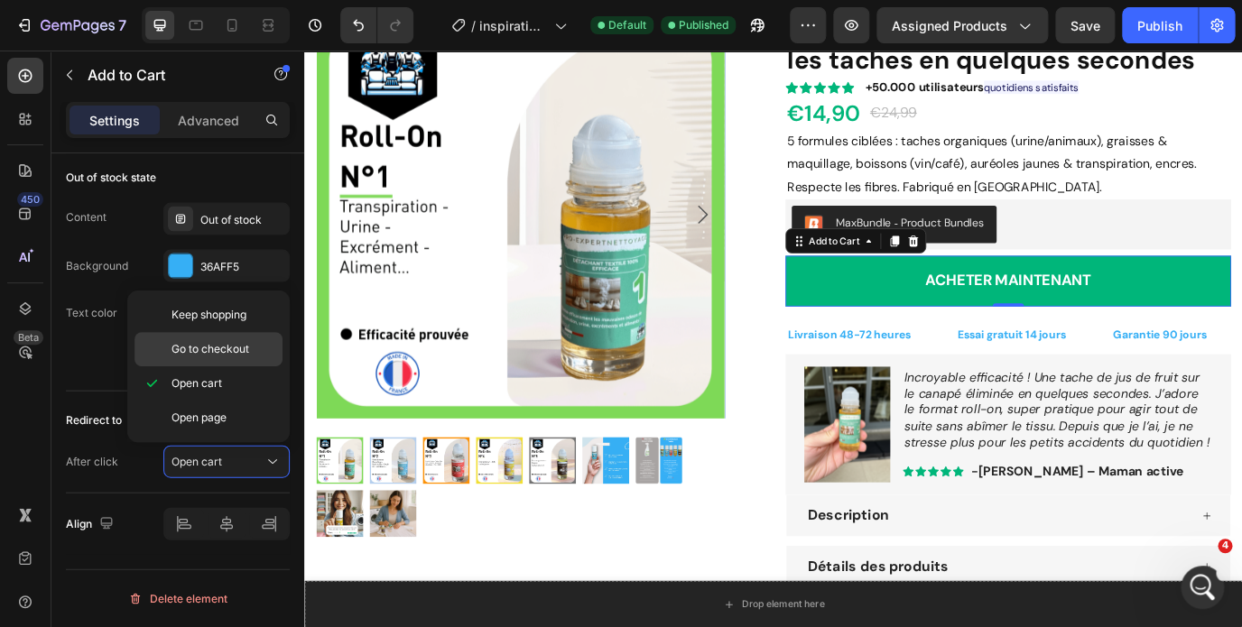
click at [208, 357] on div "Go to checkout" at bounding box center [208, 349] width 148 height 34
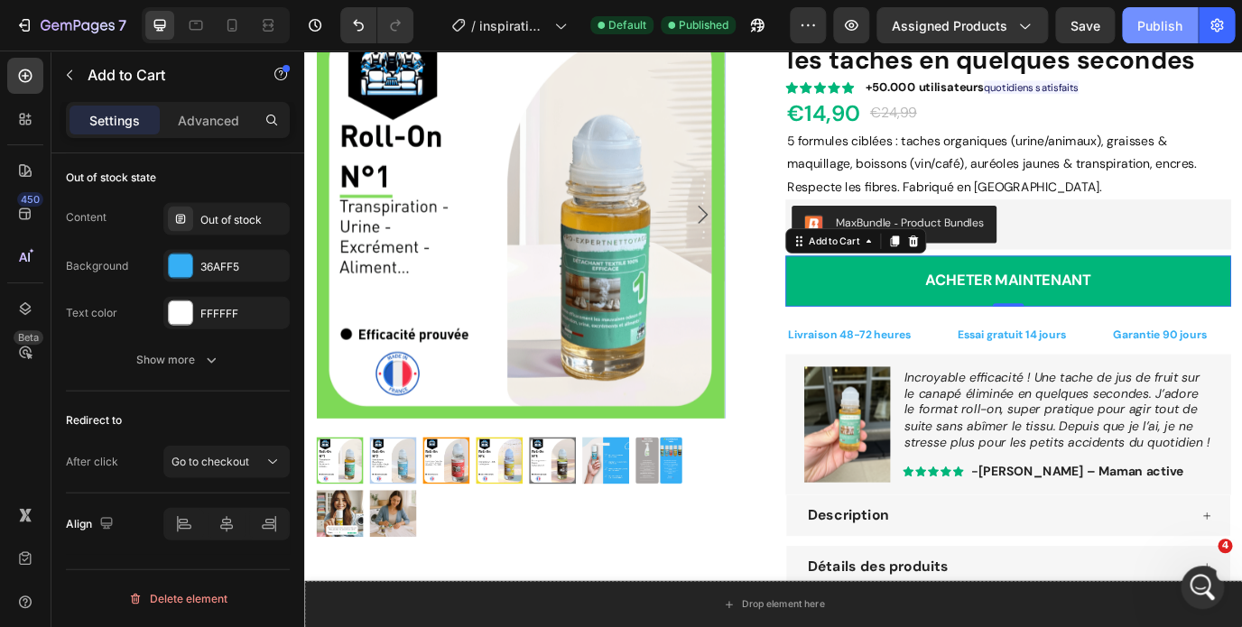
click at [1154, 30] on div "Publish" at bounding box center [1159, 25] width 45 height 19
click at [1125, 246] on div "MaxBundle ‑ Product Bundles" at bounding box center [1116, 250] width 500 height 43
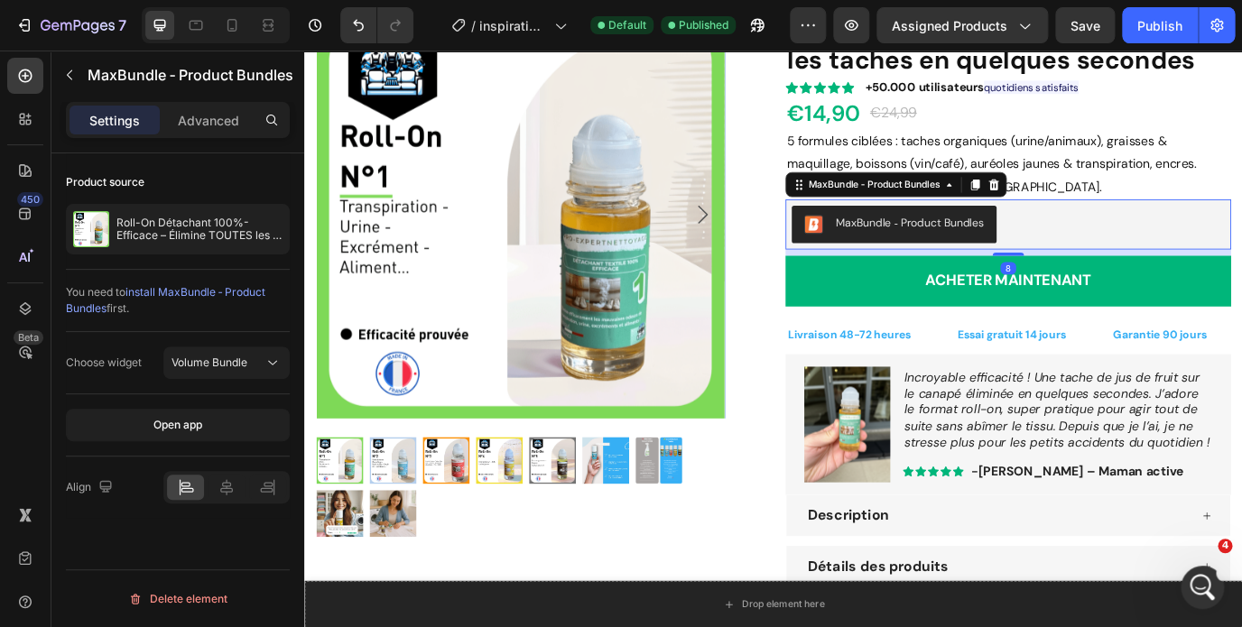
scroll to position [0, 0]
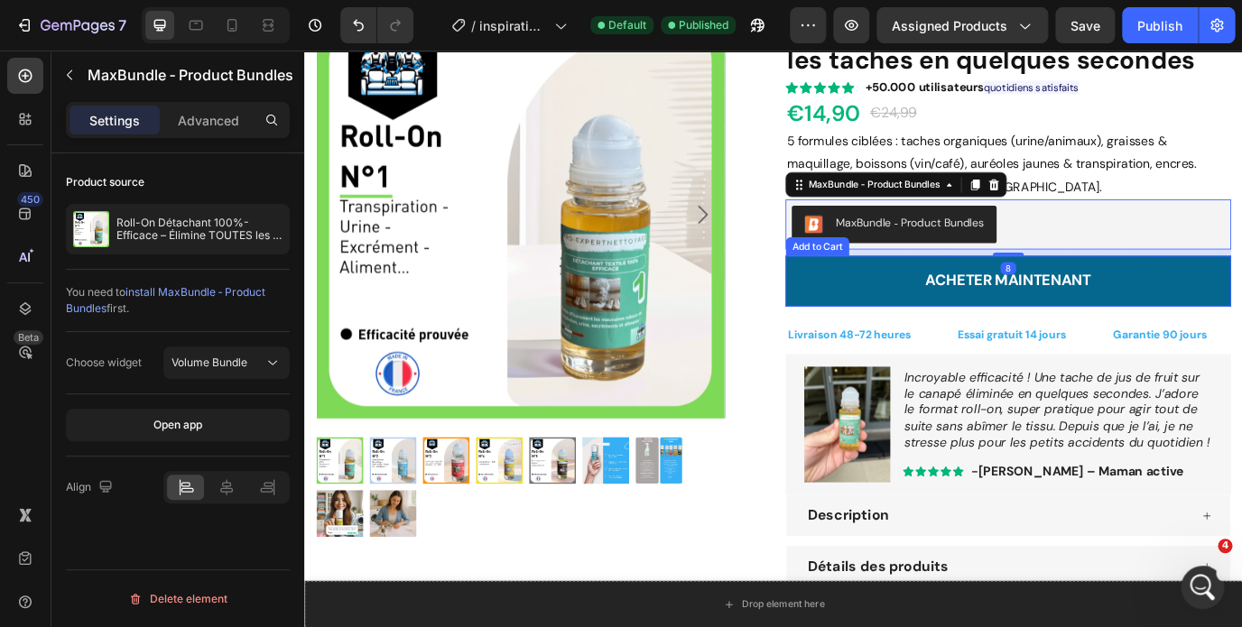
click at [1163, 305] on button "Acheter maintenant" at bounding box center [1116, 316] width 514 height 59
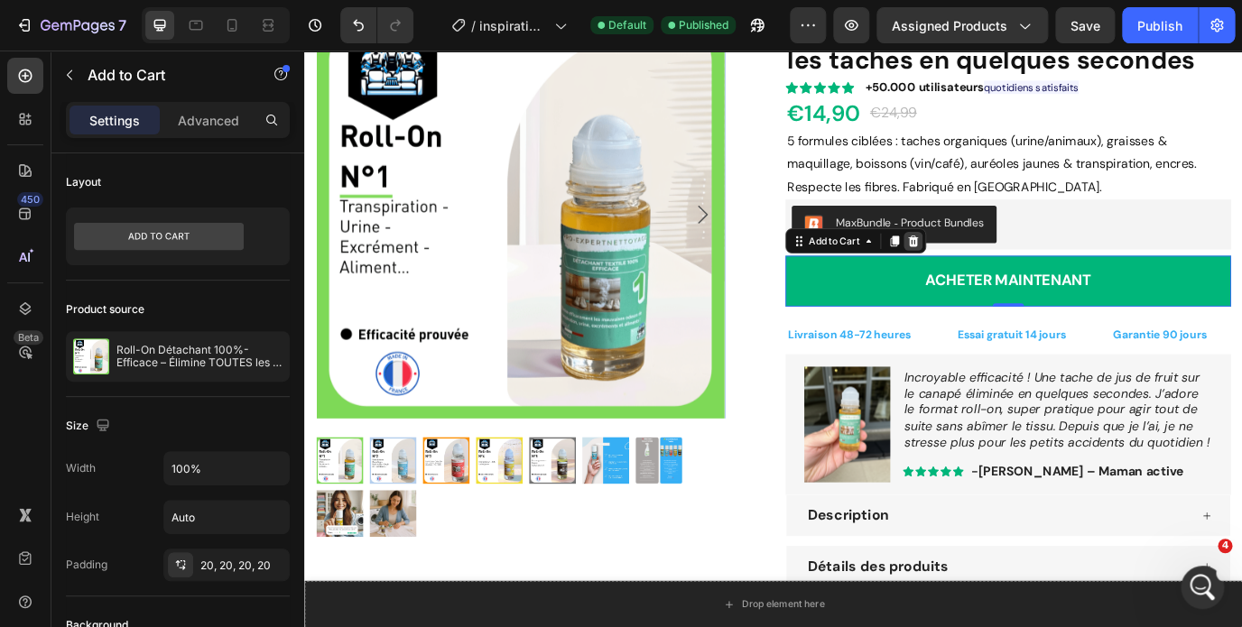
click at [1007, 276] on icon at bounding box center [1007, 269] width 12 height 13
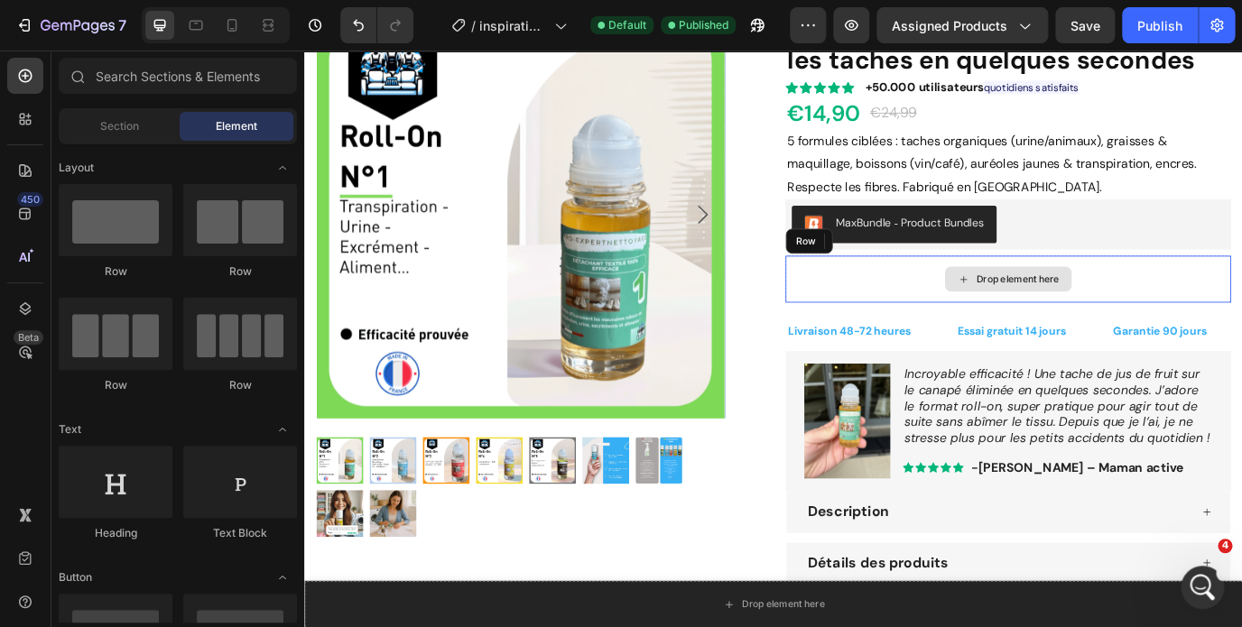
click at [982, 300] on div "Drop element here" at bounding box center [1116, 314] width 514 height 54
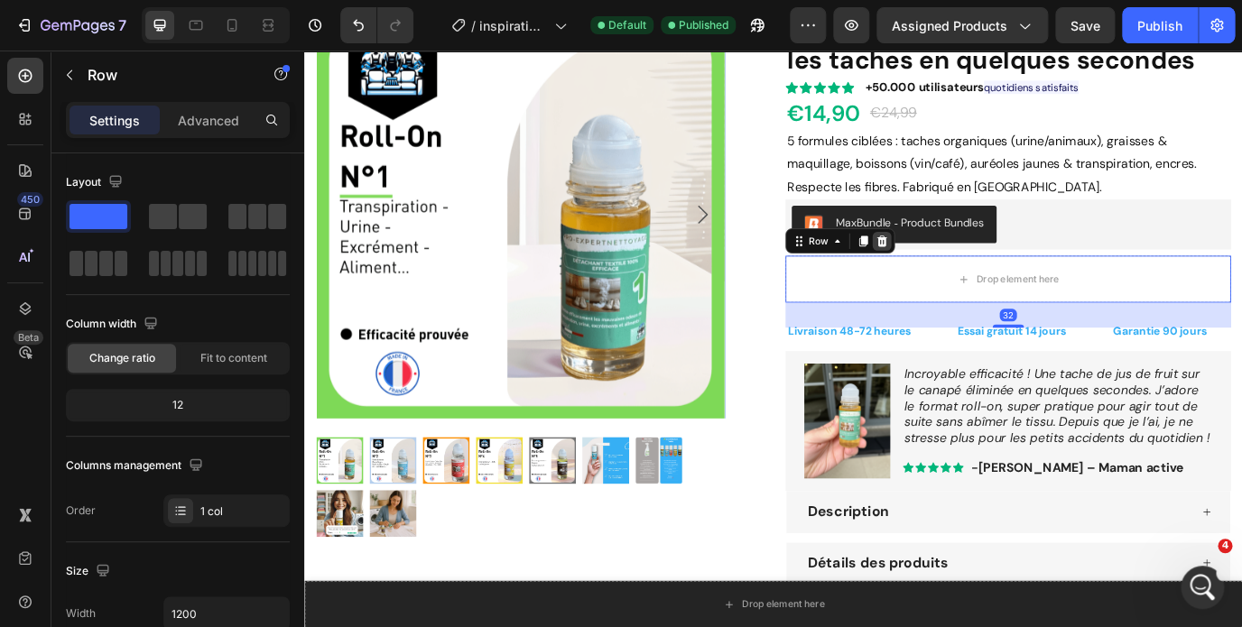
click at [969, 273] on icon at bounding box center [970, 270] width 14 height 14
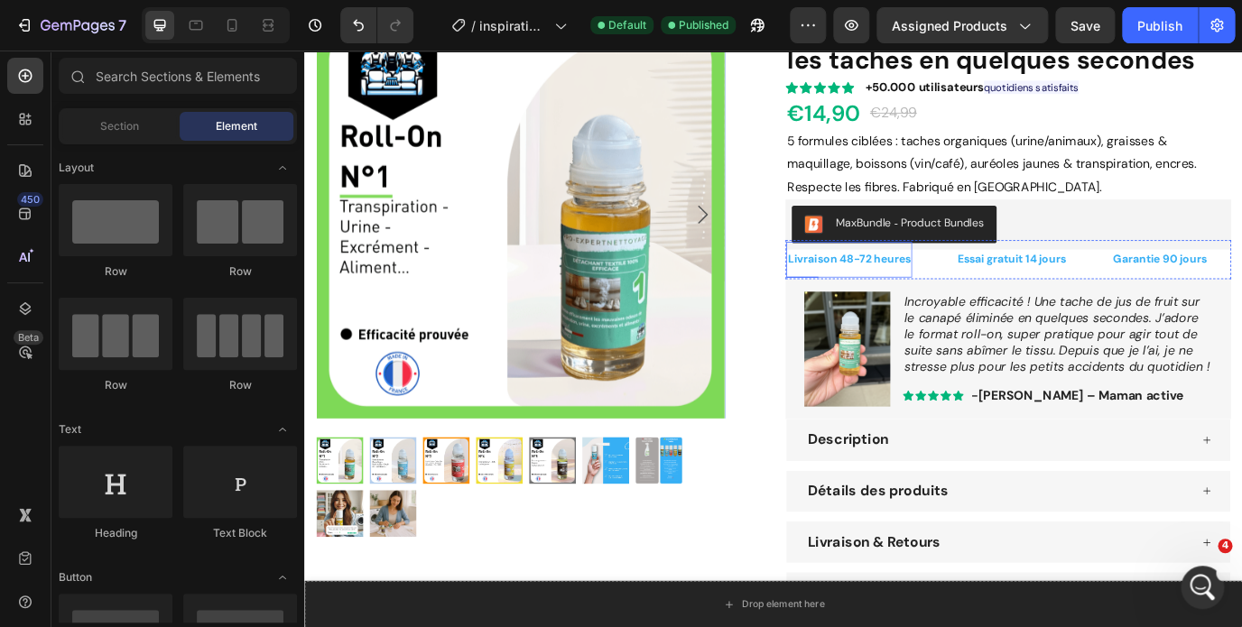
click at [985, 295] on strong "Livraison 48-72 heures" at bounding box center [933, 290] width 142 height 16
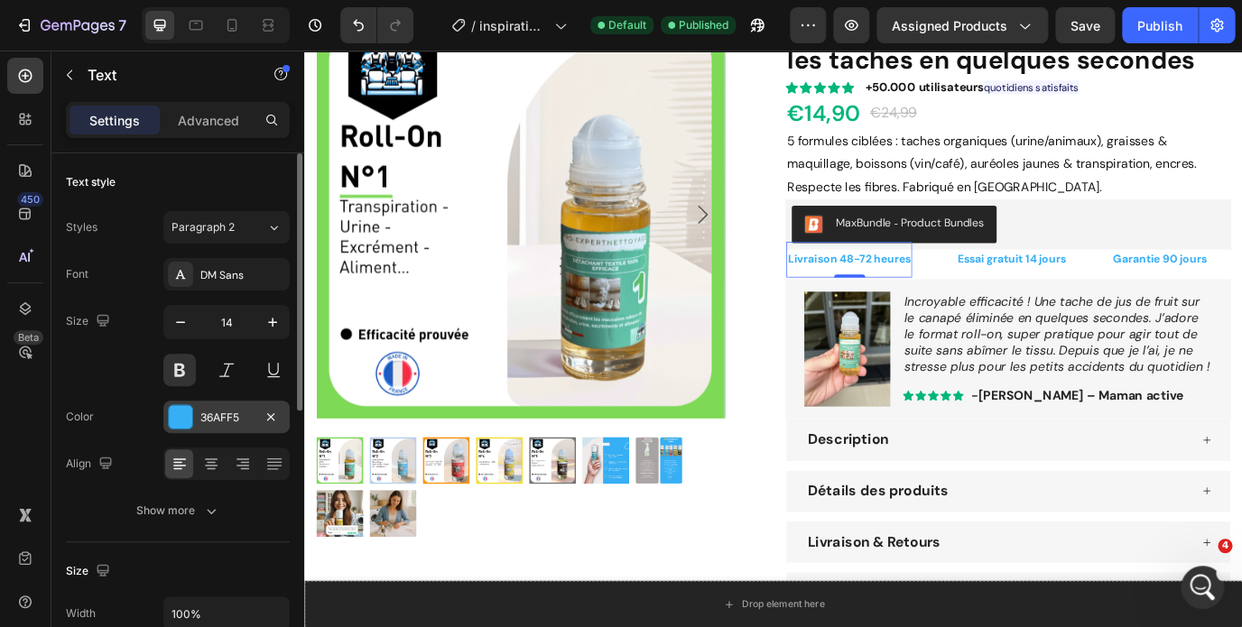
click at [181, 408] on div at bounding box center [180, 416] width 23 height 23
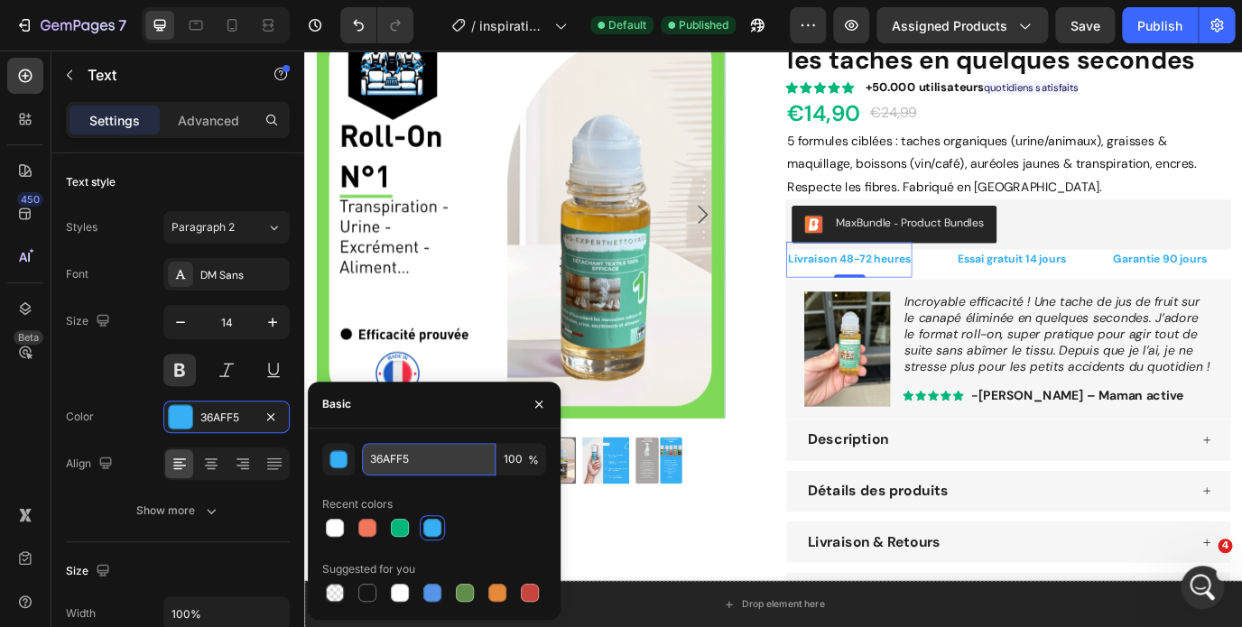
click at [410, 449] on input "36AFF5" at bounding box center [429, 459] width 134 height 32
paste input "#00B67A"
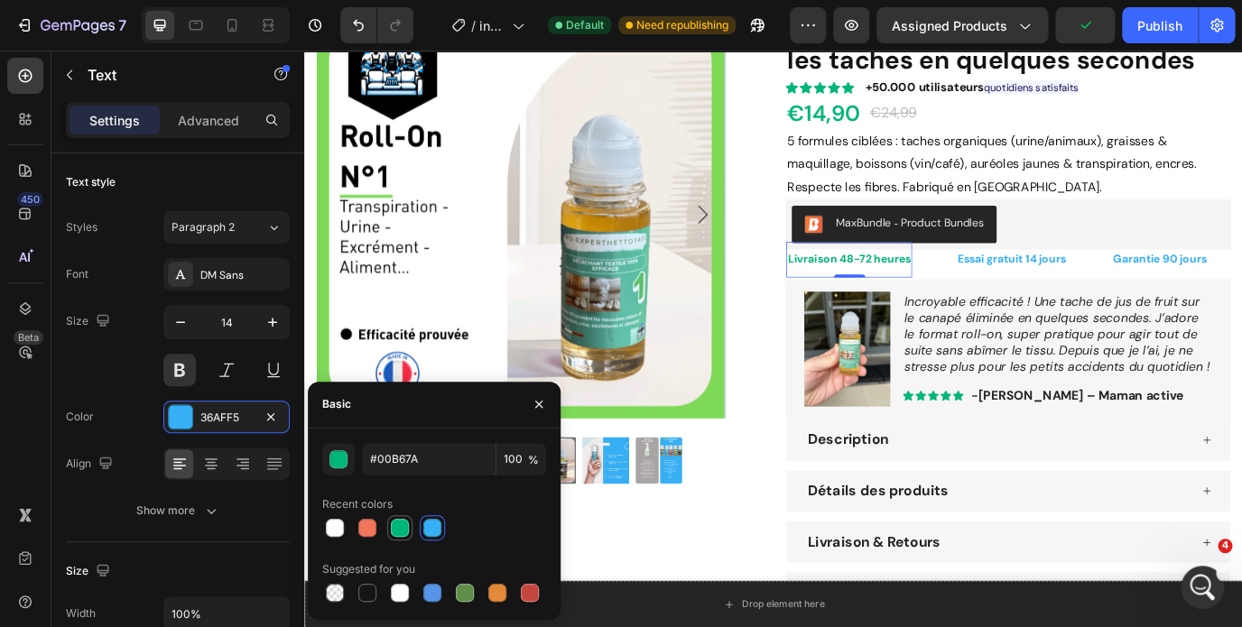
click at [399, 527] on div at bounding box center [400, 528] width 18 height 18
type input "00B67A"
click at [1124, 291] on strong "Essai gratuit 14 jours" at bounding box center [1120, 290] width 125 height 16
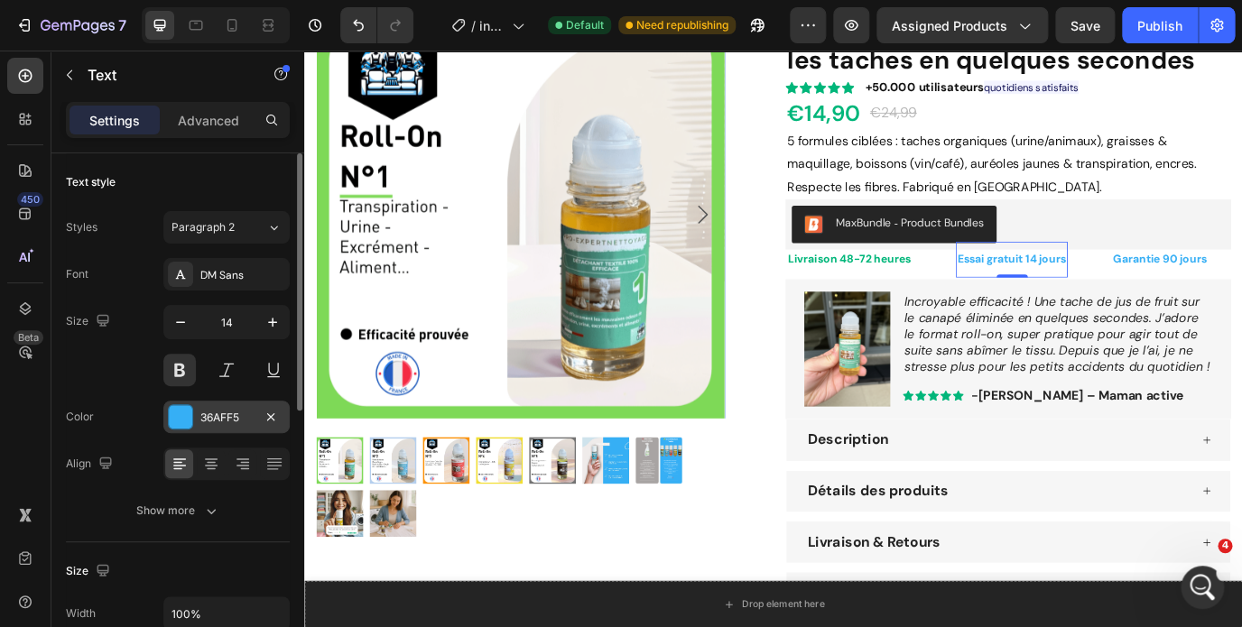
click at [177, 411] on div at bounding box center [180, 416] width 23 height 23
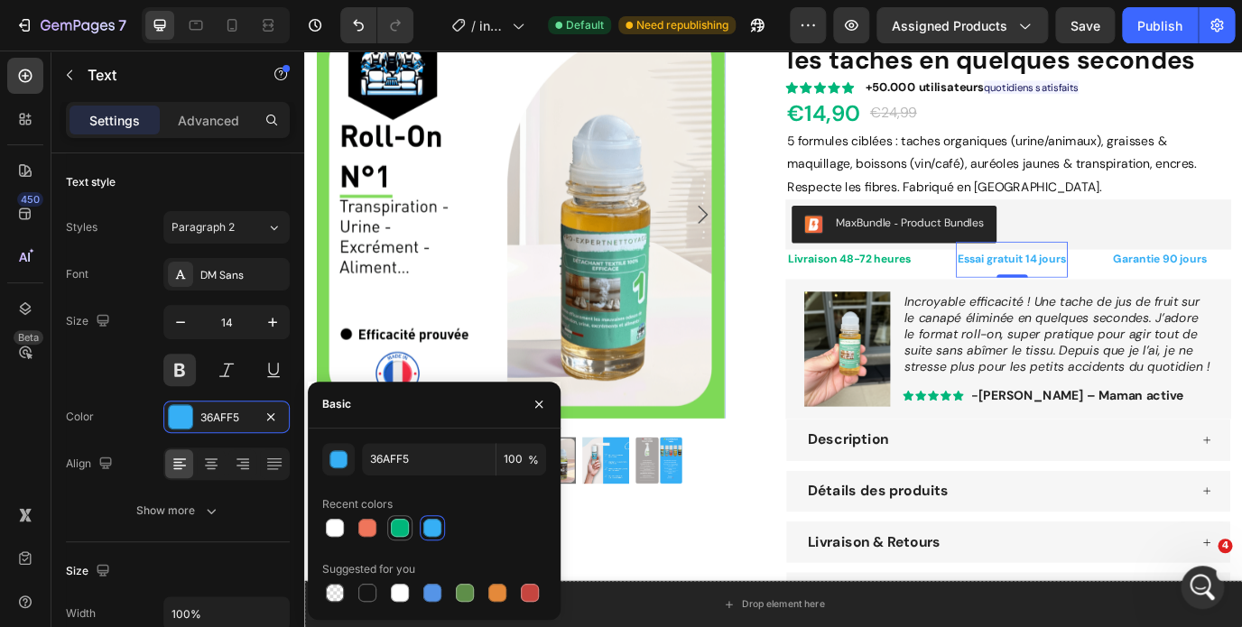
drag, startPoint x: 399, startPoint y: 526, endPoint x: 357, endPoint y: 494, distance: 52.2
click at [399, 526] on div at bounding box center [400, 528] width 18 height 18
type input "00B67A"
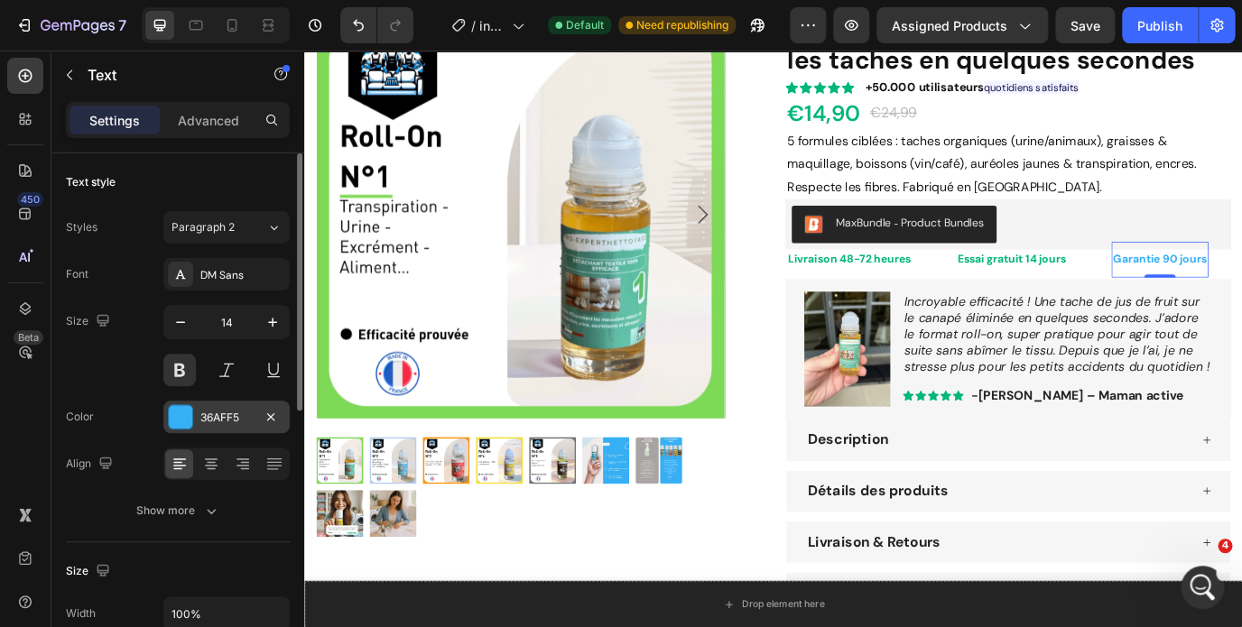
click at [186, 421] on div at bounding box center [180, 416] width 23 height 23
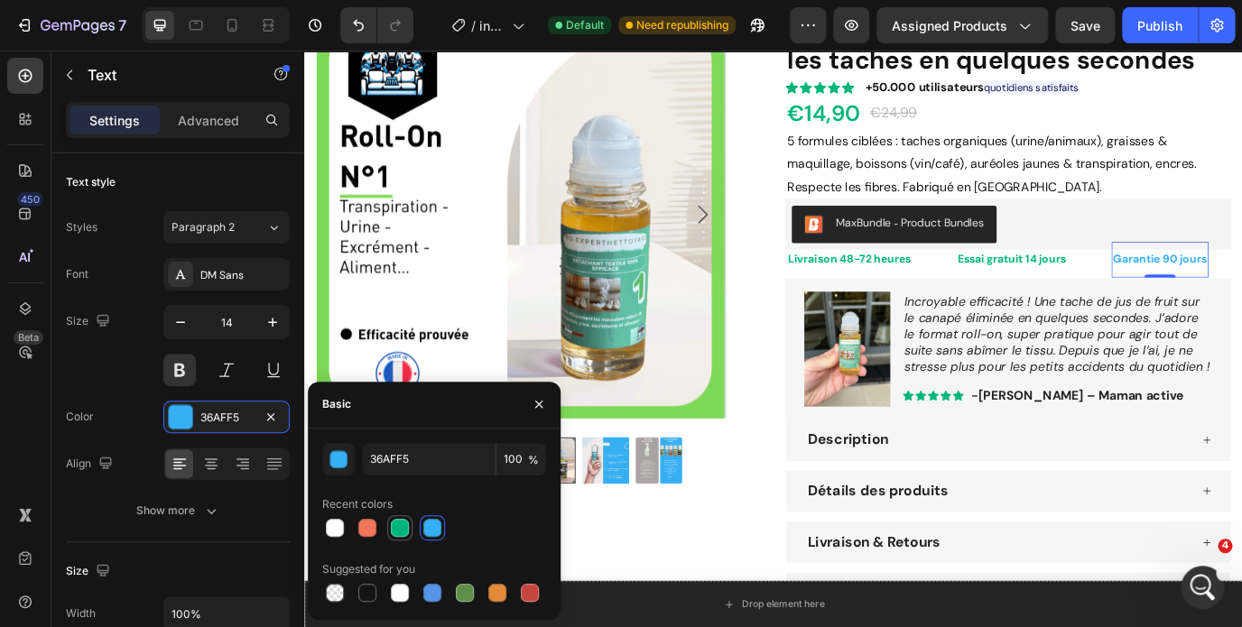
click at [403, 530] on div at bounding box center [400, 528] width 18 height 18
type input "00B67A"
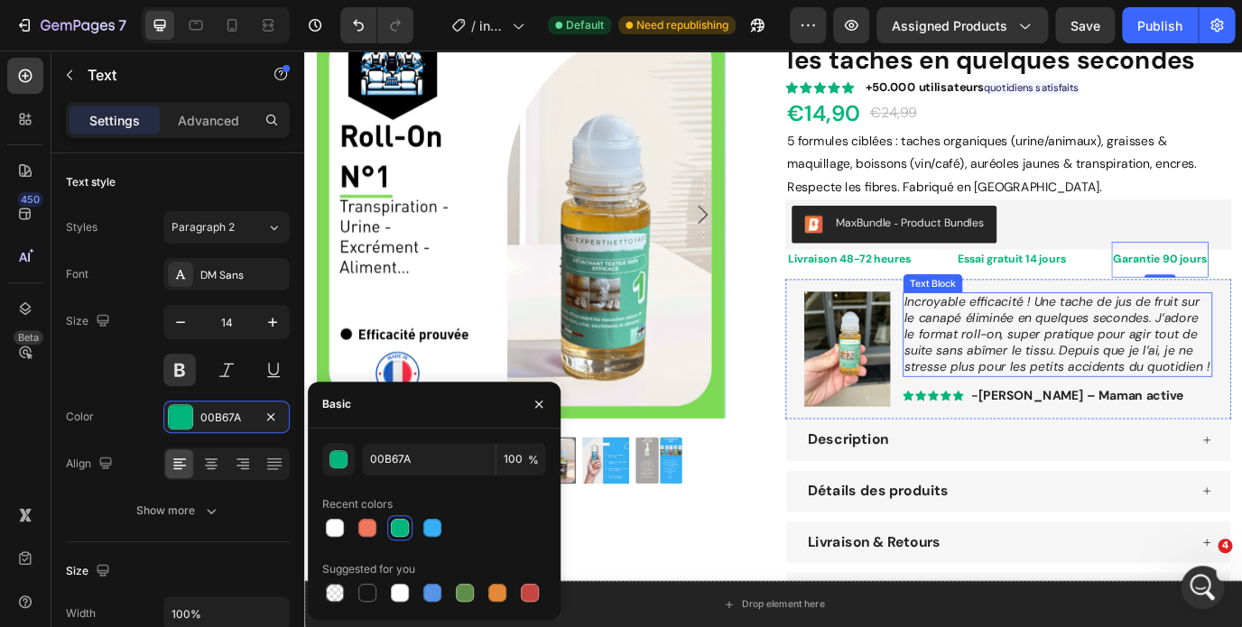
click at [1241, 352] on icon "Incroyable efficacité ! Une tache de jus de fruit sur le canapé éliminée en que…" at bounding box center [1172, 377] width 353 height 94
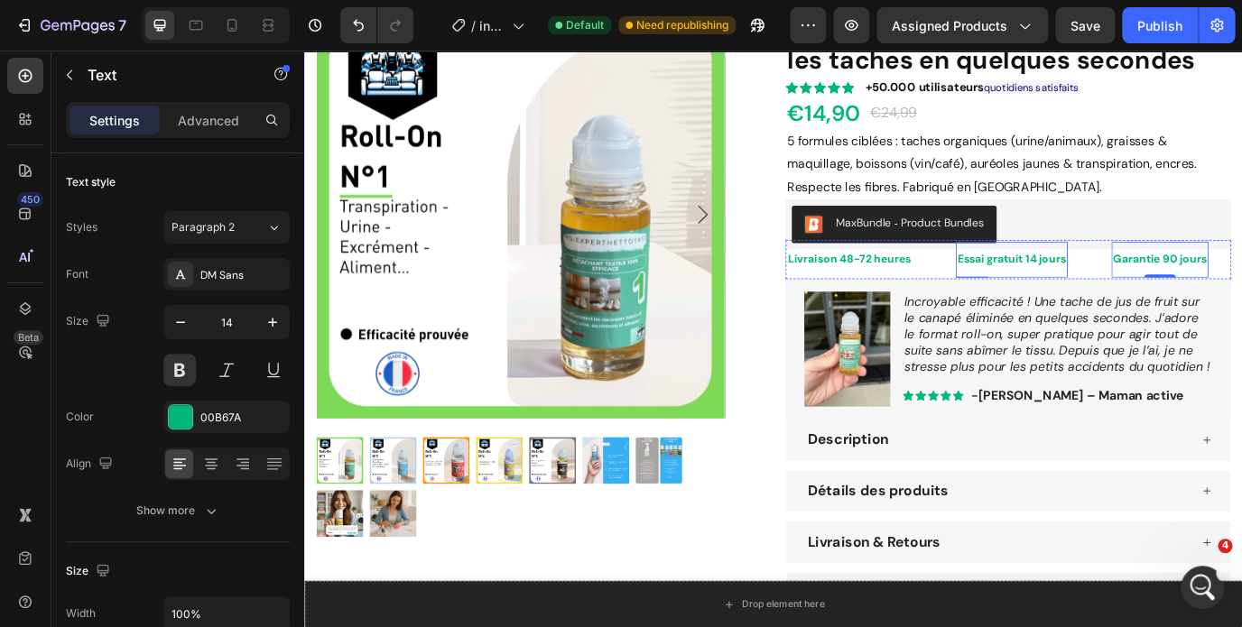
click at [1142, 290] on strong "Essai gratuit 14 jours" at bounding box center [1120, 290] width 125 height 16
click at [1157, 26] on div "Publish" at bounding box center [1159, 25] width 45 height 19
click at [1215, 275] on div "Essai gratuit 14 jours Text 0" at bounding box center [1146, 291] width 180 height 41
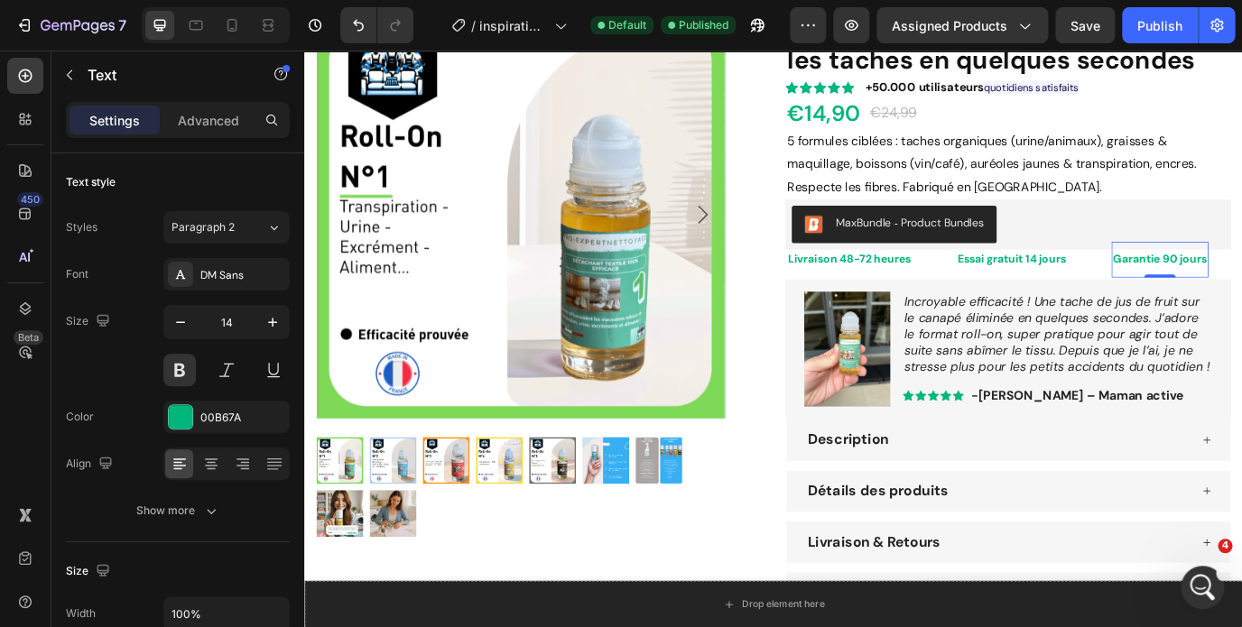
click at [897, 297] on strong "Livraison 48-72 heures" at bounding box center [933, 290] width 142 height 16
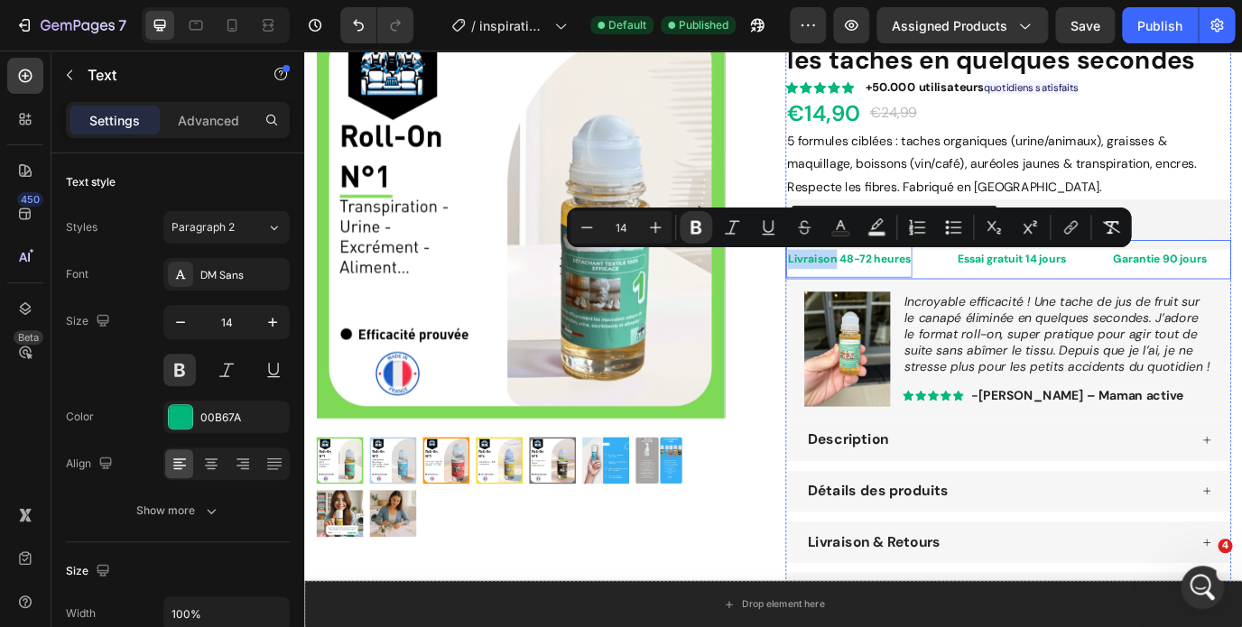
click at [1032, 307] on div "Livraison 48-72 heures Text 0" at bounding box center [958, 291] width 196 height 41
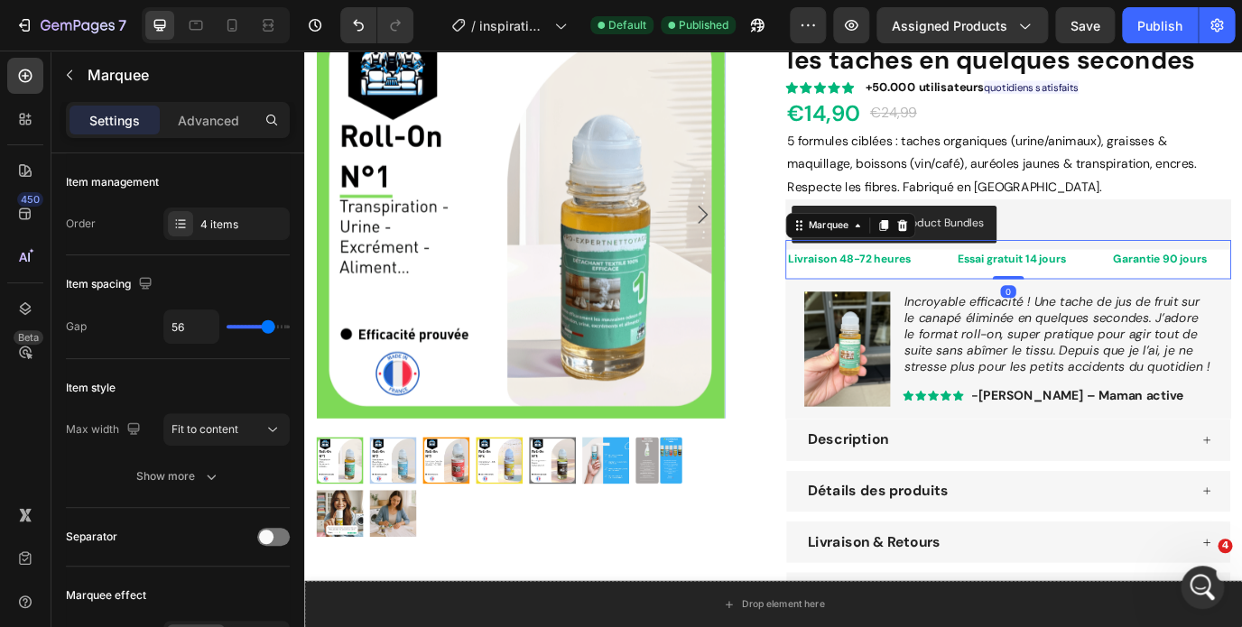
click at [1032, 307] on div "Livraison 48-72 heures Text" at bounding box center [958, 291] width 196 height 41
click at [208, 123] on p "Advanced" at bounding box center [208, 120] width 61 height 19
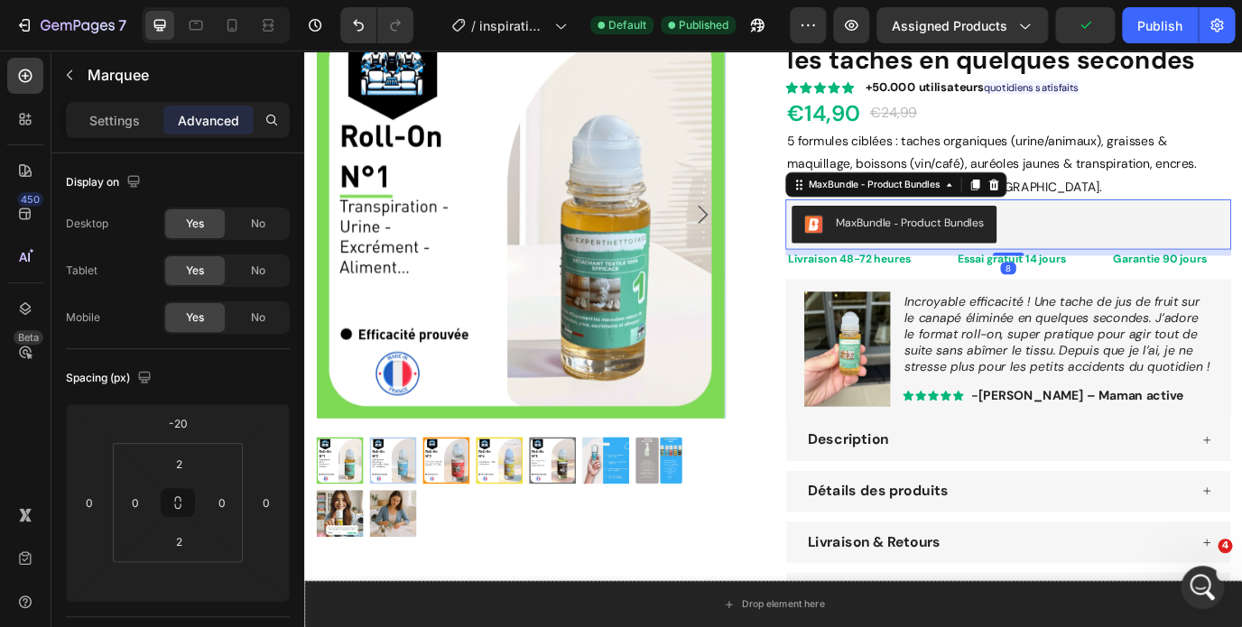
click at [1165, 239] on div "MaxBundle ‑ Product Bundles" at bounding box center [1116, 250] width 500 height 43
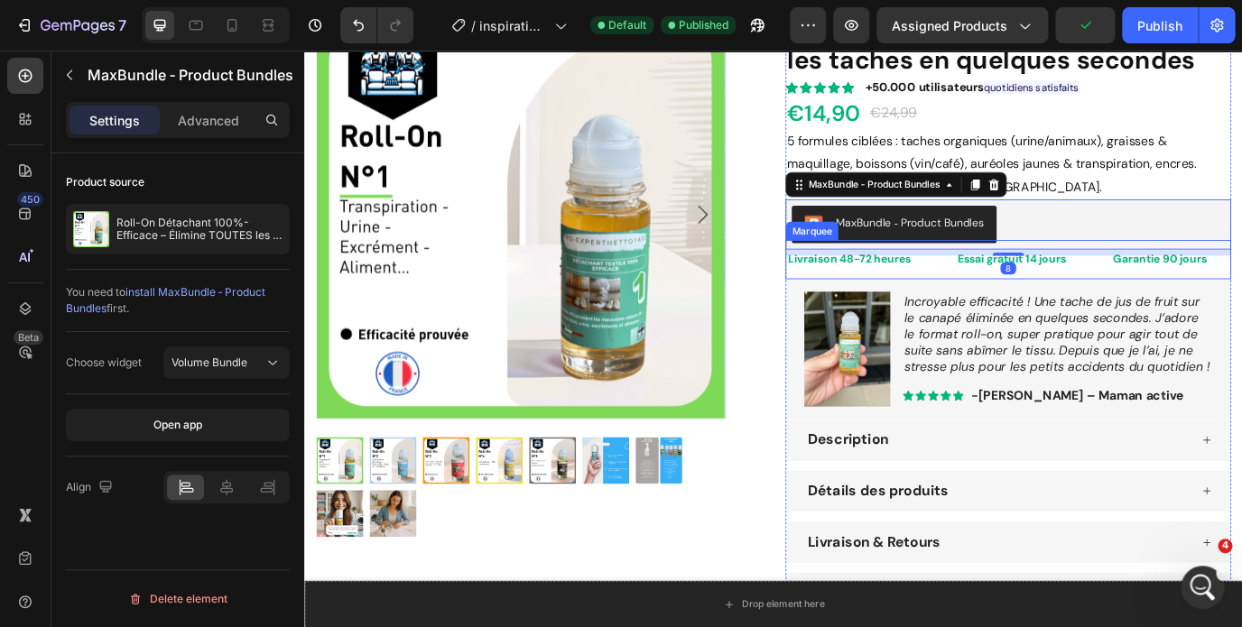
click at [1213, 293] on div "Essai gratuit 14 jours Text" at bounding box center [1146, 291] width 180 height 41
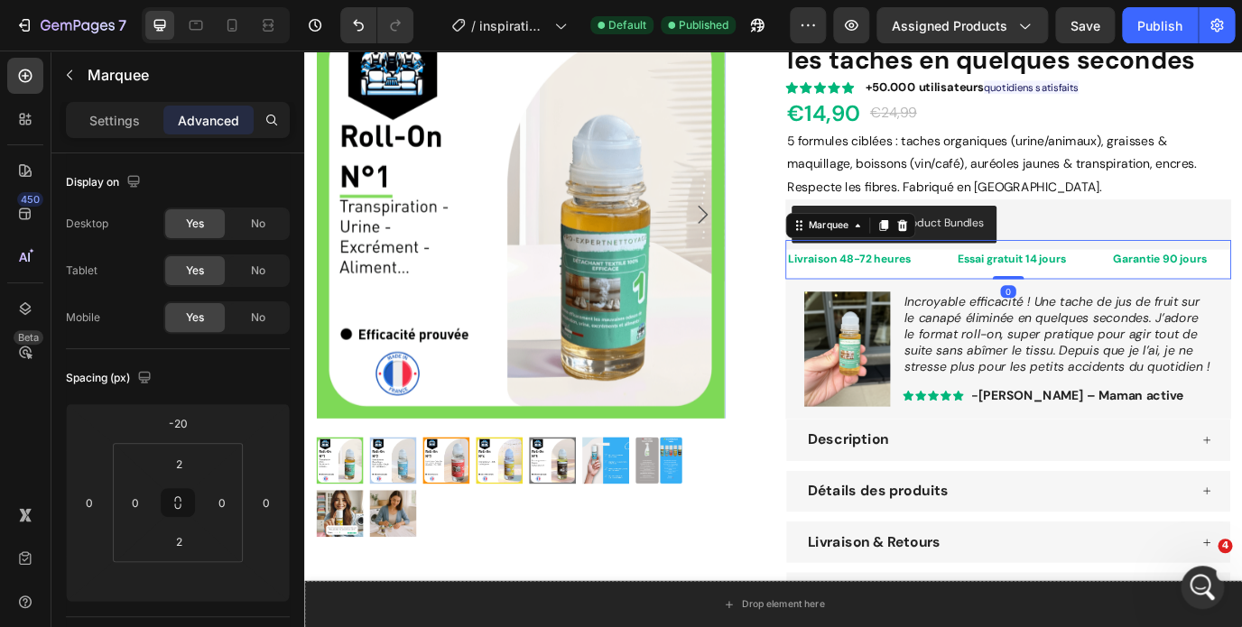
click at [1212, 283] on div "Essai gratuit 14 jours Text" at bounding box center [1146, 291] width 180 height 41
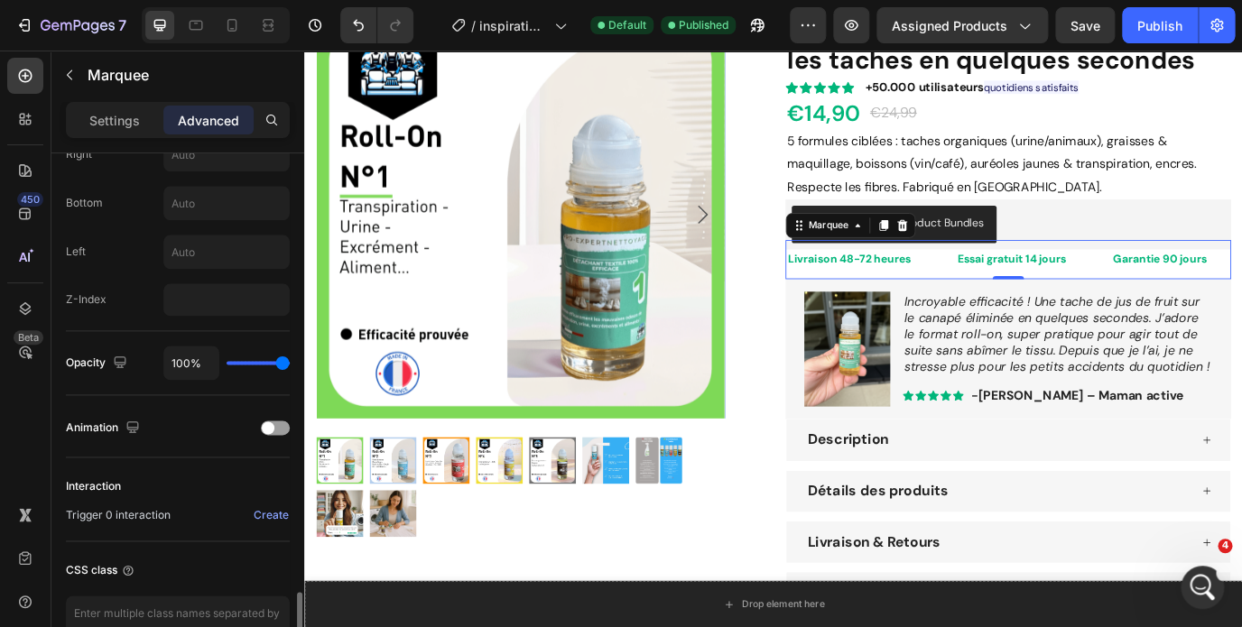
scroll to position [893, 0]
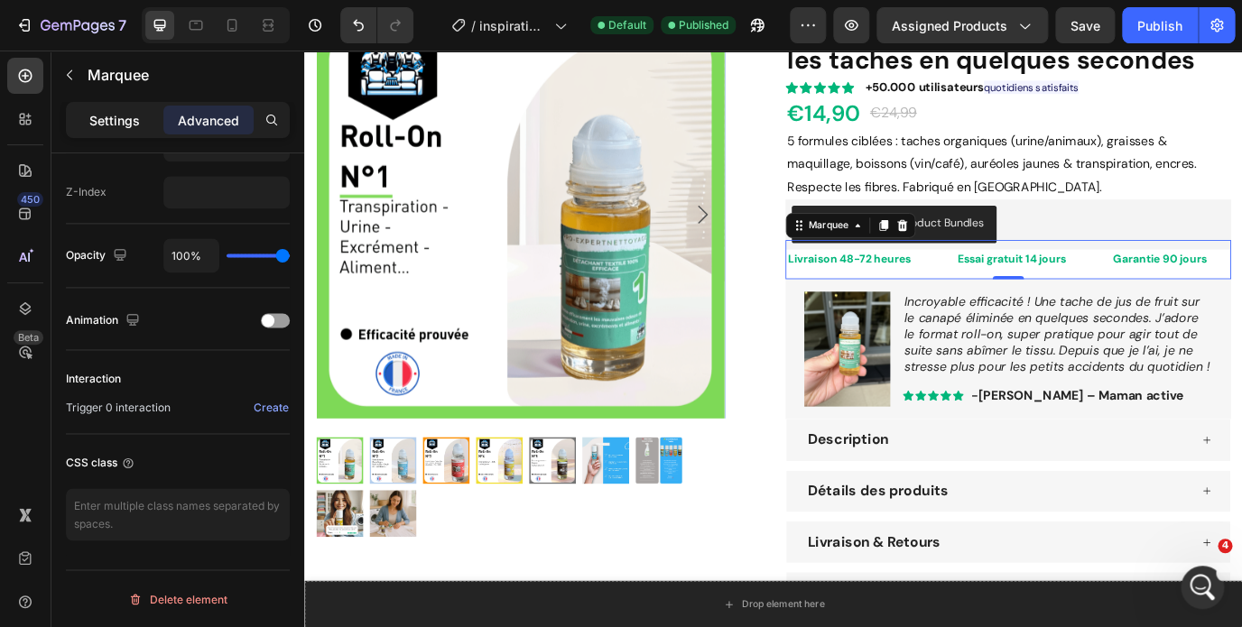
click at [115, 123] on p "Settings" at bounding box center [114, 120] width 51 height 19
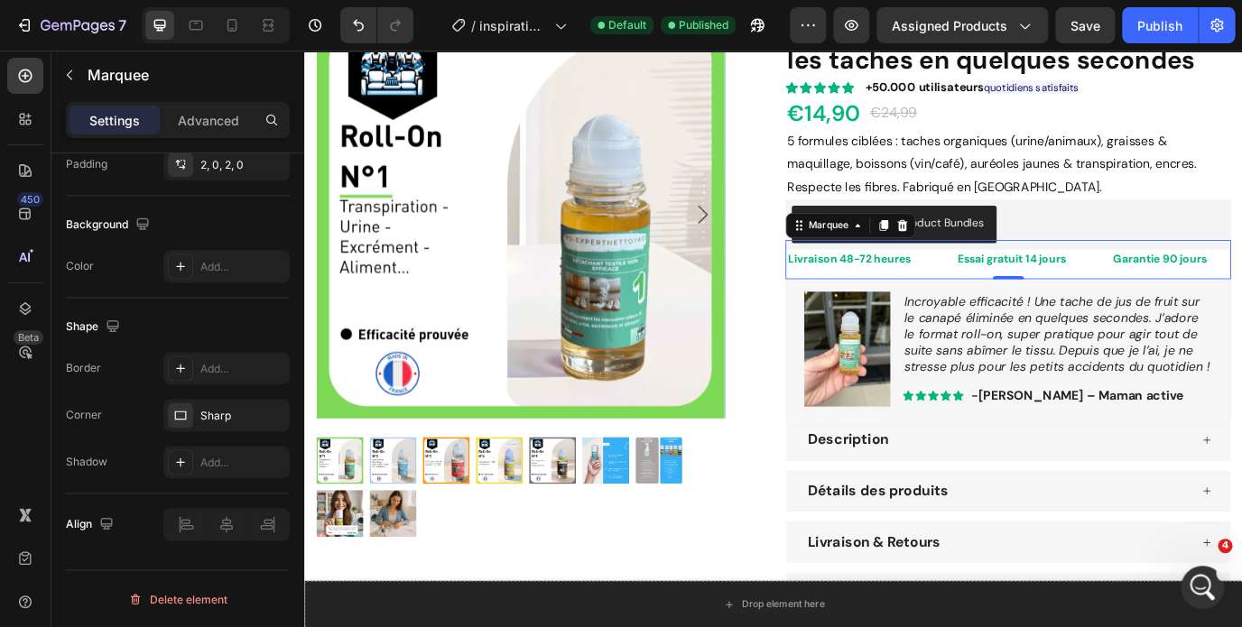
click at [1135, 198] on p "5 formules ciblées : taches organiques (urine/animaux), graisses & maquillage, …" at bounding box center [1116, 182] width 511 height 78
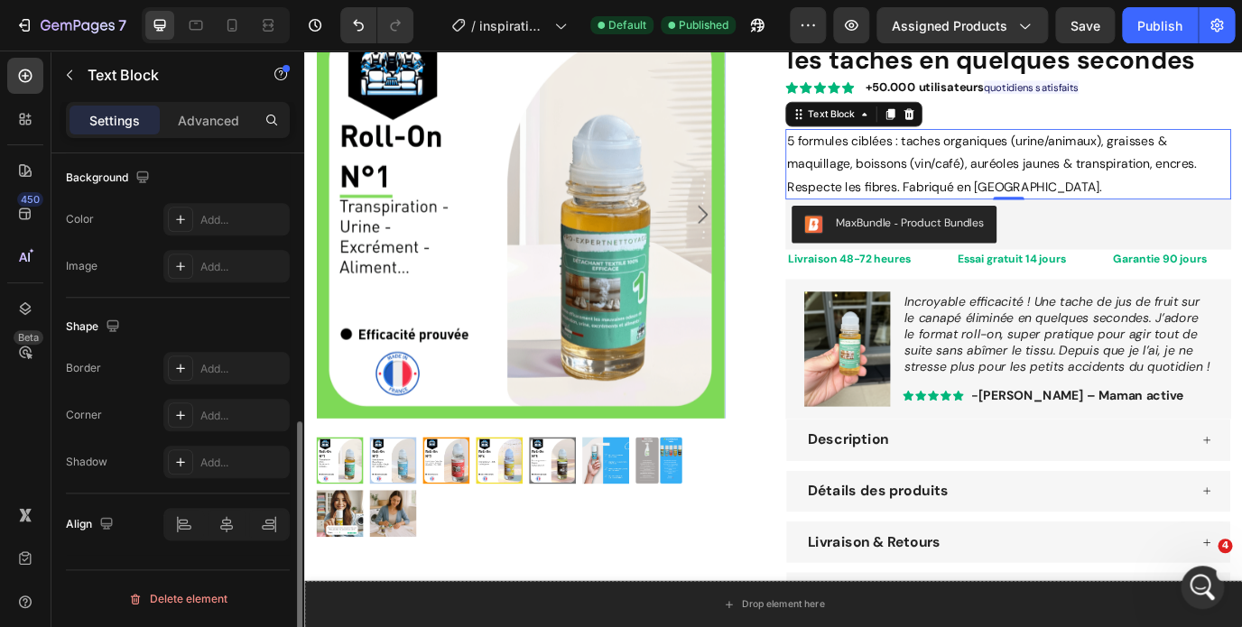
scroll to position [0, 0]
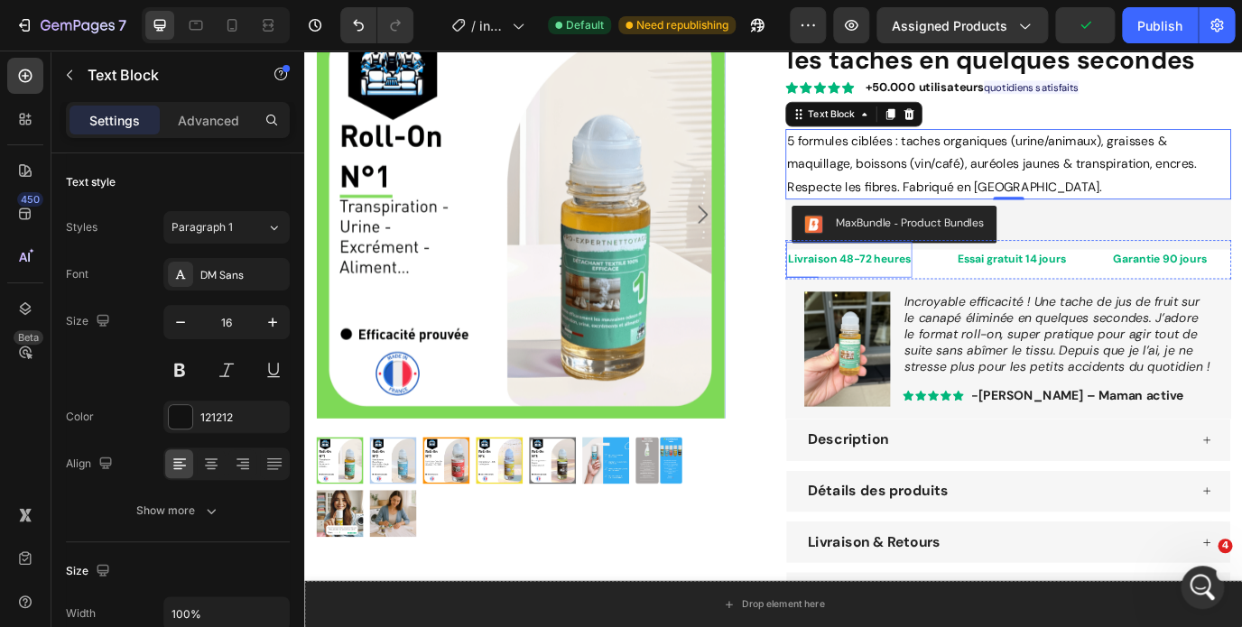
click at [969, 302] on p "Livraison 48-72 heures" at bounding box center [933, 291] width 142 height 23
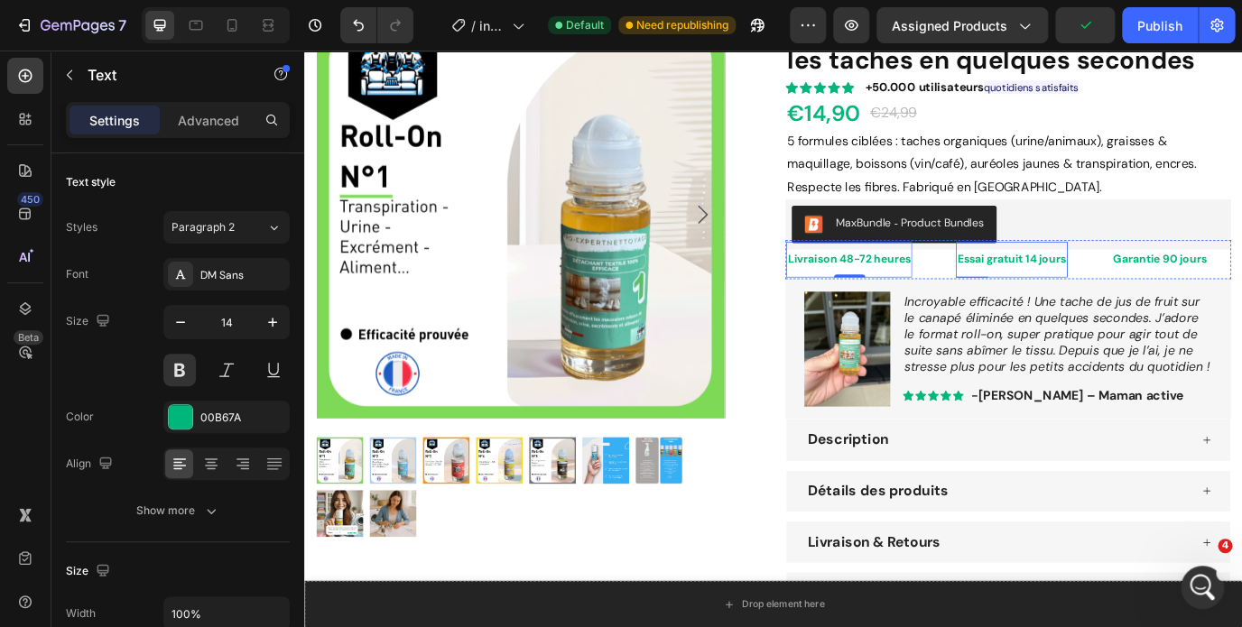
click at [1089, 297] on strong "Essai gratuit 14 jours" at bounding box center [1120, 290] width 125 height 16
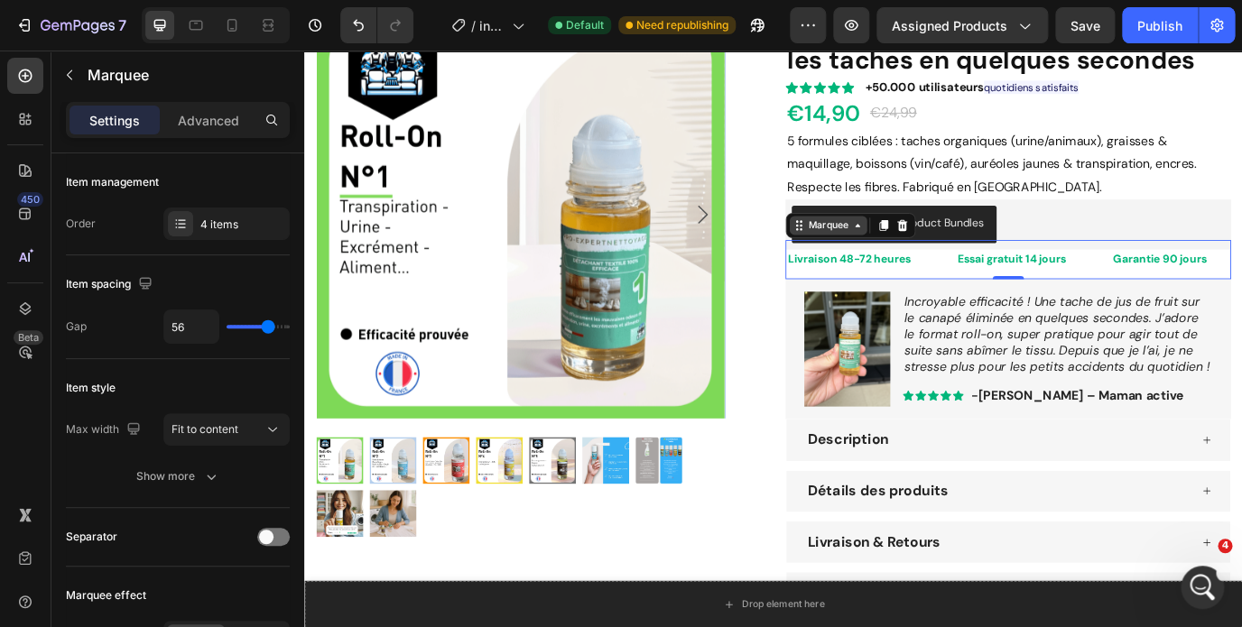
click at [923, 256] on div "Marquee" at bounding box center [908, 252] width 53 height 16
click at [947, 256] on icon at bounding box center [942, 252] width 14 height 14
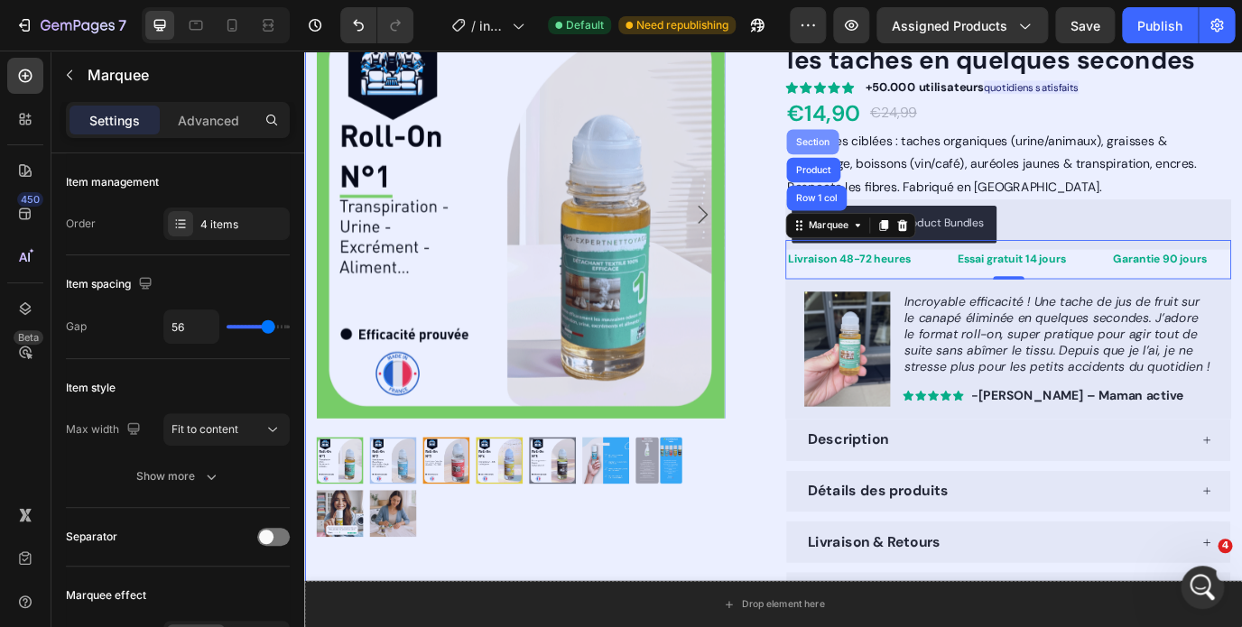
click at [875, 160] on div "Section" at bounding box center [890, 155] width 46 height 11
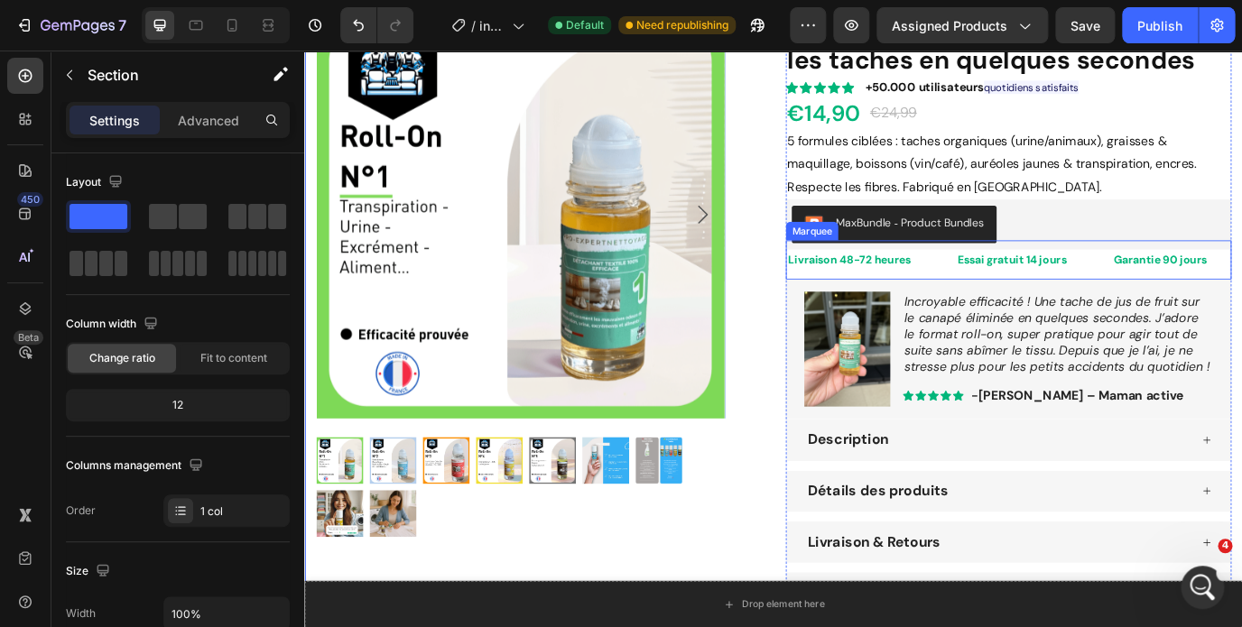
click at [1012, 278] on div "Livraison 48-72 heures Text" at bounding box center [958, 291] width 196 height 41
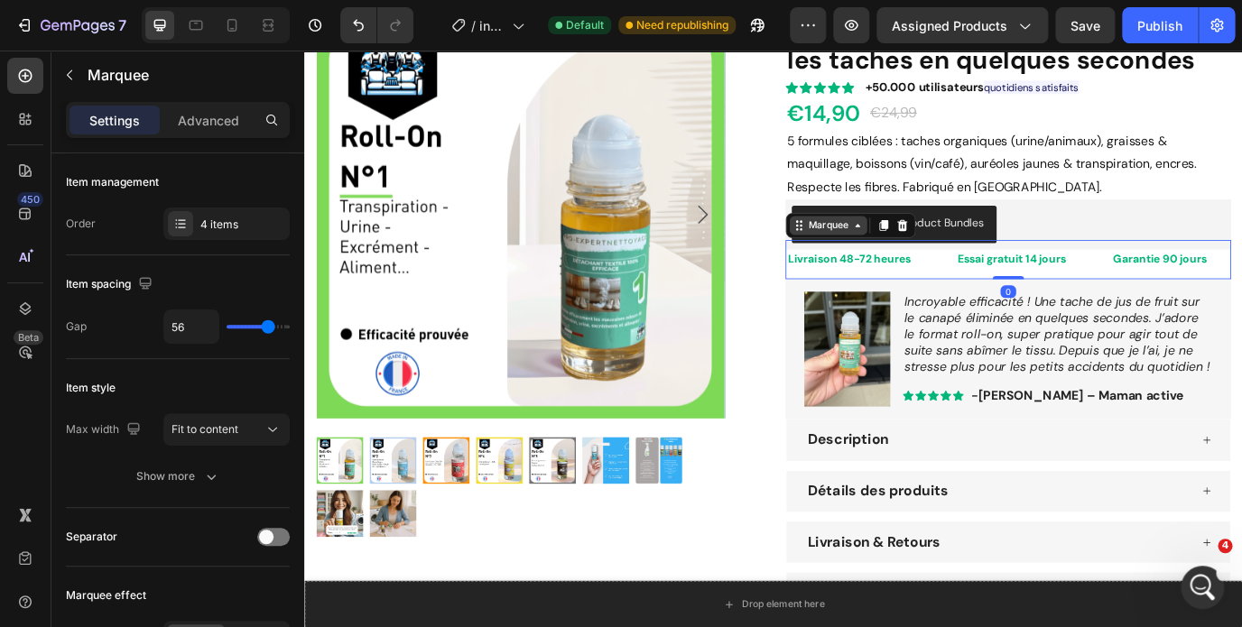
click at [938, 257] on icon at bounding box center [942, 252] width 14 height 14
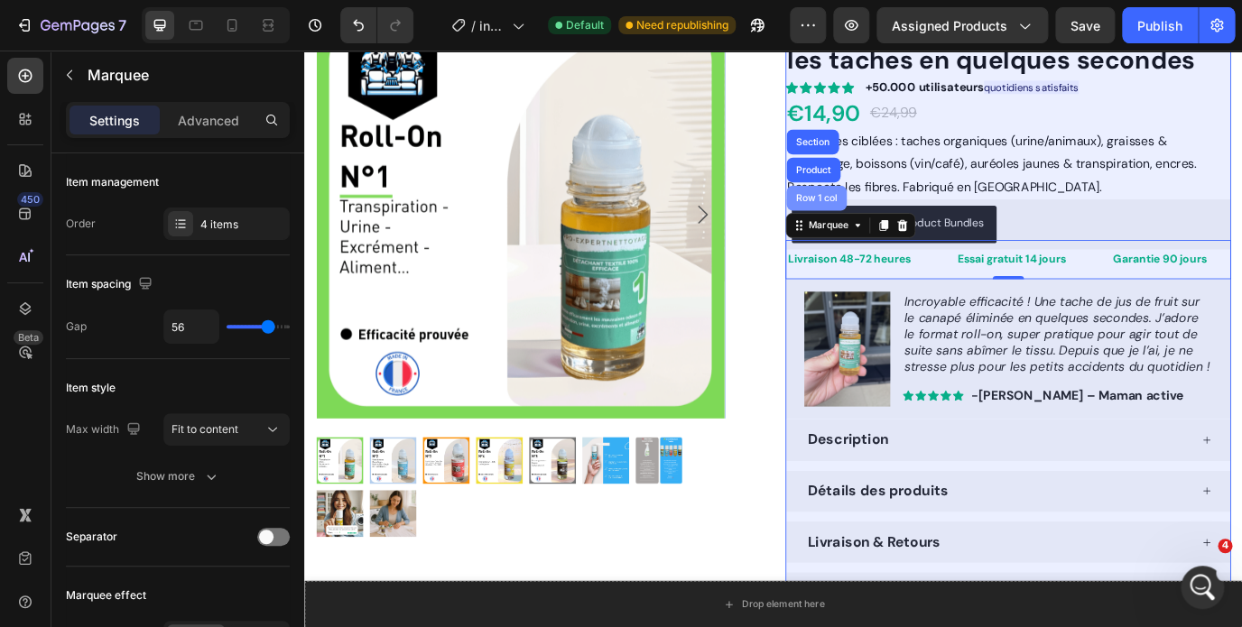
click at [906, 224] on div "Row 1 col" at bounding box center [894, 220] width 55 height 11
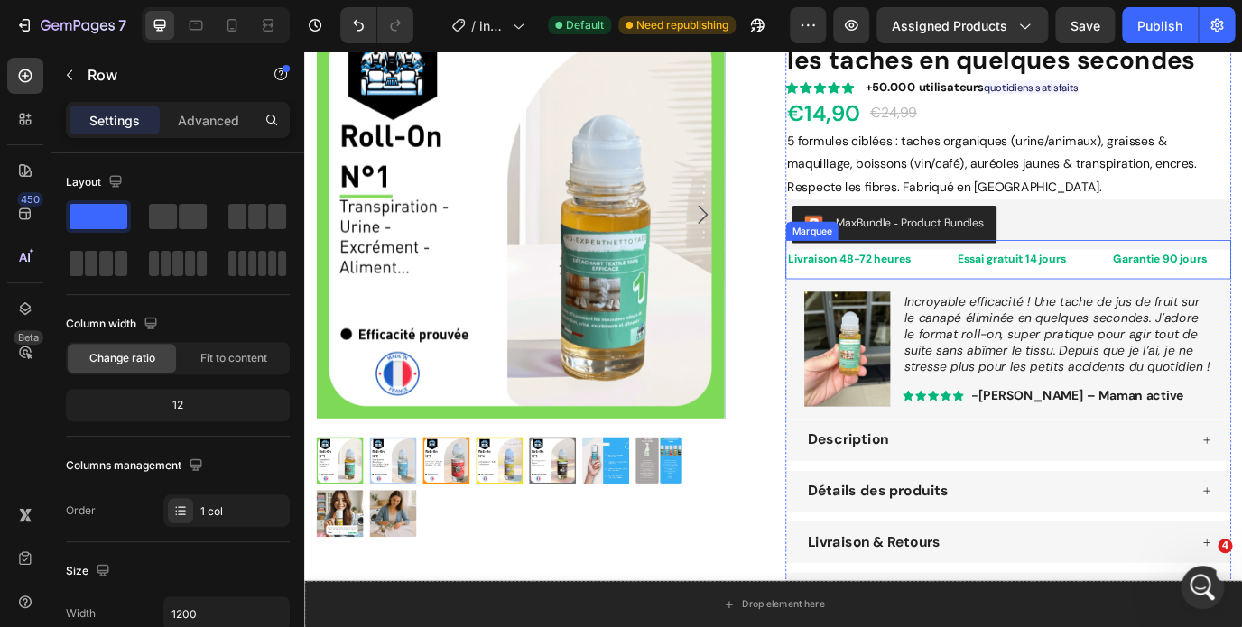
click at [1017, 282] on div "Livraison 48-72 heures Text" at bounding box center [958, 291] width 196 height 41
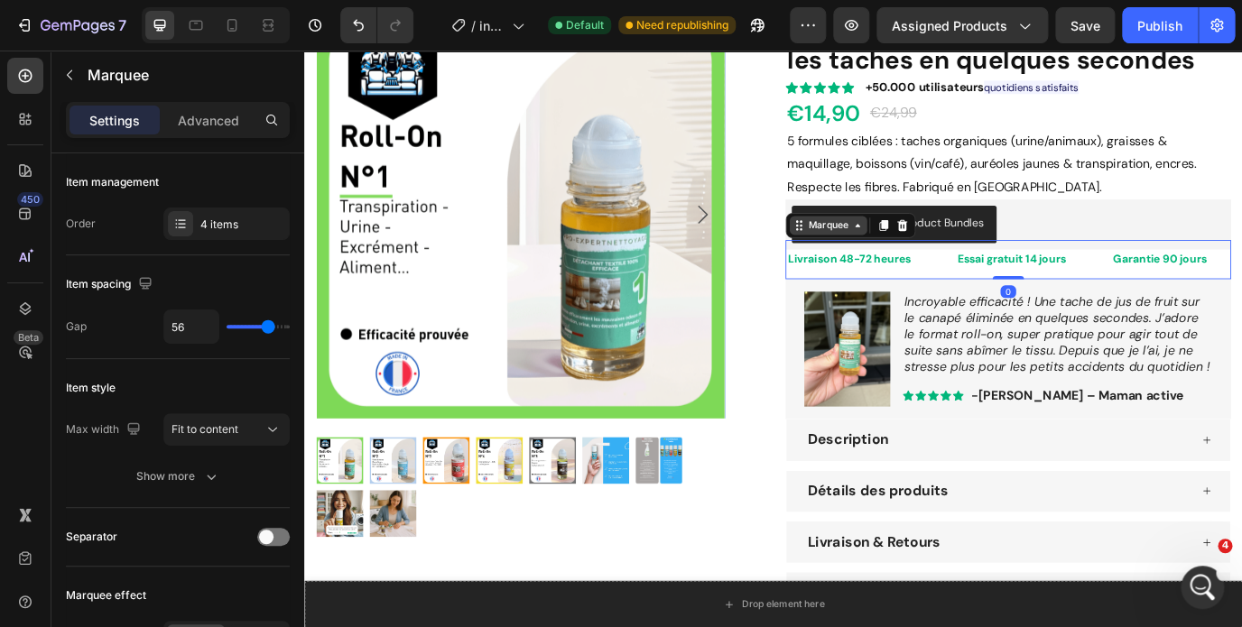
click at [936, 249] on icon at bounding box center [942, 252] width 14 height 14
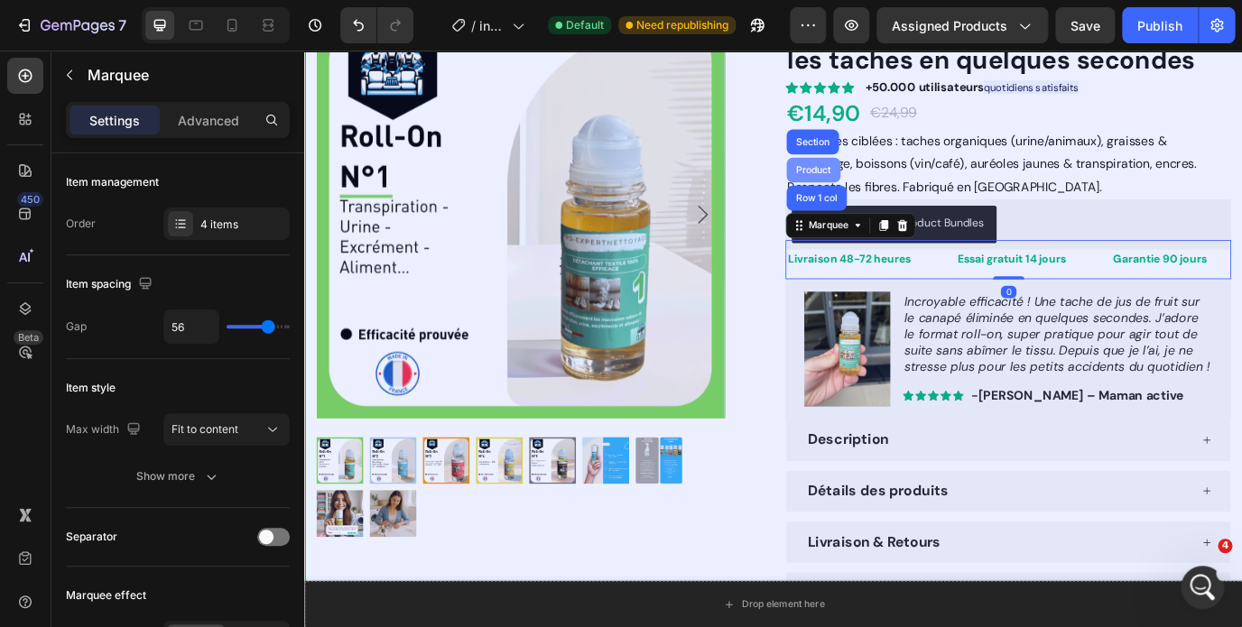
click at [900, 187] on div "Product" at bounding box center [891, 187] width 48 height 11
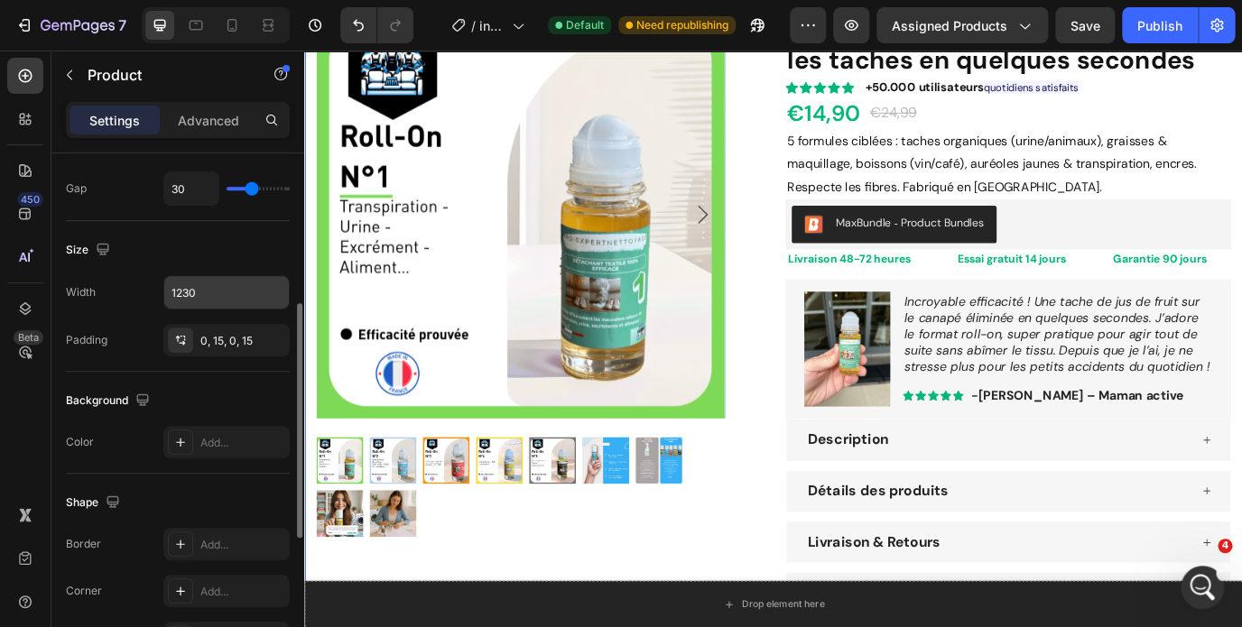
scroll to position [256, 0]
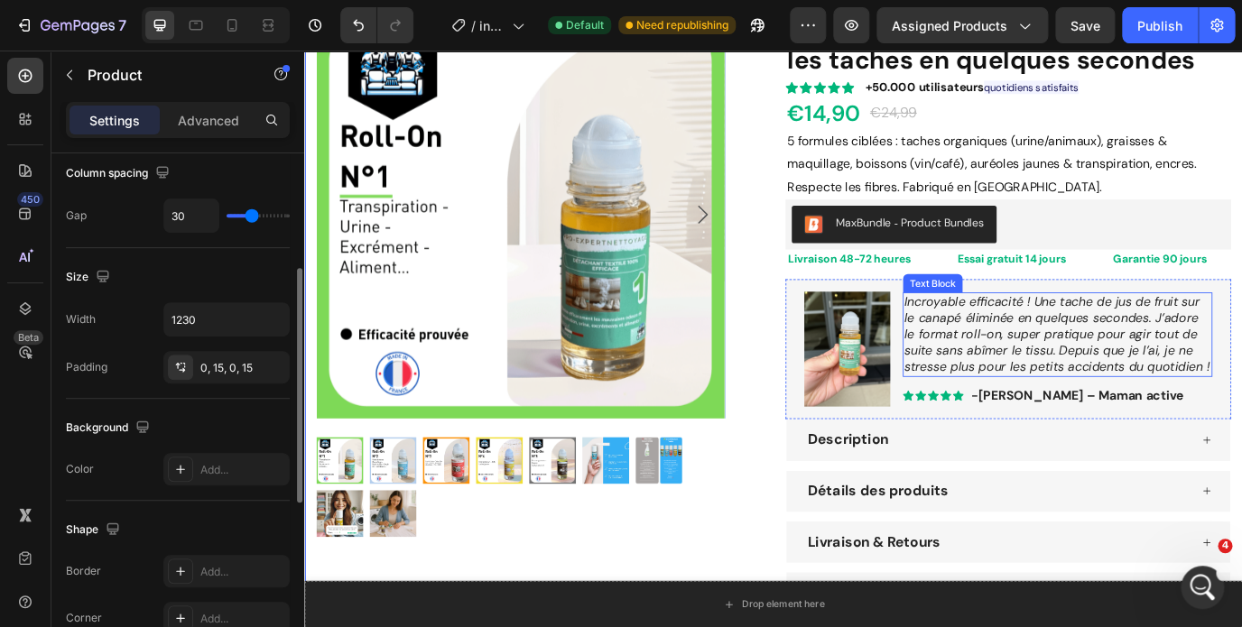
click at [1188, 372] on icon "Incroyable efficacité ! Une tache de jus de fruit sur le canapé éliminée en que…" at bounding box center [1172, 377] width 353 height 94
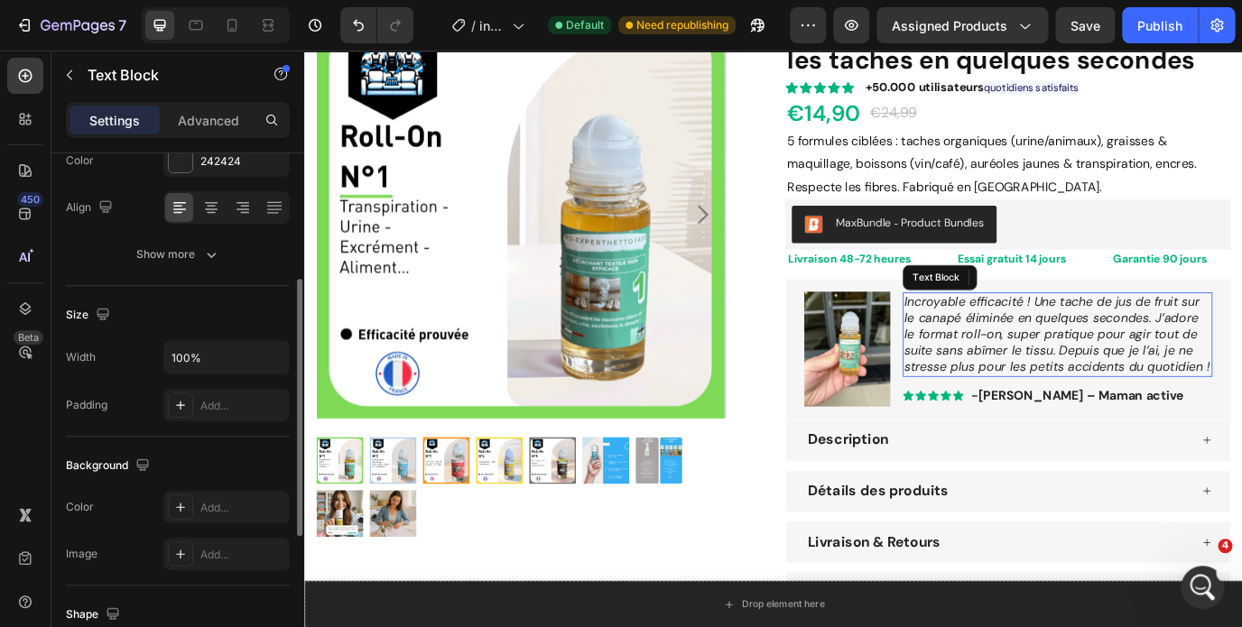
scroll to position [0, 0]
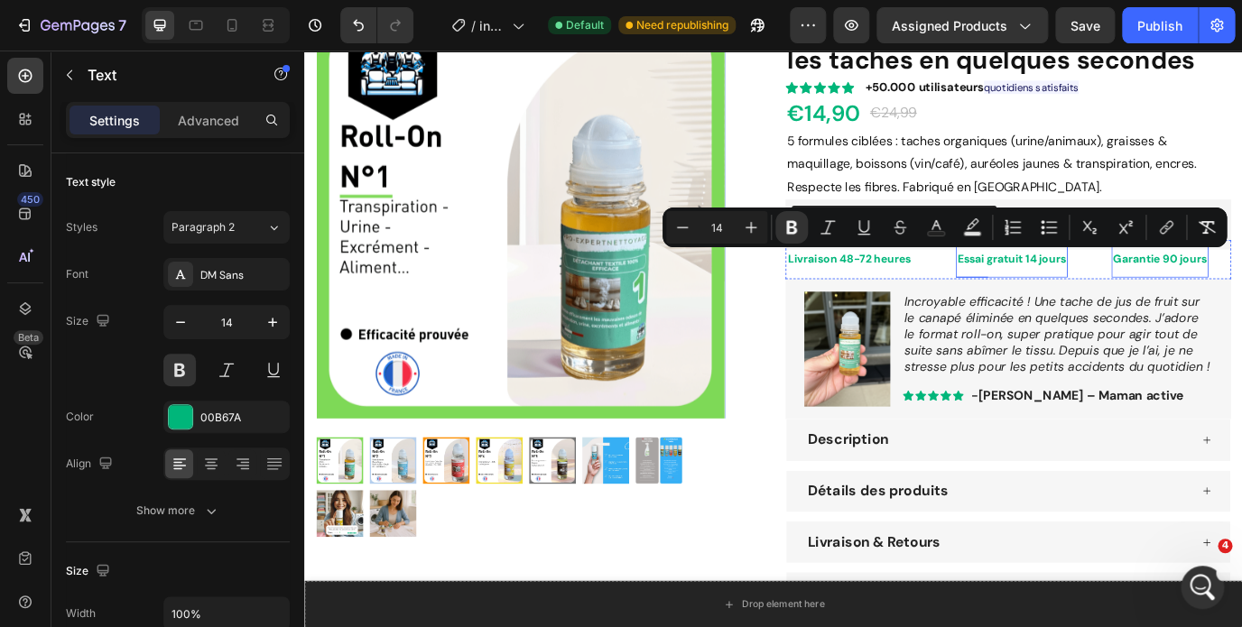
click at [1151, 292] on strong "Essai gratuit 14 jours" at bounding box center [1120, 290] width 125 height 16
click at [1136, 293] on strong "Essai gratuit 14 jours" at bounding box center [1120, 290] width 125 height 16
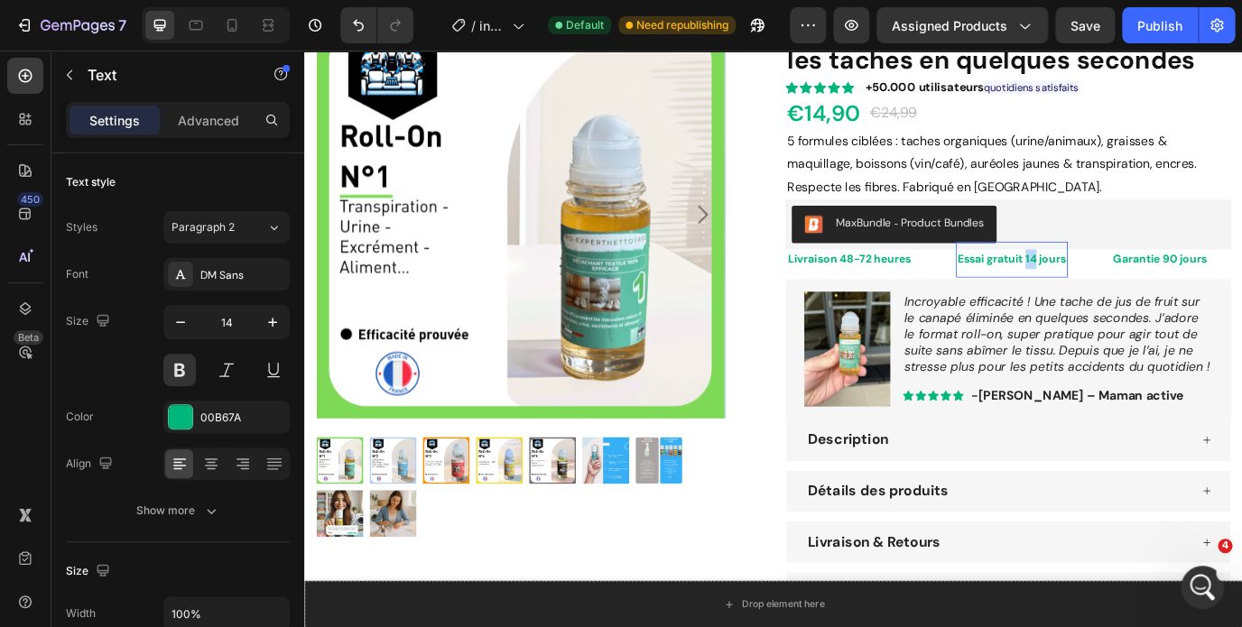
click at [1136, 293] on strong "Essai gratuit 14 jours" at bounding box center [1120, 290] width 125 height 16
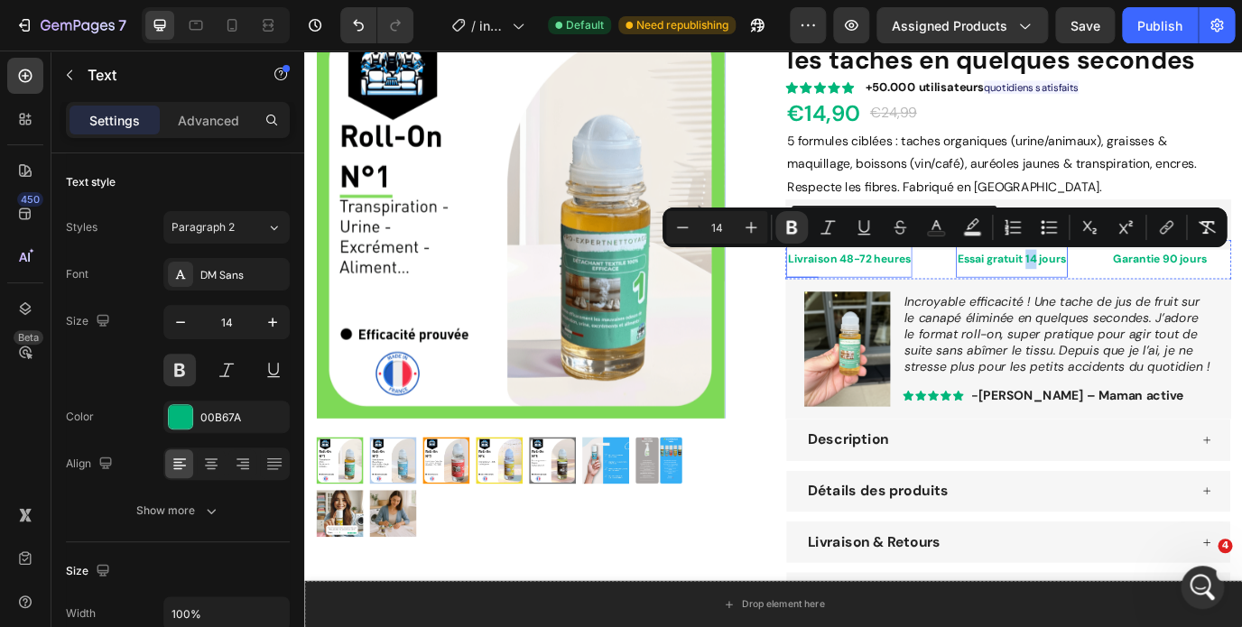
click at [936, 291] on strong "Livraison 48-72 heures" at bounding box center [933, 290] width 142 height 16
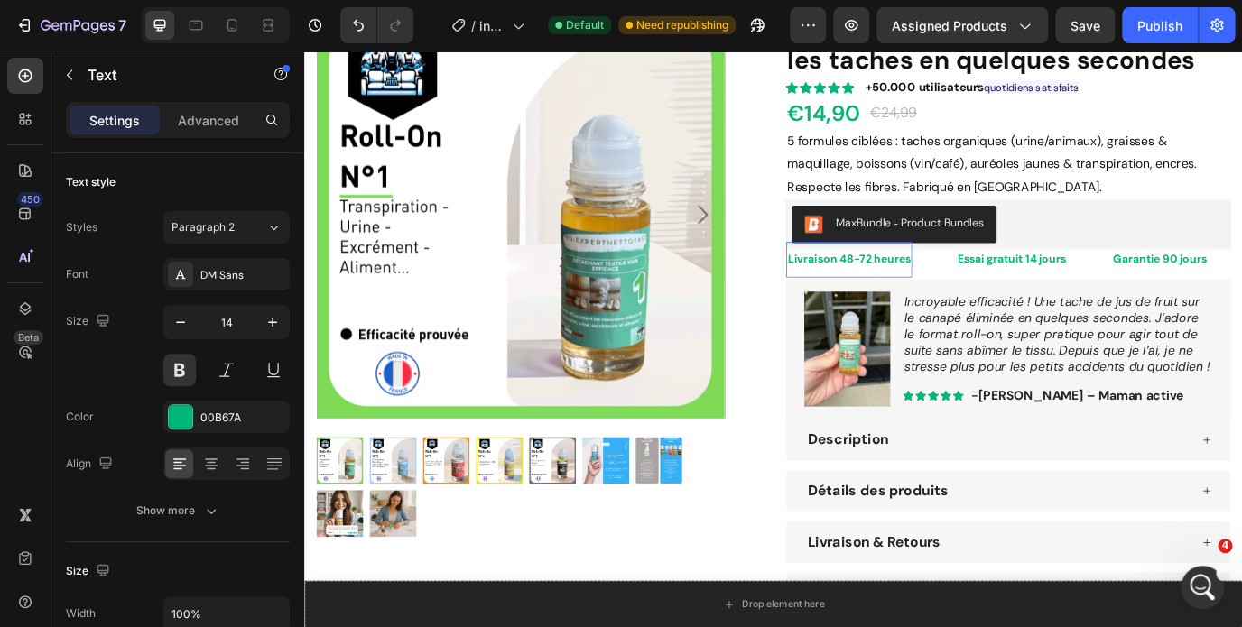
click at [936, 291] on strong "Livraison 48-72 heures" at bounding box center [933, 290] width 142 height 16
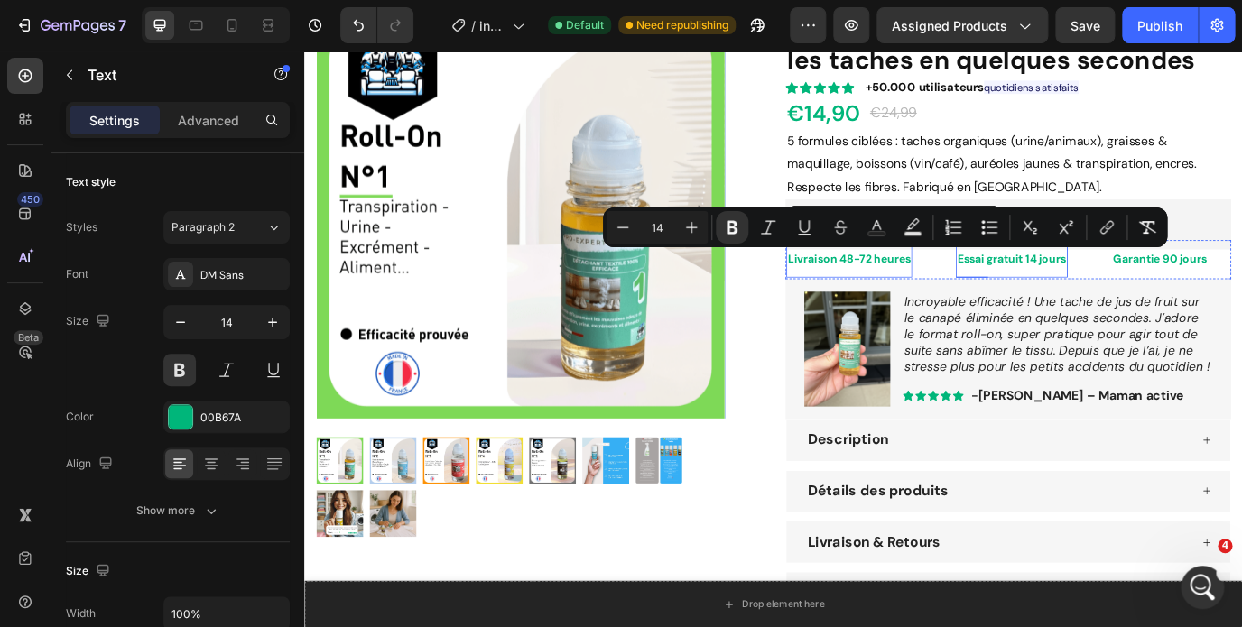
click at [1127, 304] on div "Essai gratuit 14 jours" at bounding box center [1120, 291] width 129 height 26
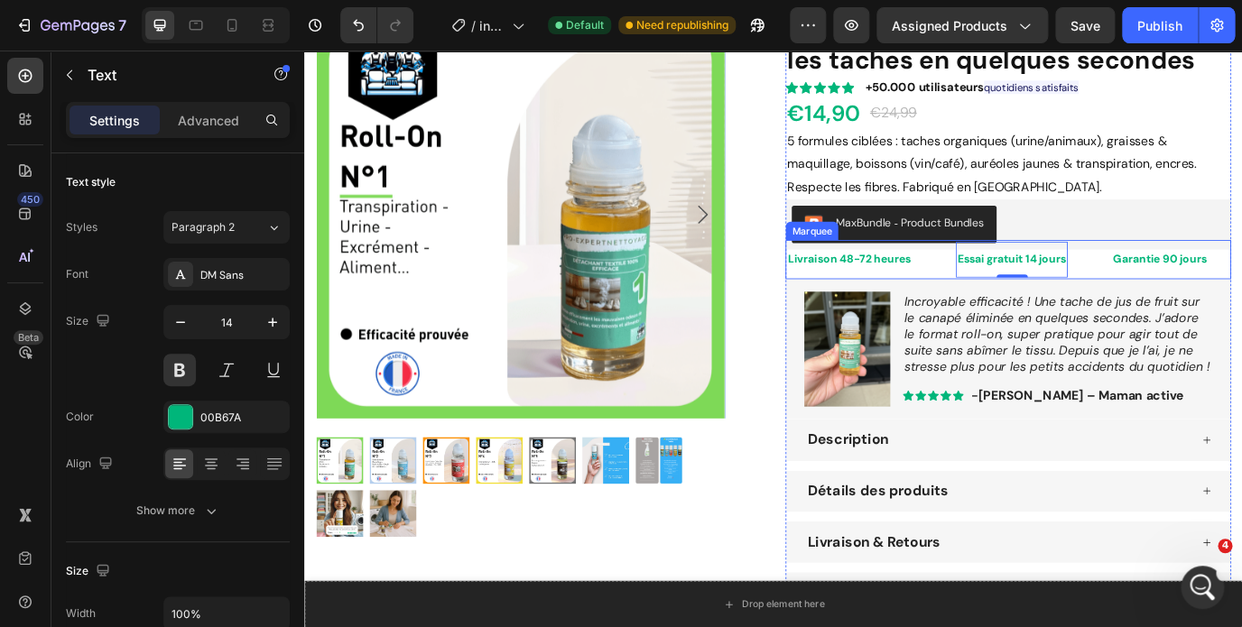
click at [1037, 305] on div "Livraison 48-72 heures Text" at bounding box center [958, 291] width 196 height 41
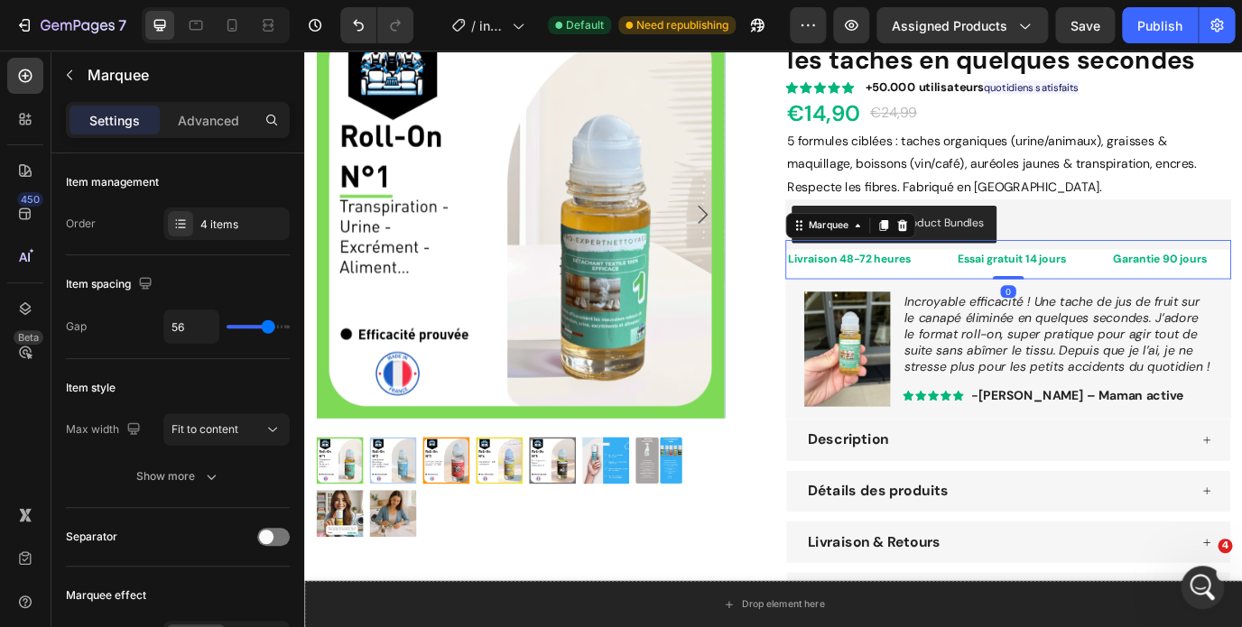
click at [1037, 305] on div "Livraison 48-72 heures Text" at bounding box center [958, 291] width 196 height 41
click at [227, 228] on div "4 items" at bounding box center [242, 225] width 85 height 16
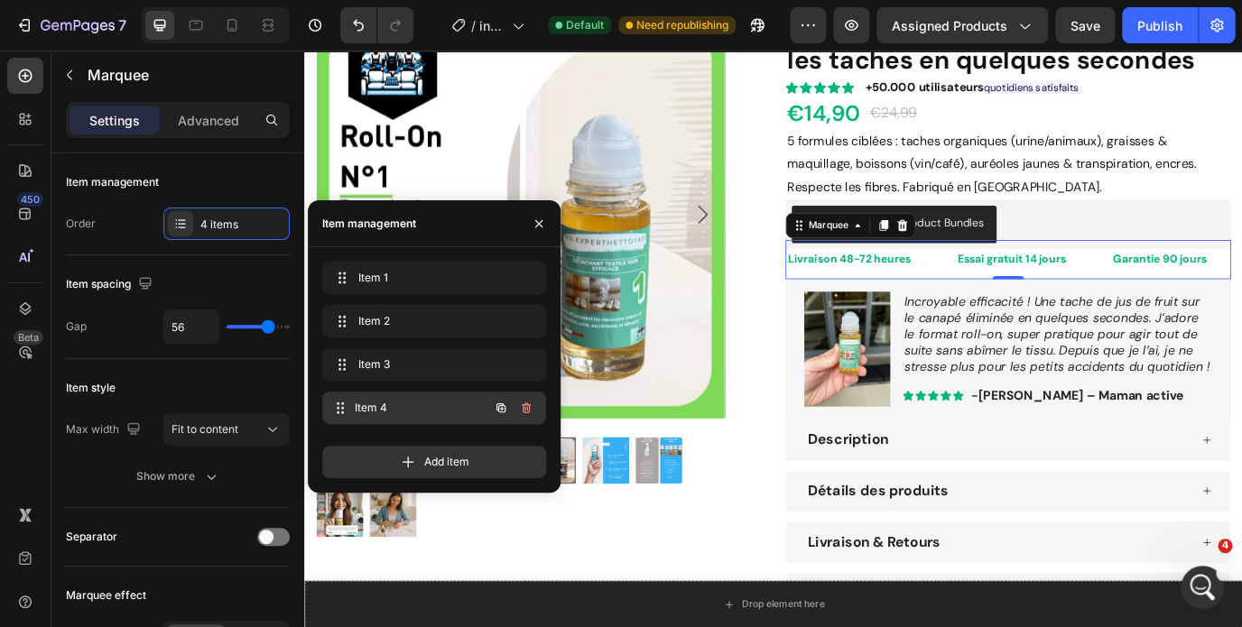
click at [377, 408] on span "Item 4" at bounding box center [422, 408] width 134 height 16
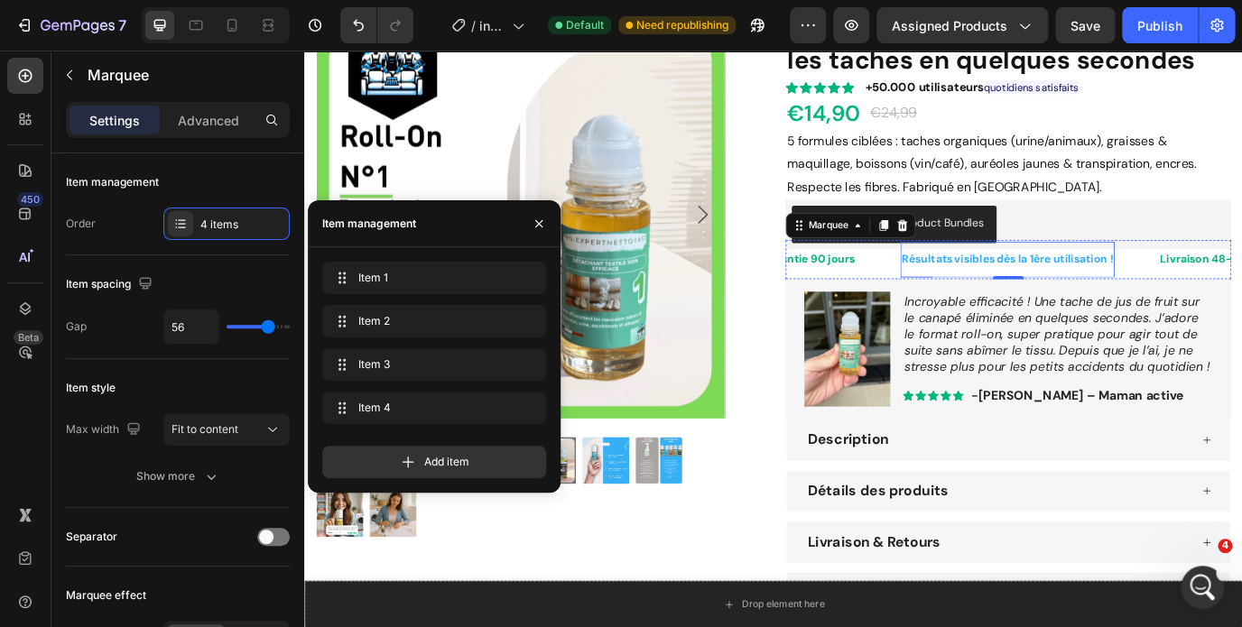
click at [1067, 291] on strong "Résultats visibles dès la 1ère utilisation !" at bounding box center [1115, 290] width 244 height 16
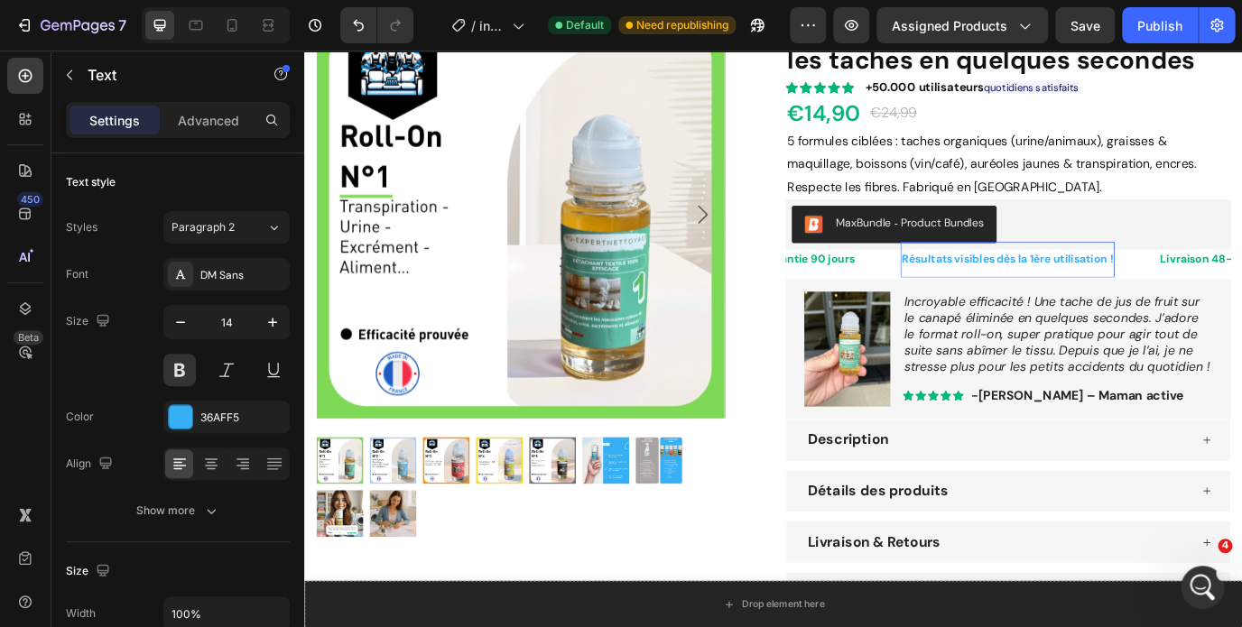
click at [1067, 291] on strong "Résultats visibles dès la 1ère utilisation !" at bounding box center [1115, 290] width 244 height 16
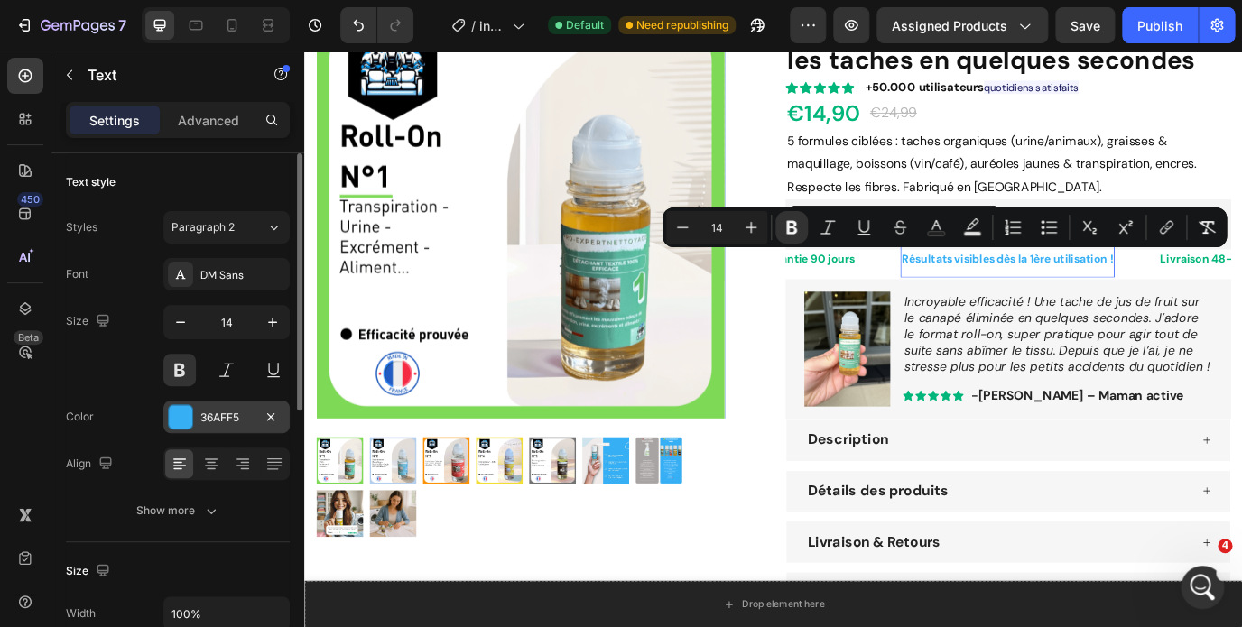
click at [178, 418] on div at bounding box center [180, 416] width 23 height 23
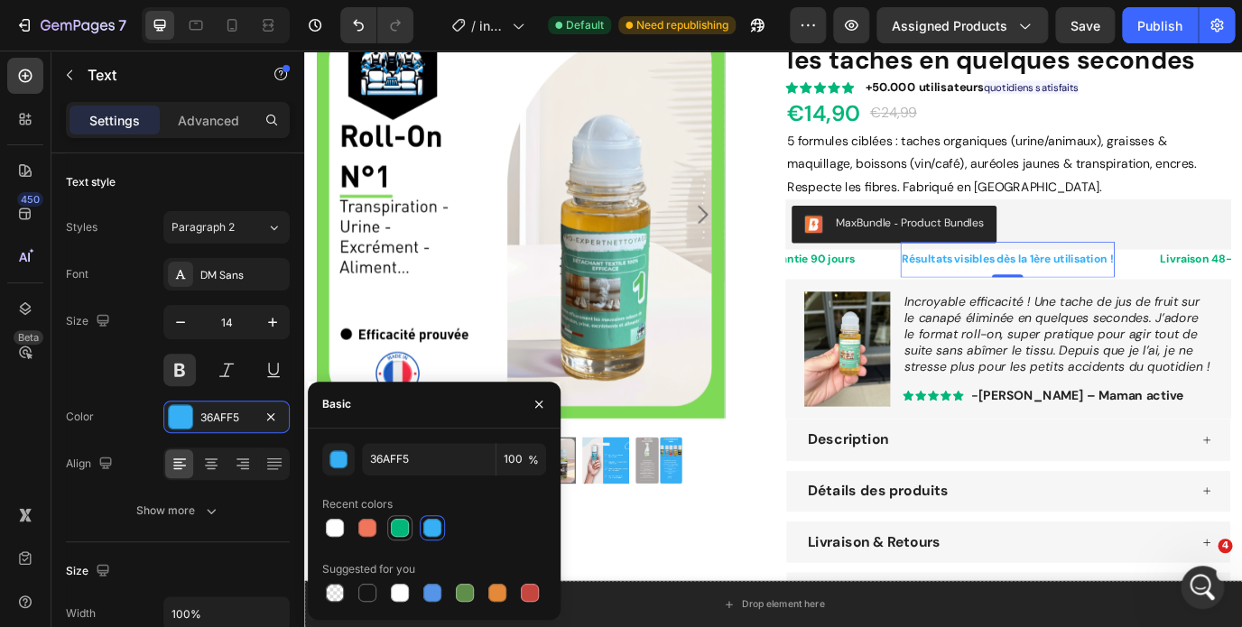
click at [402, 527] on div at bounding box center [400, 528] width 18 height 18
type input "00B67A"
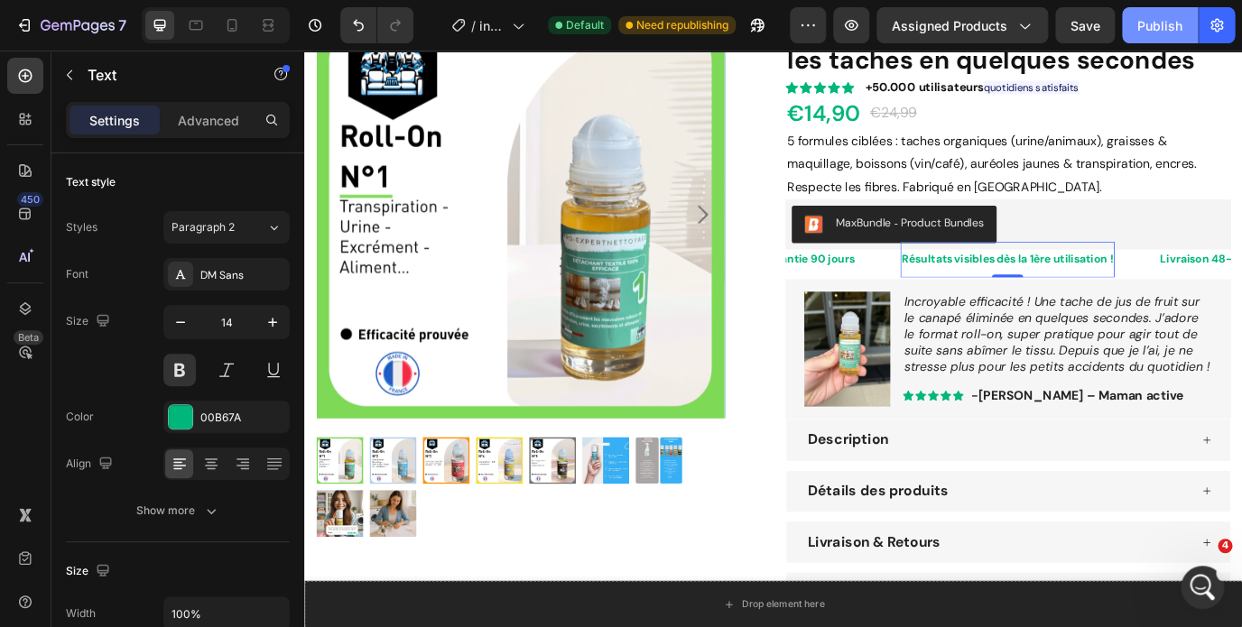
click at [1153, 24] on div "Publish" at bounding box center [1159, 25] width 45 height 19
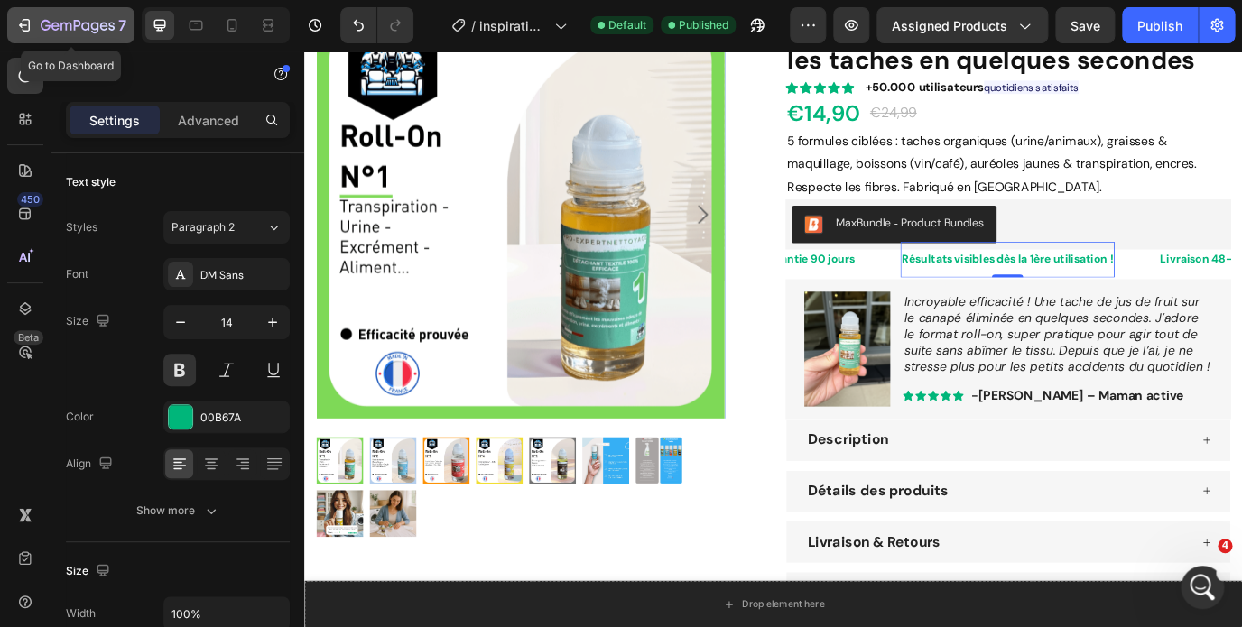
click at [43, 16] on div "7" at bounding box center [84, 25] width 86 height 22
